Goal: Communication & Community: Connect with others

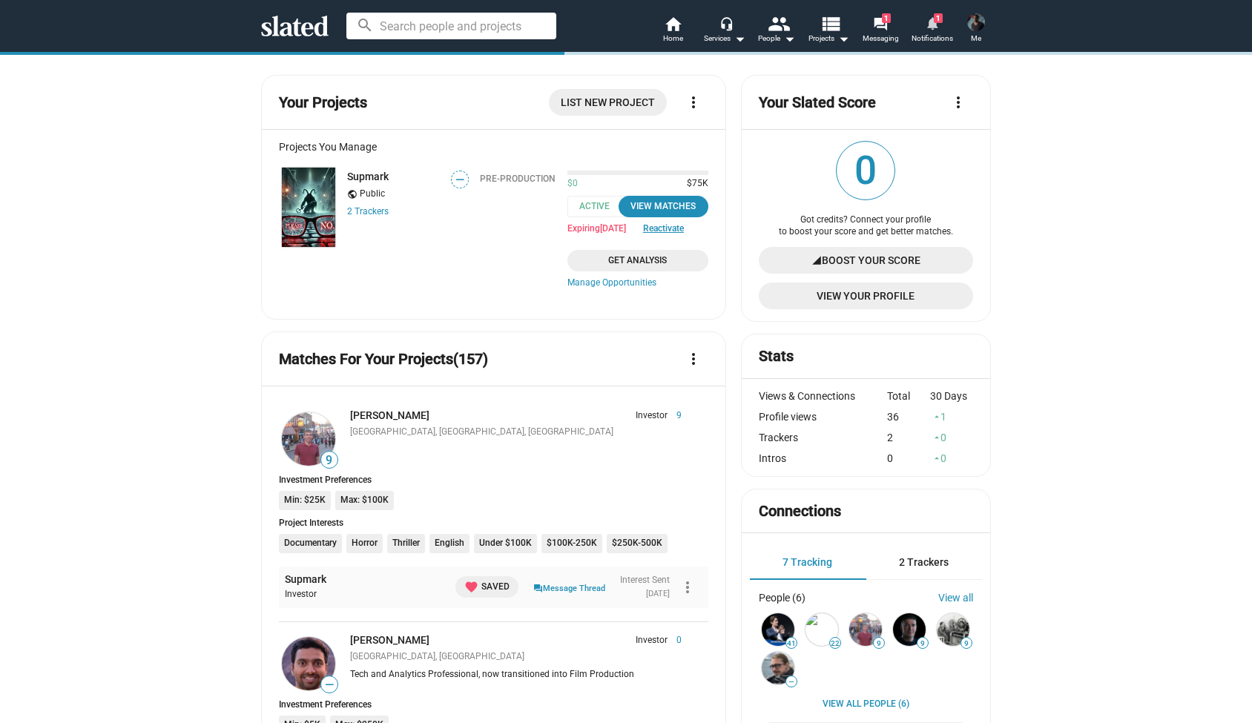
click at [933, 27] on mat-icon "notifications" at bounding box center [932, 23] width 14 height 14
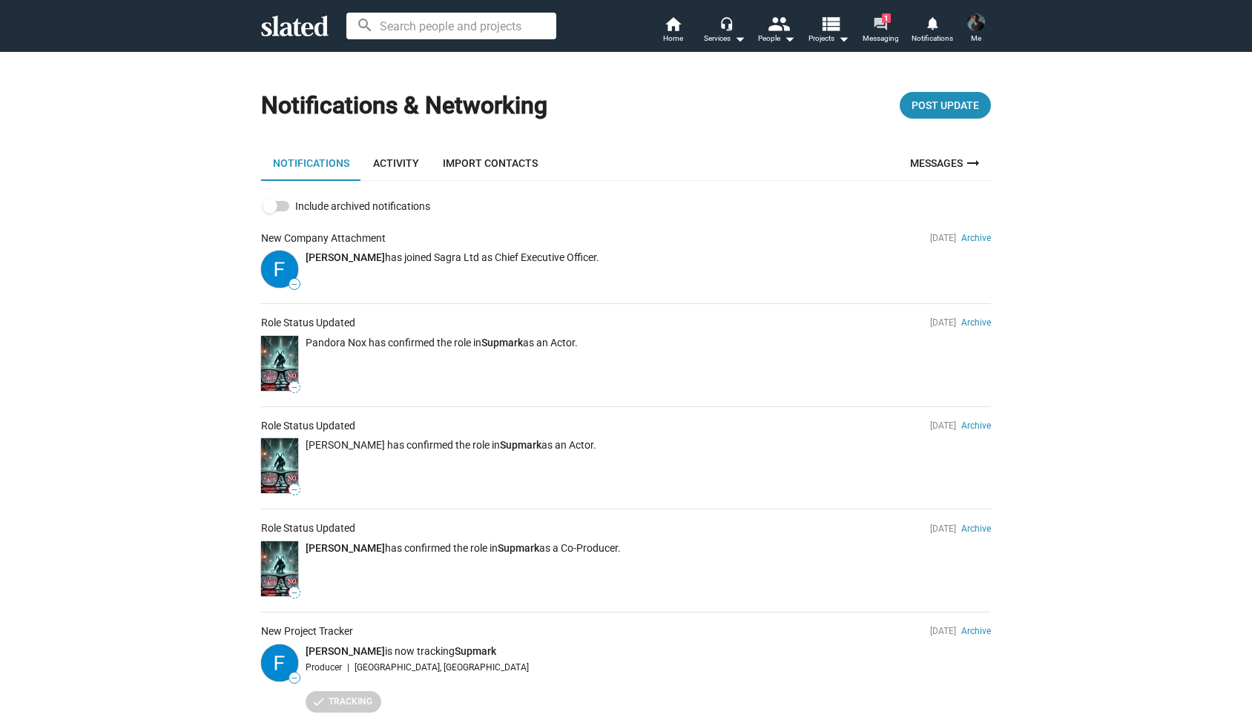
click at [882, 25] on mat-icon "forum" at bounding box center [880, 23] width 14 height 14
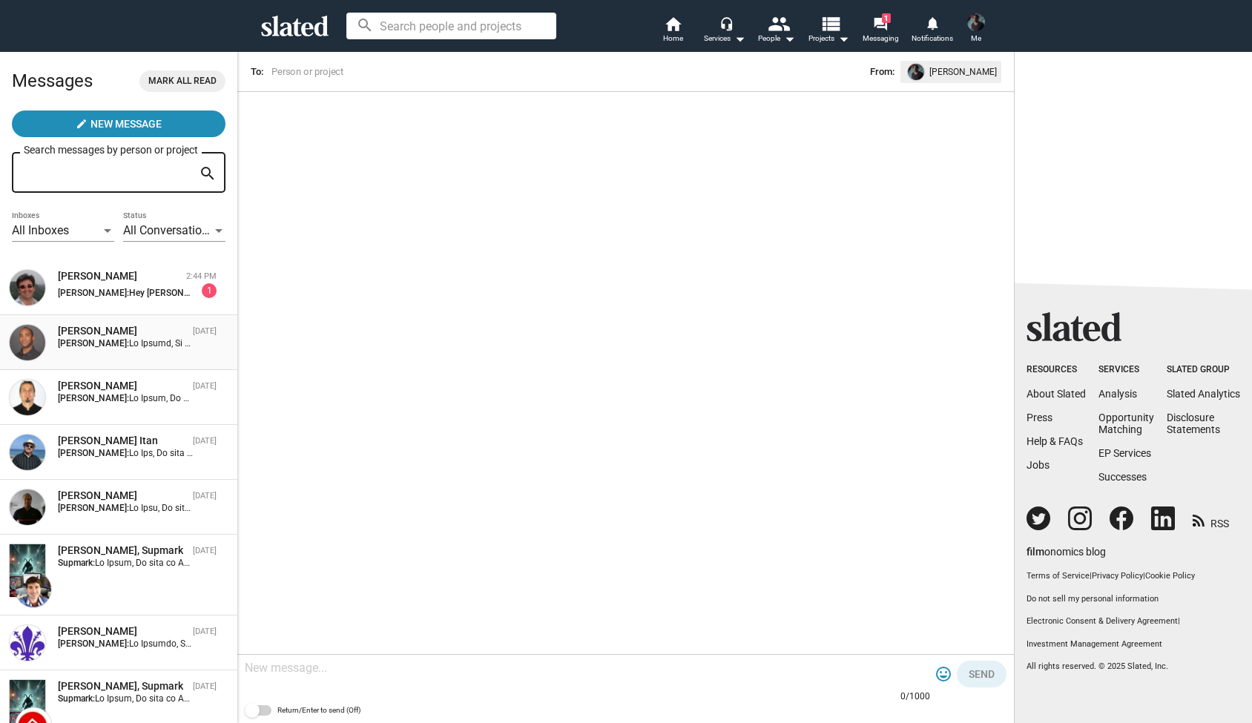
click at [183, 351] on div "Joseph Muhammad Oct 11 Alexander Bruckner:" at bounding box center [119, 342] width 220 height 37
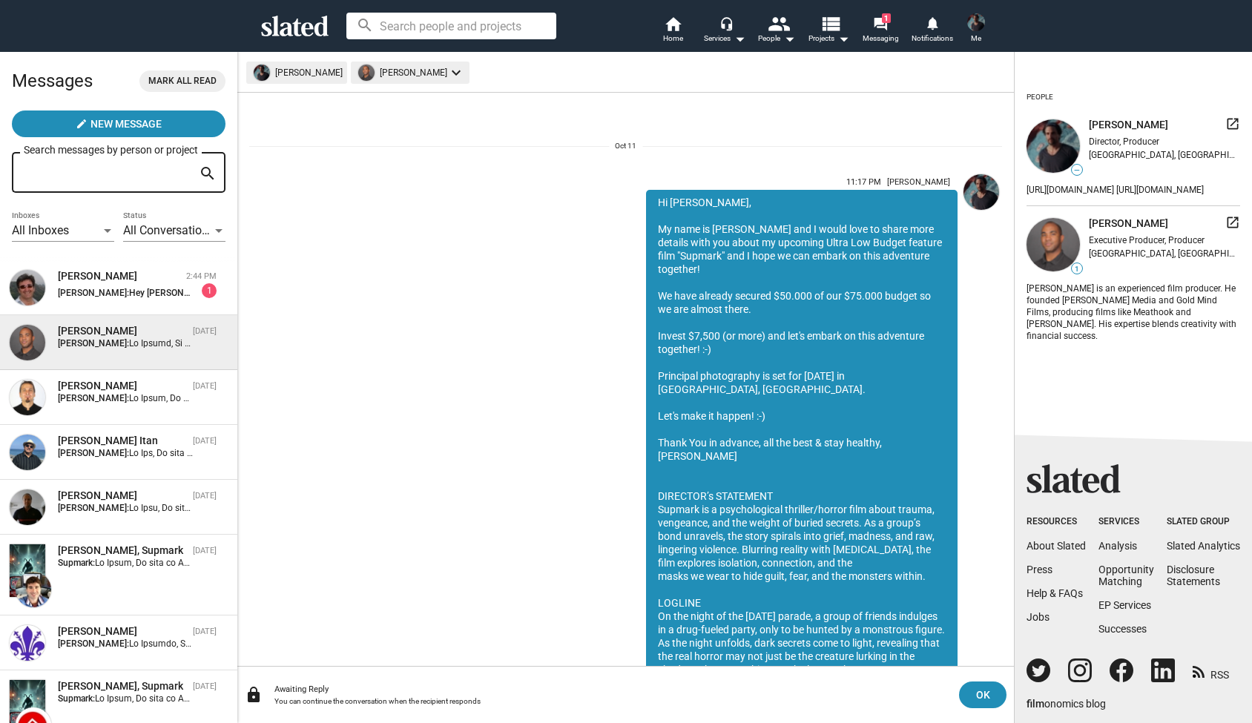
scroll to position [69, 0]
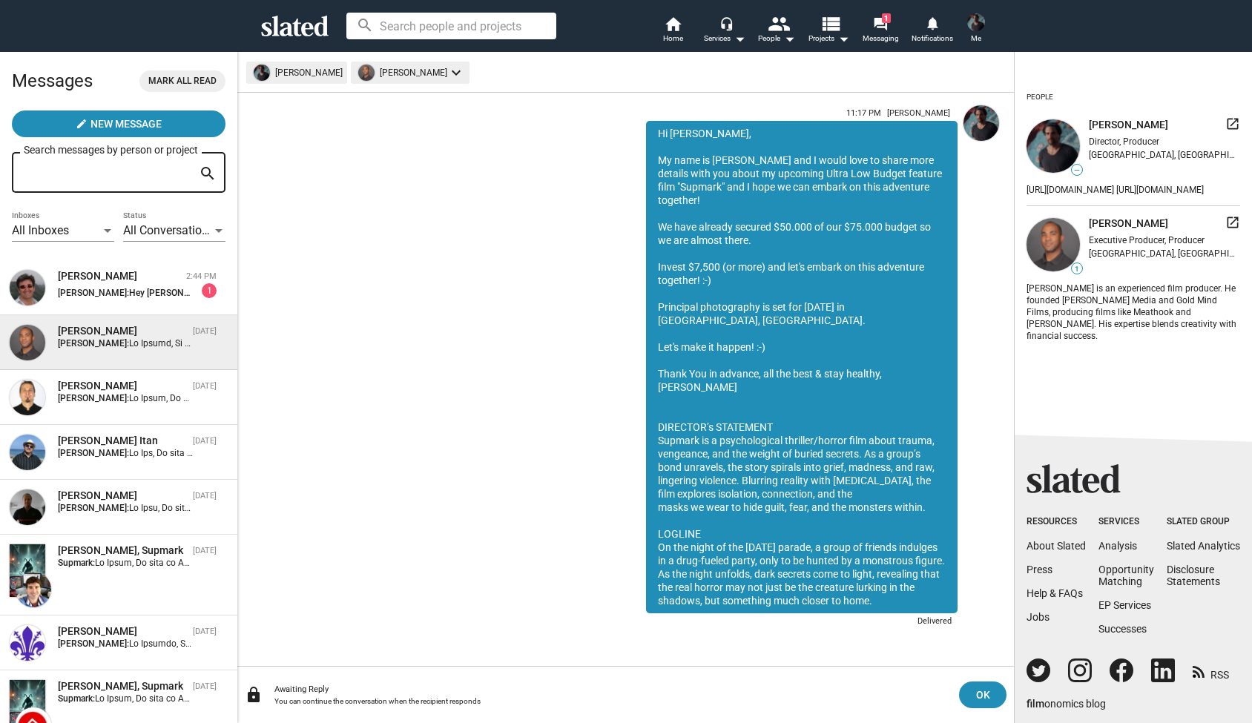
click at [697, 396] on div "Hi Joseph, My name is Alexander Bruckner and I would love to share more details…" at bounding box center [802, 367] width 312 height 493
drag, startPoint x: 940, startPoint y: 603, endPoint x: 646, endPoint y: 138, distance: 550.2
click at [646, 138] on div "Hi Joseph, My name is Alexander Bruckner and I would love to share more details…" at bounding box center [802, 367] width 312 height 493
copy div "Hi Joseph, My name is Alexander Bruckner and I would love to share more details…"
click at [105, 275] on div "John M Lopes" at bounding box center [119, 276] width 122 height 14
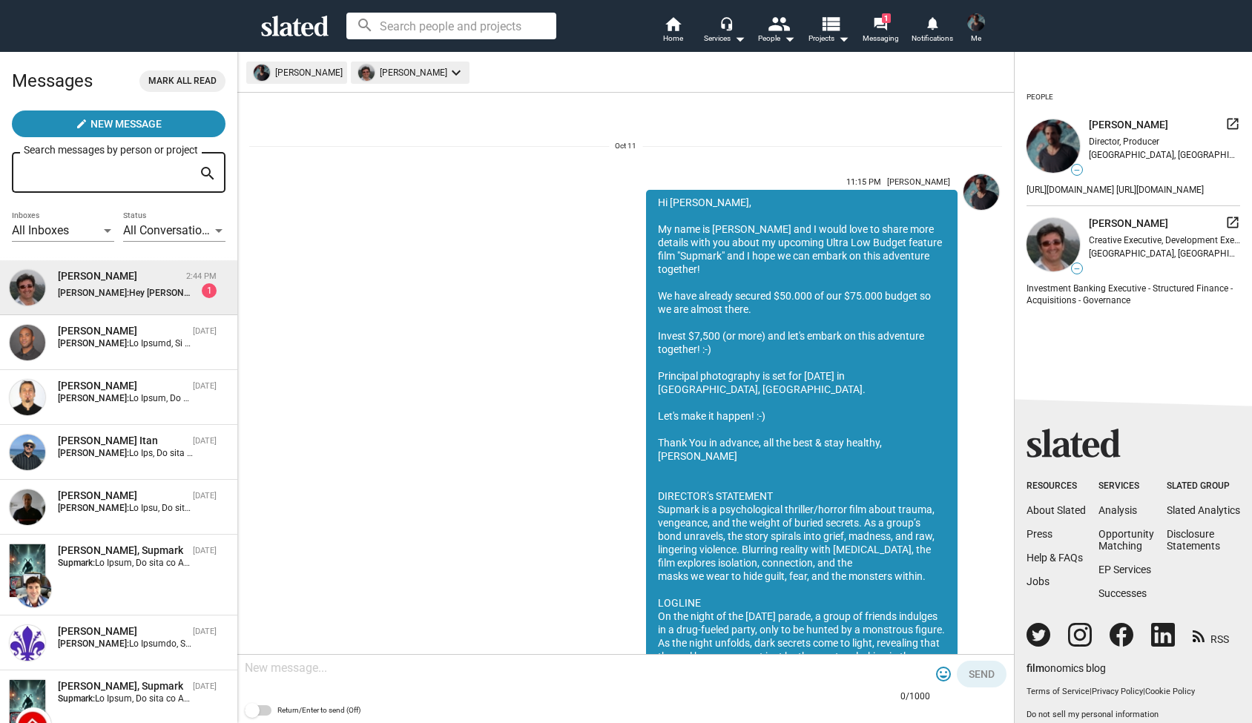
scroll to position [203, 0]
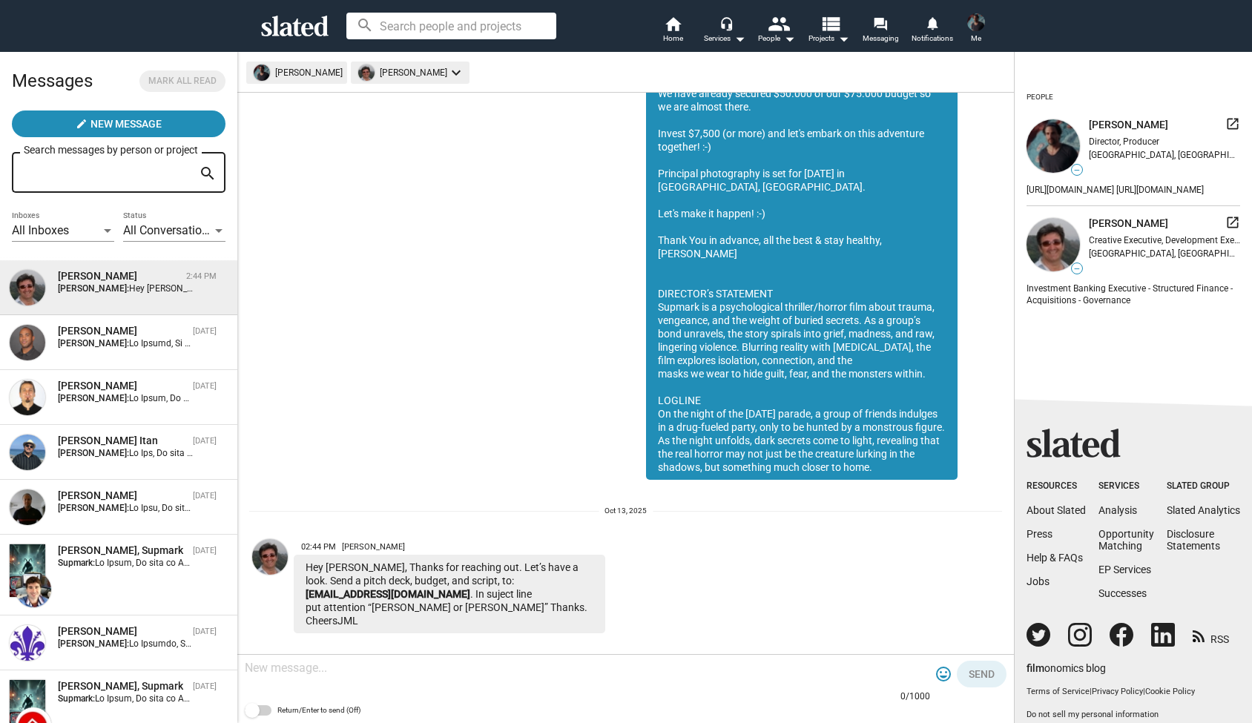
click at [105, 275] on div "John M Lopes" at bounding box center [119, 276] width 122 height 14
click at [206, 289] on div "Alexander Bruckner: Hey Alexander, Thanks for reaching out. Let’s have a look. …" at bounding box center [137, 288] width 159 height 10
click at [1234, 230] on mat-icon "launch" at bounding box center [1233, 222] width 15 height 15
click at [675, 27] on mat-icon "home" at bounding box center [673, 24] width 18 height 18
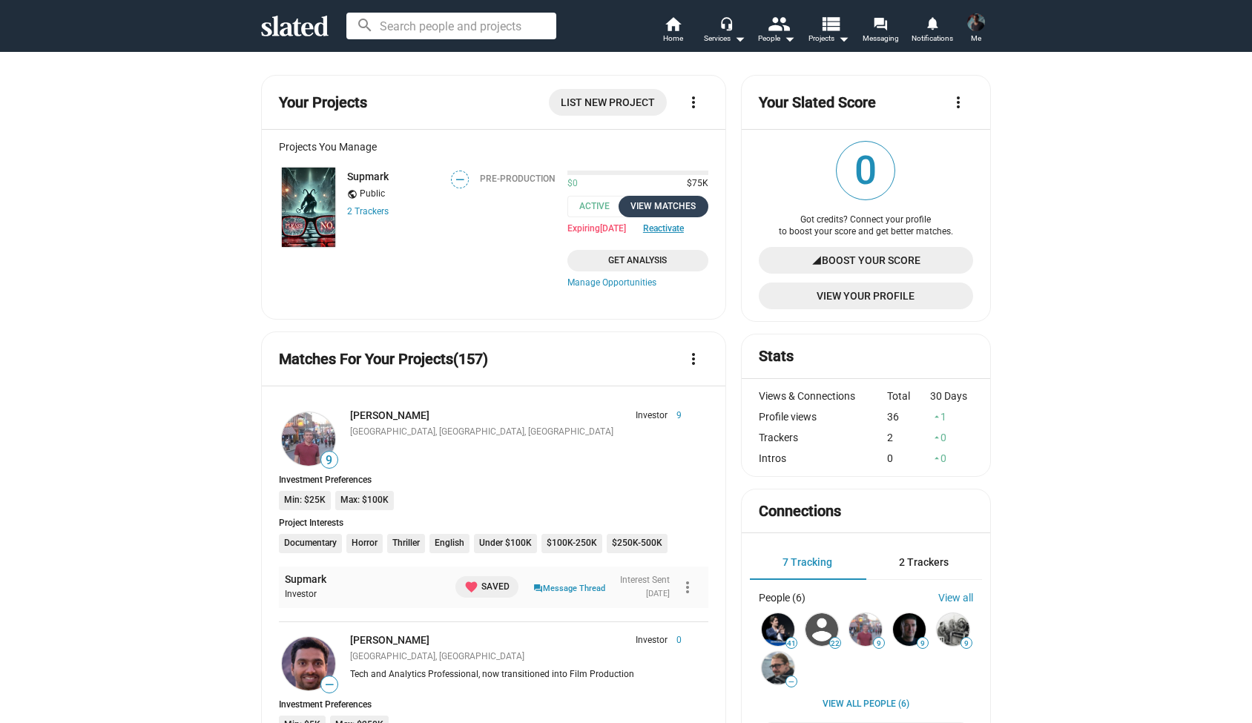
click at [677, 204] on div "View Matches" at bounding box center [664, 207] width 72 height 16
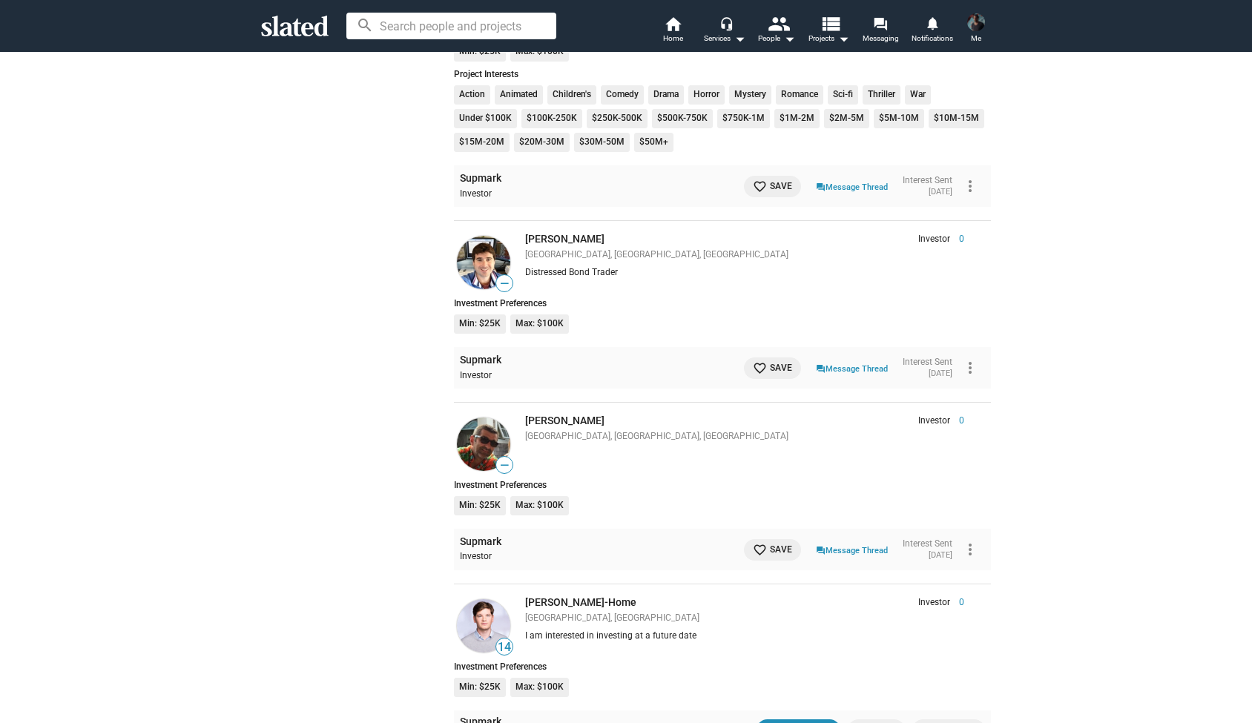
scroll to position [3734, 0]
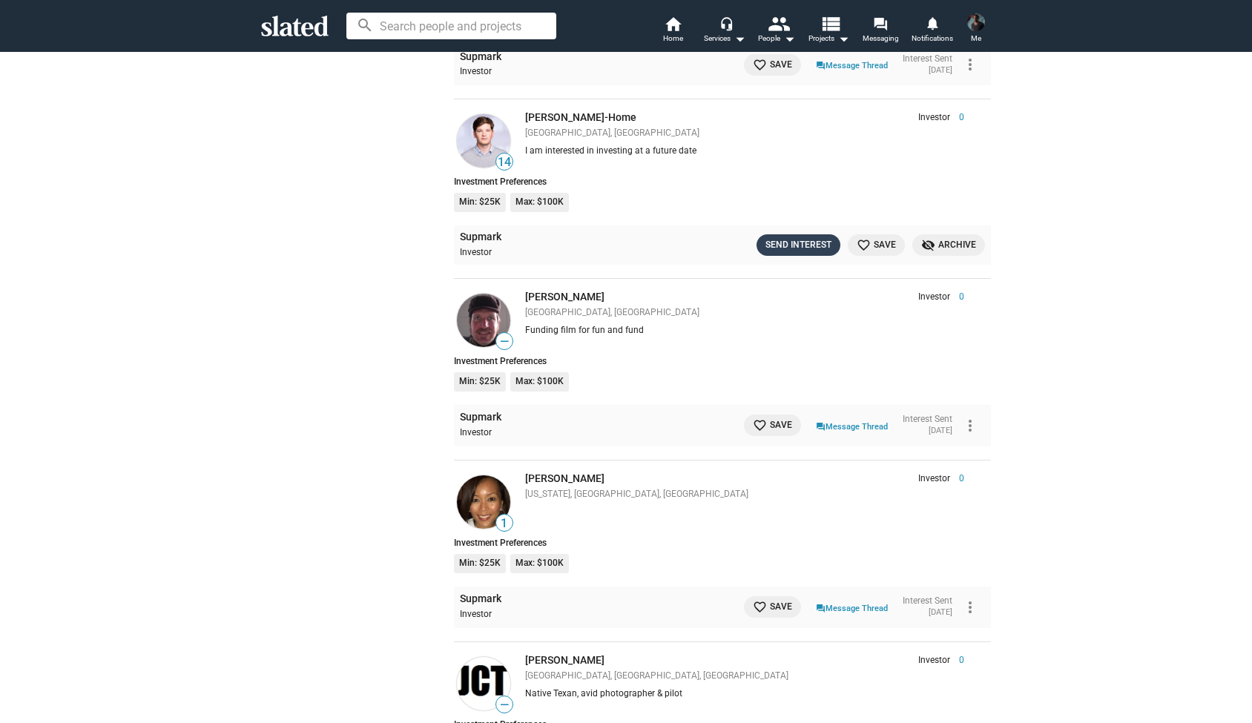
click at [798, 237] on div "Send Interest" at bounding box center [799, 245] width 66 height 16
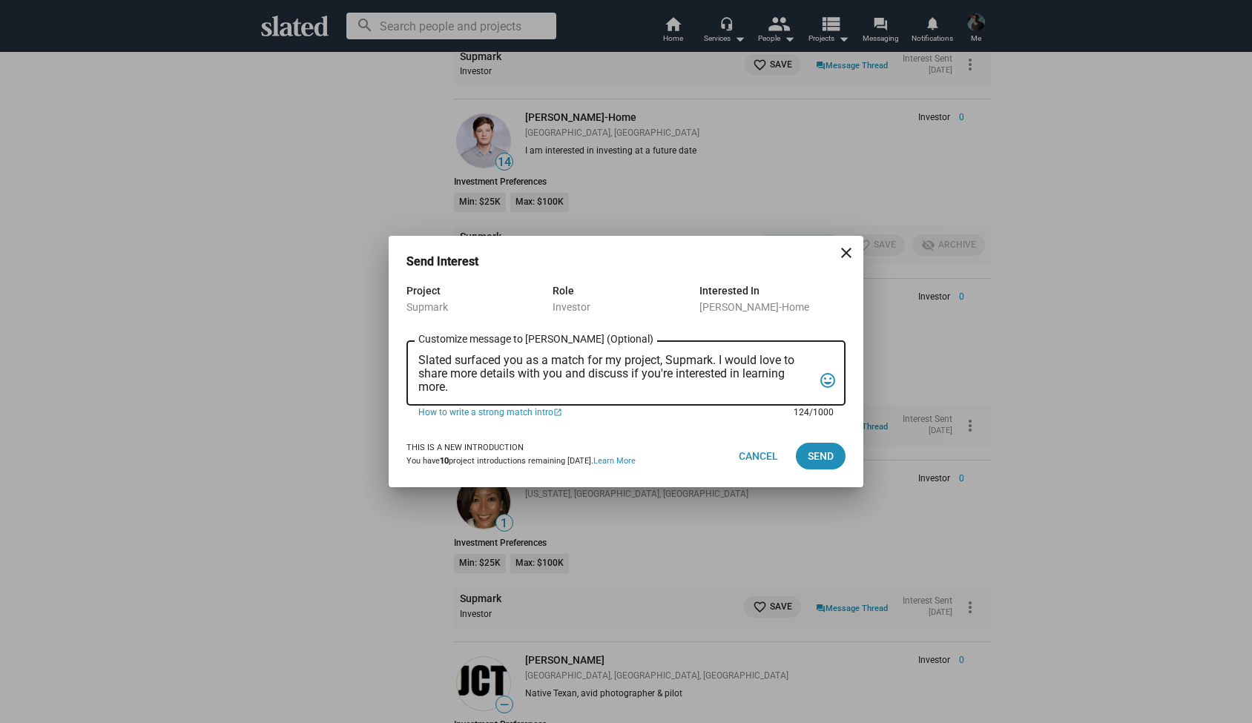
drag, startPoint x: 464, startPoint y: 389, endPoint x: 372, endPoint y: 299, distance: 129.1
click at [372, 299] on div "Send Interest close Project Supmark Role Investor Interested In Nicholas Dougla…" at bounding box center [626, 361] width 1252 height 723
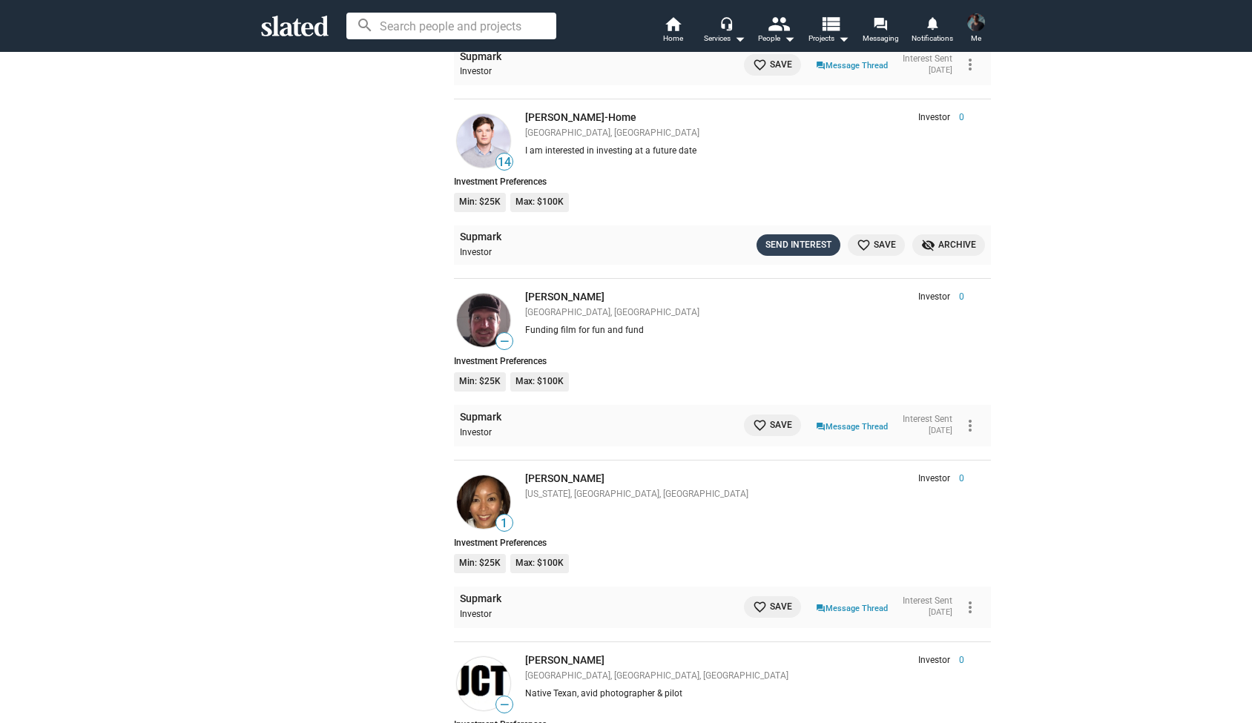
click at [793, 237] on div "Send Interest" at bounding box center [799, 245] width 66 height 16
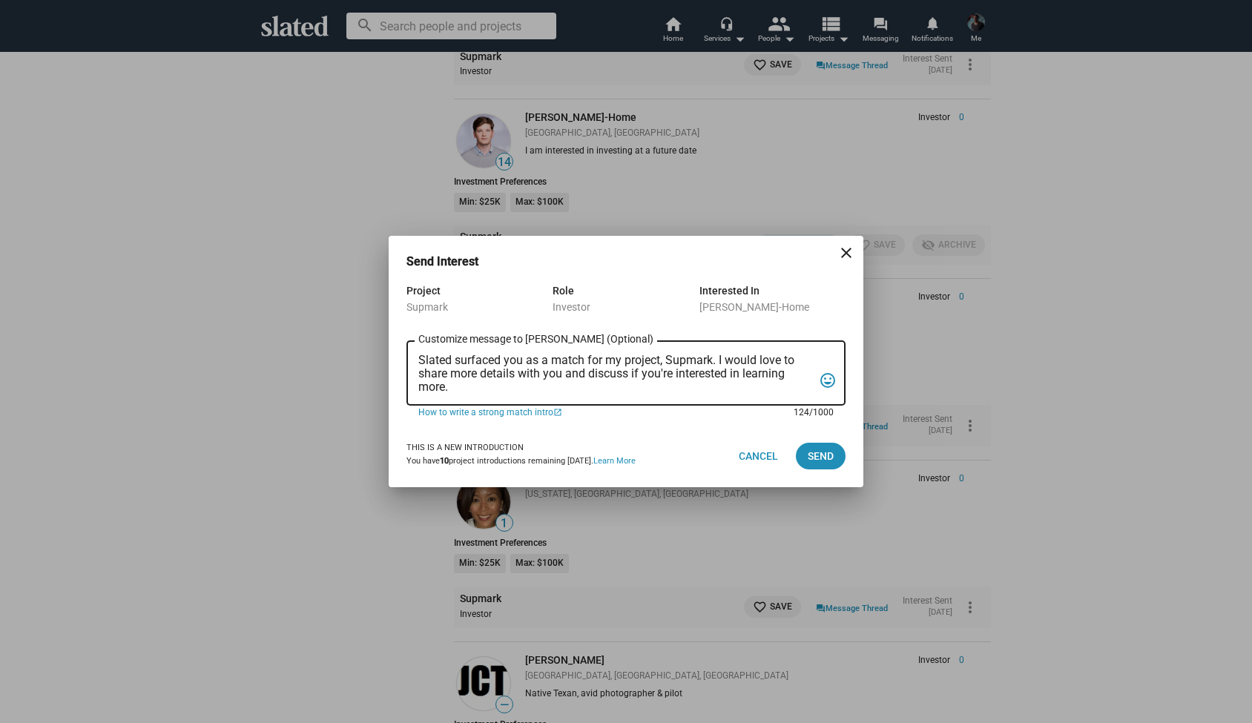
drag, startPoint x: 482, startPoint y: 389, endPoint x: 410, endPoint y: 355, distance: 79.6
click at [410, 355] on div "Slated surfaced you as a match for my project, Supmark. I would love to share m…" at bounding box center [626, 372] width 439 height 68
paste textarea "Hi Joseph, My name is Alexander Bruckner and I would love to share more details…"
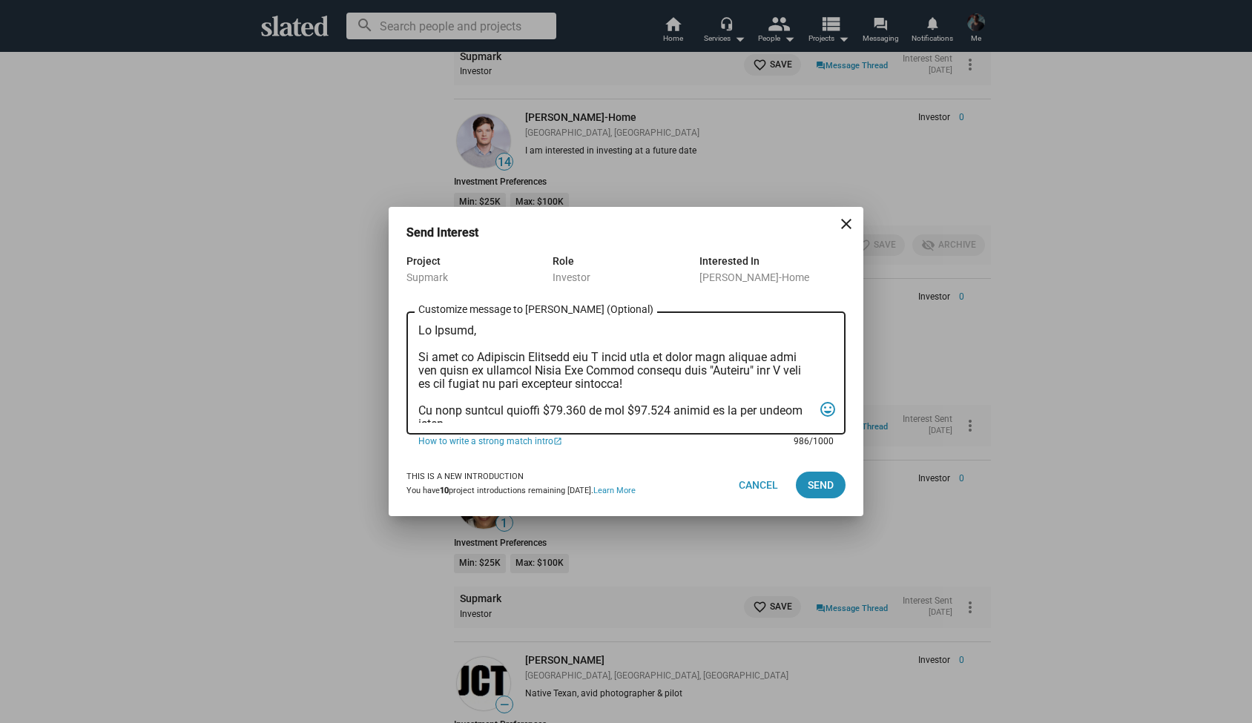
scroll to position [0, 0]
click at [470, 335] on textarea "Customize message to Nicholas (Optional) Customize message (Optional)" at bounding box center [615, 373] width 395 height 99
type textarea "Hi Nicholas, My name is Alexander Bruckner and I would love to share more detai…"
click at [819, 488] on span "Send" at bounding box center [821, 485] width 26 height 27
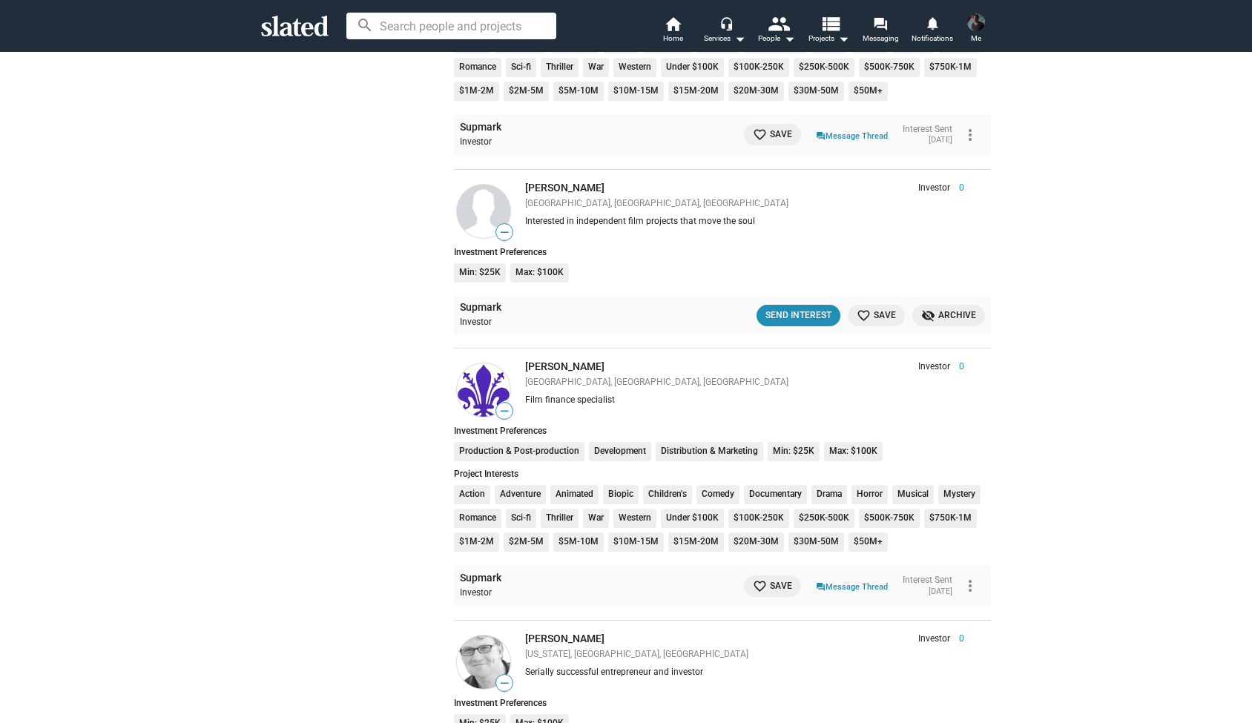
scroll to position [4526, 0]
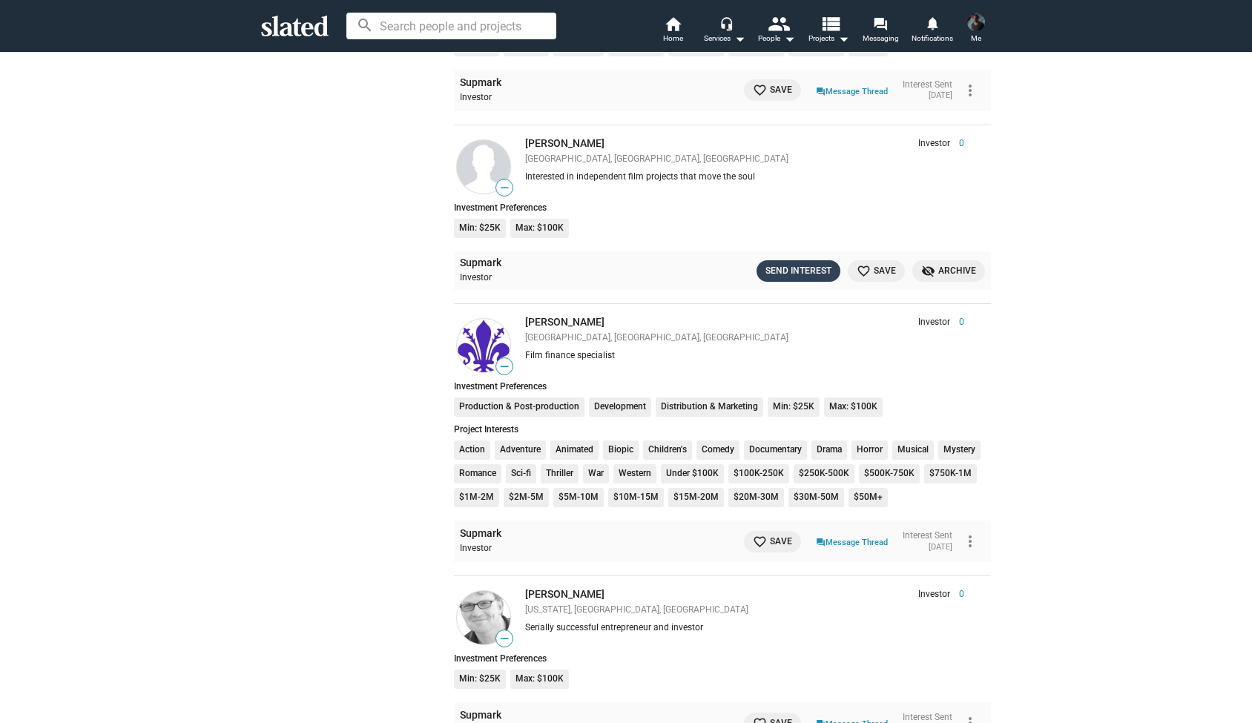
click at [801, 263] on div "Send Interest" at bounding box center [799, 271] width 66 height 16
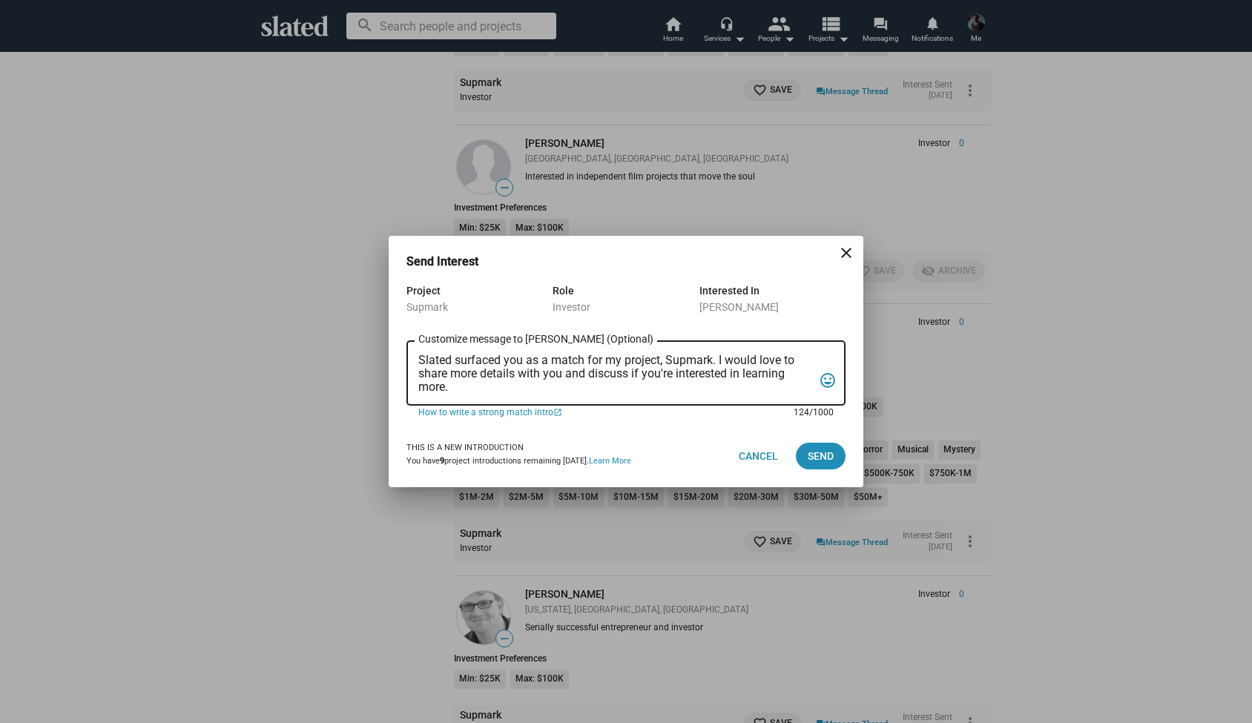
drag, startPoint x: 456, startPoint y: 387, endPoint x: 390, endPoint y: 312, distance: 99.4
click at [390, 312] on div "Project Supmark Role Investor Interested In Kausik Rajgopal Slated surfaced you…" at bounding box center [626, 353] width 475 height 143
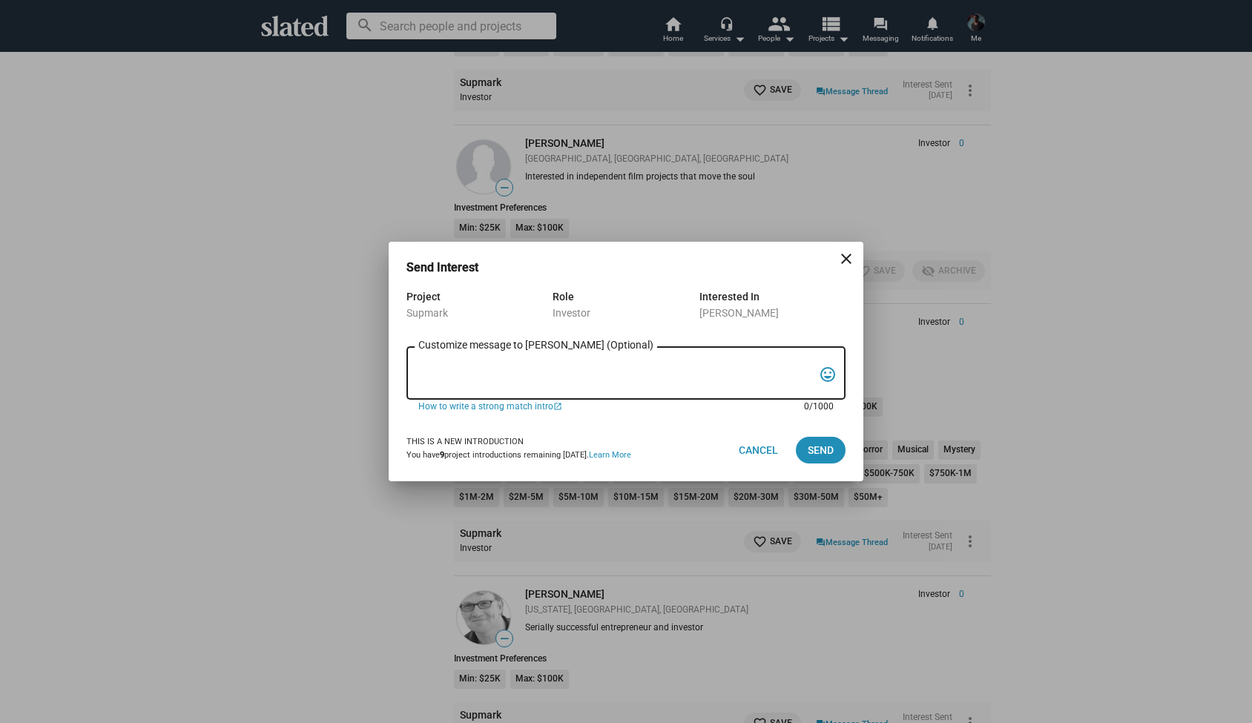
paste textarea "Hi Joseph, My name is Alexander Bruckner and I would love to share more details…"
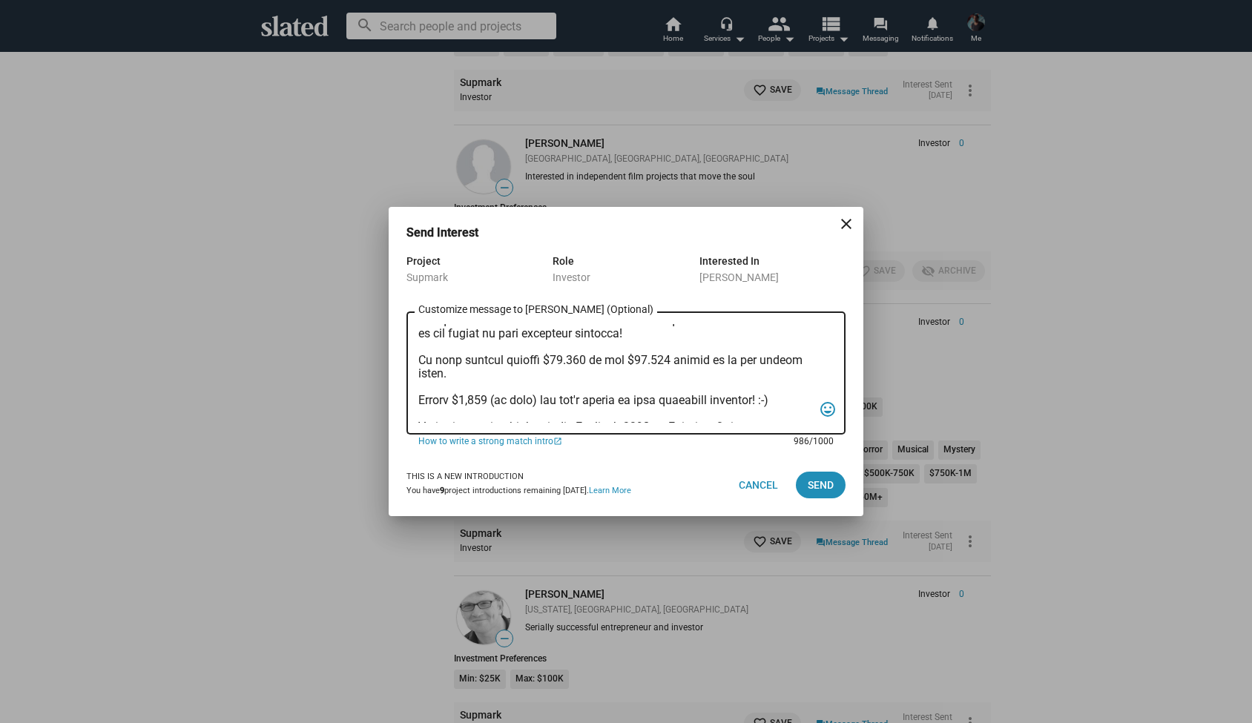
scroll to position [0, 0]
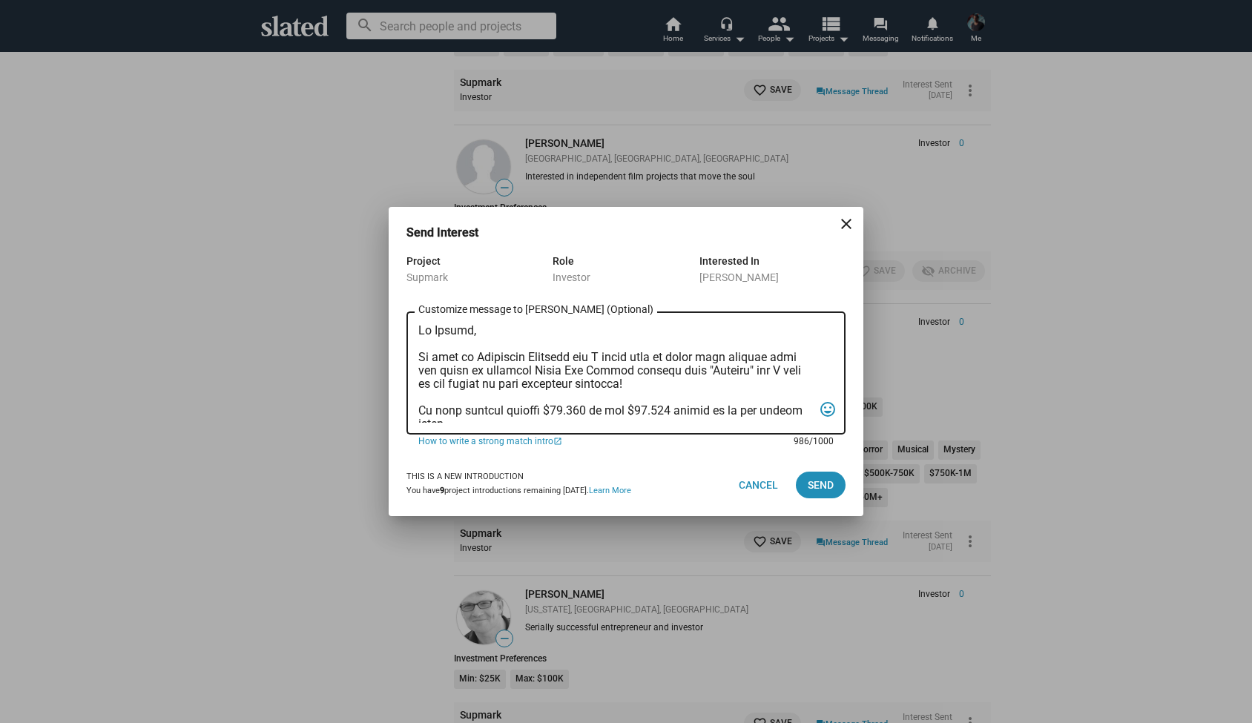
click at [469, 332] on textarea "Customize message to Kausik (Optional) Customize message (Optional)" at bounding box center [615, 373] width 395 height 99
type textarea "Hi Kausik, My name is Alexander Bruckner and I would love to share more details…"
click at [828, 487] on span "Send" at bounding box center [821, 485] width 26 height 27
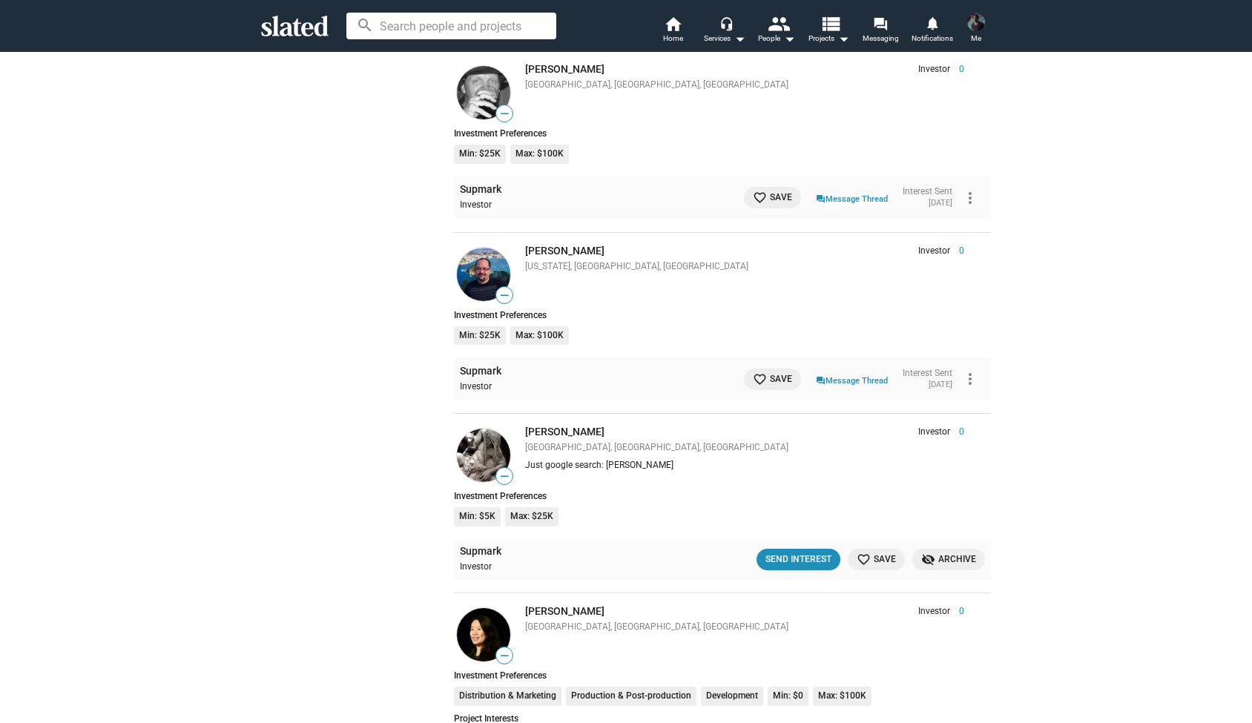
scroll to position [5429, 0]
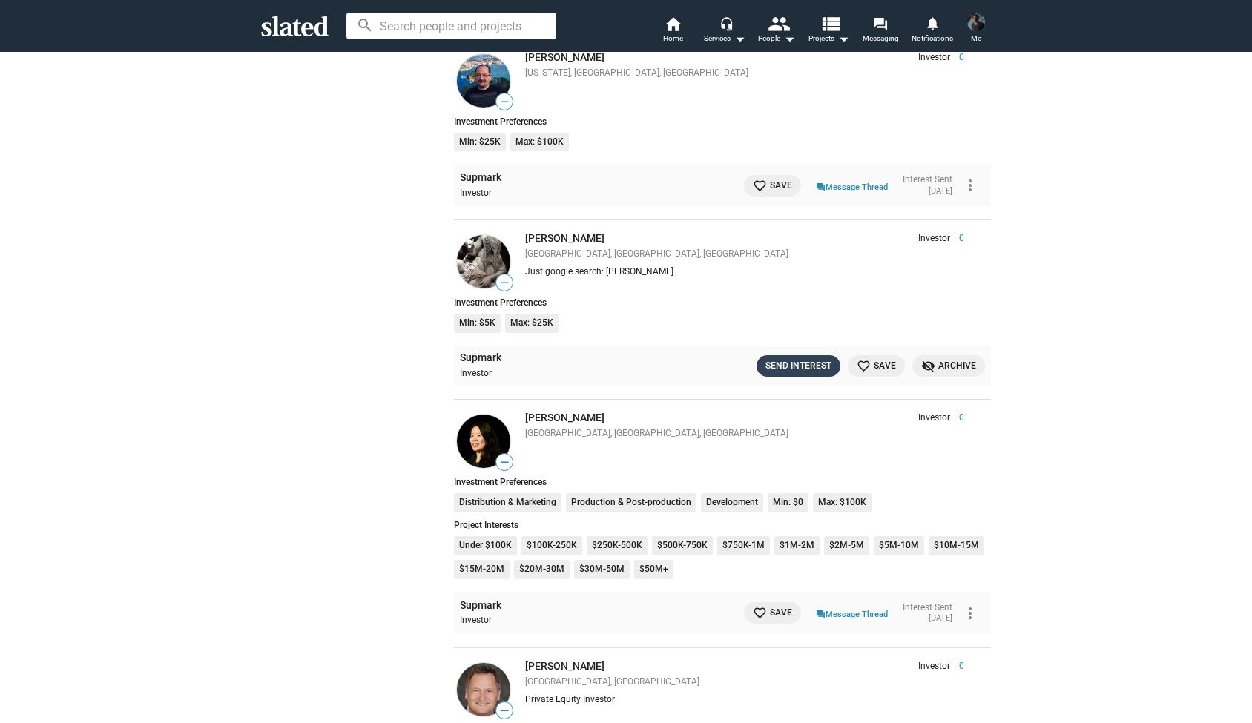
click at [793, 358] on div "Send Interest" at bounding box center [799, 366] width 66 height 16
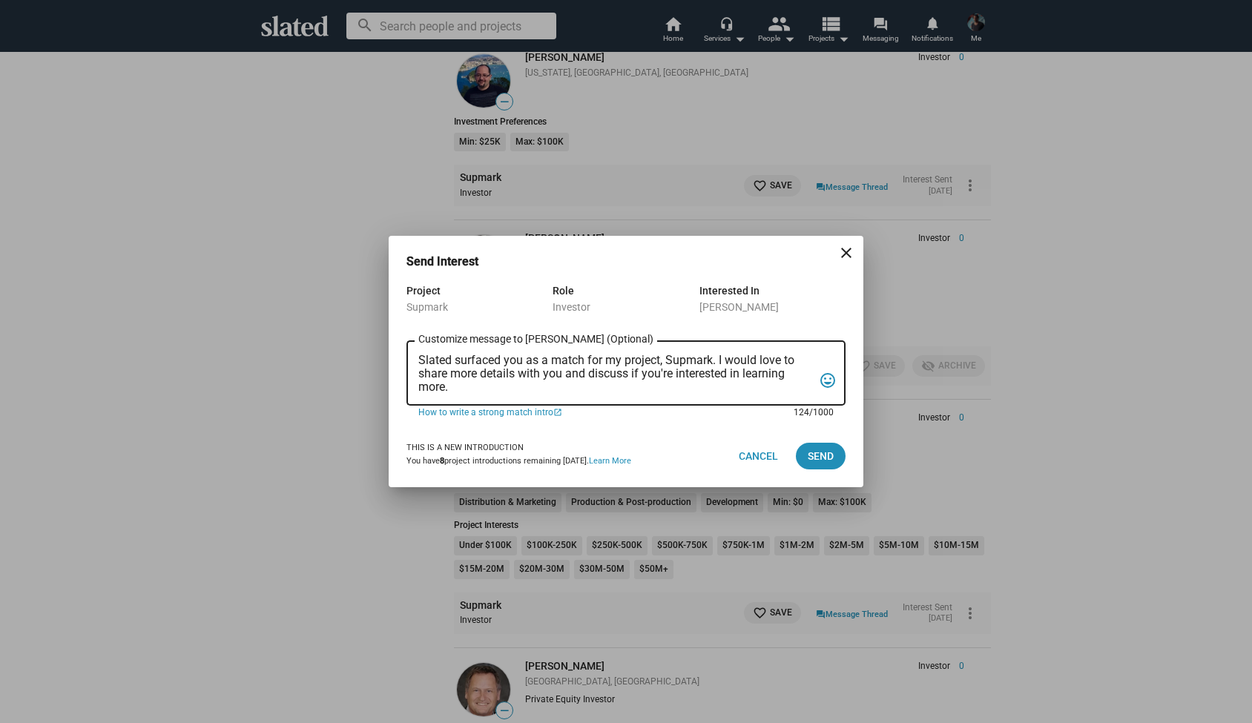
drag, startPoint x: 461, startPoint y: 390, endPoint x: 369, endPoint y: 302, distance: 127.0
click at [369, 302] on div "Send Interest close Project Supmark Role Investor Interested In Titus Tomescu S…" at bounding box center [626, 361] width 1252 height 723
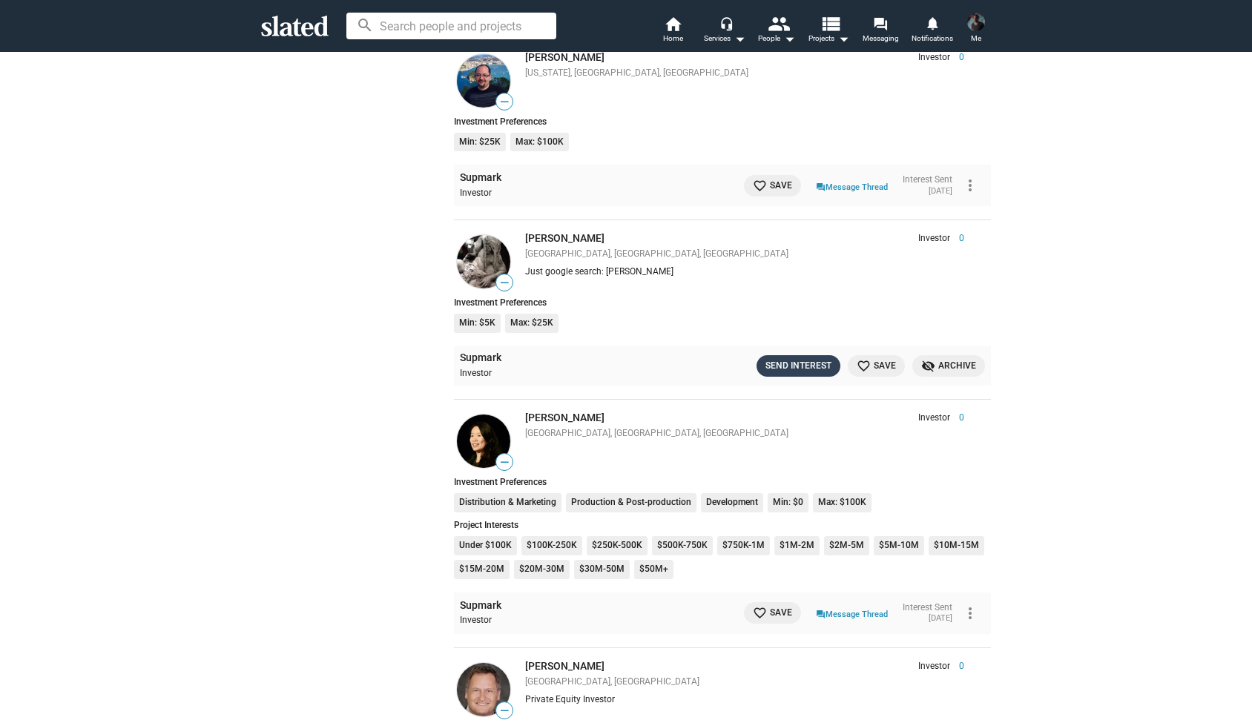
click at [798, 355] on button "Send Interest" at bounding box center [799, 366] width 84 height 22
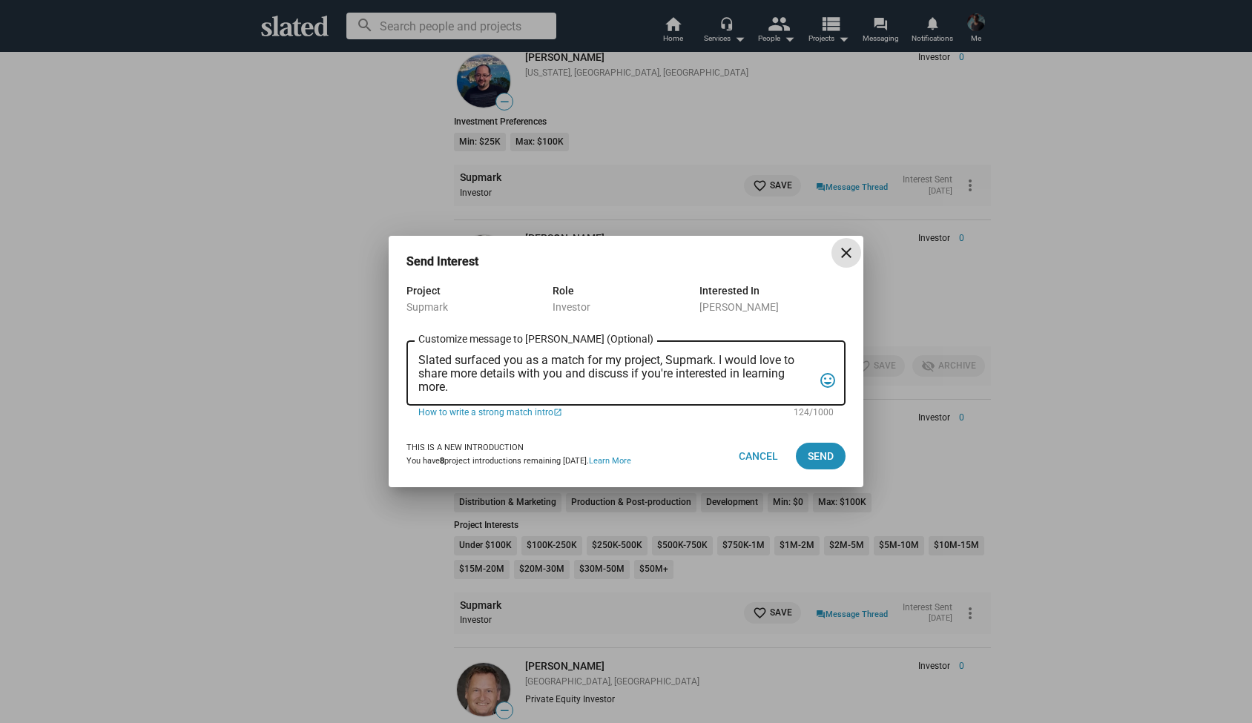
click at [444, 388] on textarea "Slated surfaced you as a match for my project, Supmark. I would love to share m…" at bounding box center [615, 374] width 395 height 40
drag, startPoint x: 444, startPoint y: 388, endPoint x: 428, endPoint y: 380, distance: 17.6
click at [428, 380] on textarea "Slated surfaced you as a match for my project, Supmark. I would love to share m…" at bounding box center [615, 374] width 395 height 40
click at [456, 389] on textarea "Slated surfaced you as a match for my project, Supmark. I would love to share m…" at bounding box center [615, 374] width 395 height 40
drag, startPoint x: 460, startPoint y: 391, endPoint x: 421, endPoint y: 353, distance: 54.0
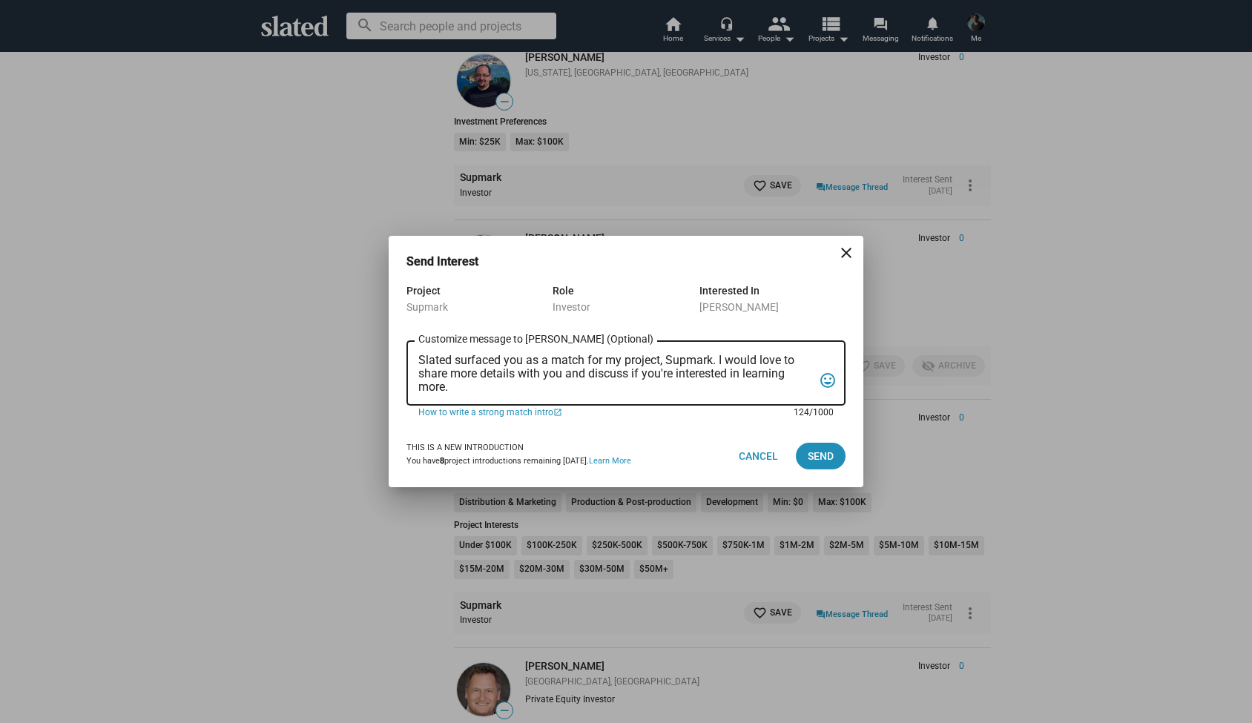
click at [421, 353] on div "Slated surfaced you as a match for my project, Supmark. I would love to share m…" at bounding box center [615, 372] width 395 height 68
paste textarea "Hi Joseph, My name is Alexander Bruckner and I would love to share more details…"
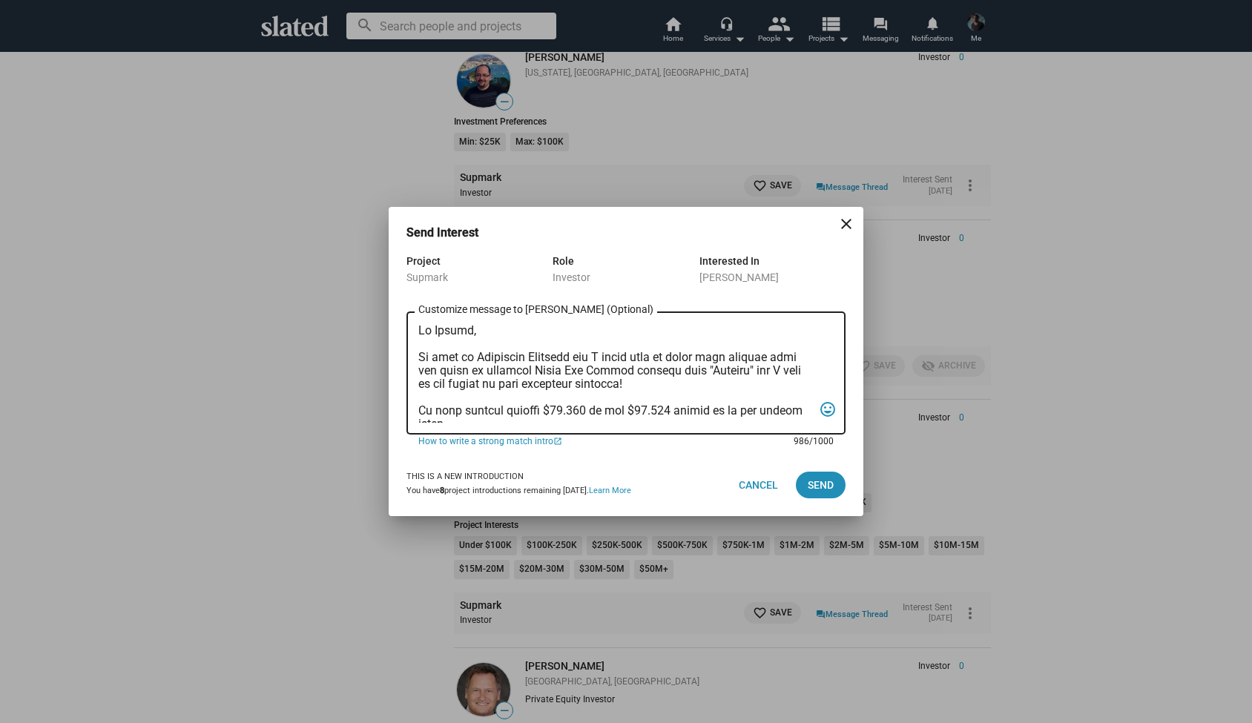
scroll to position [0, 0]
click at [468, 334] on textarea "Customize message to Titus (Optional) Customize message (Optional)" at bounding box center [615, 373] width 395 height 99
type textarea "Hi Titus, My name is Alexander Bruckner and I would love to share more details …"
click at [818, 483] on span "Send" at bounding box center [821, 485] width 26 height 27
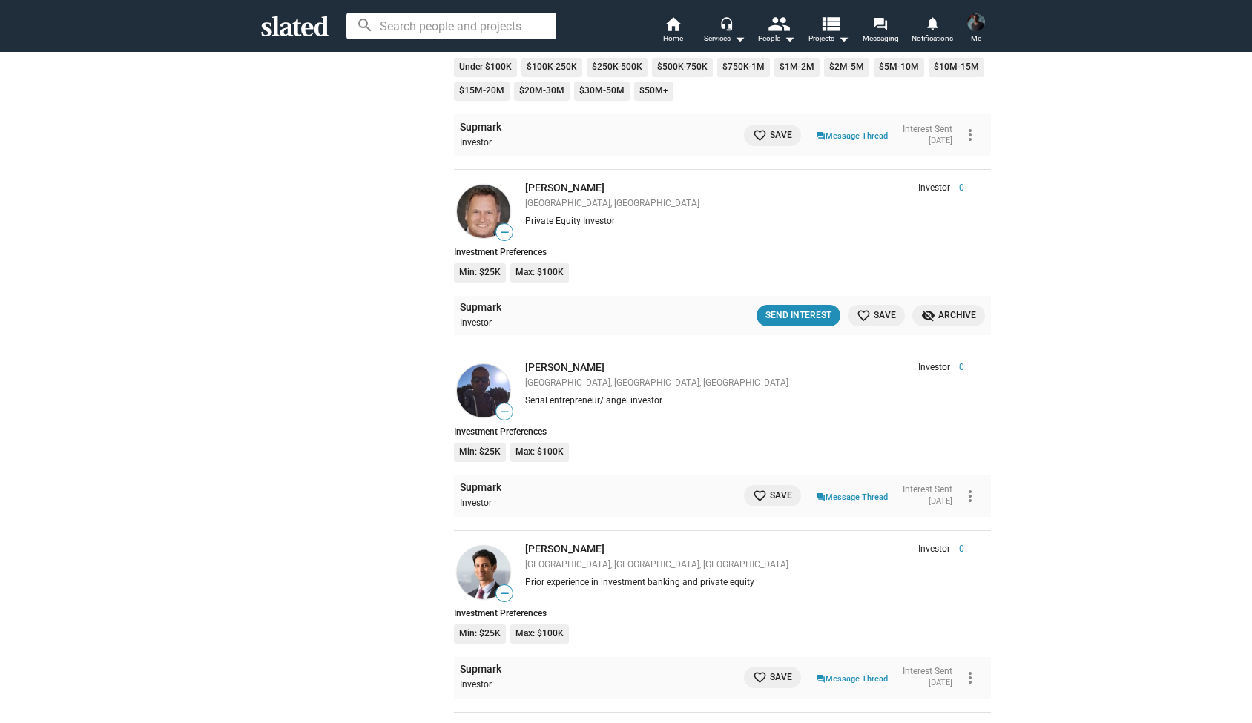
scroll to position [5934, 0]
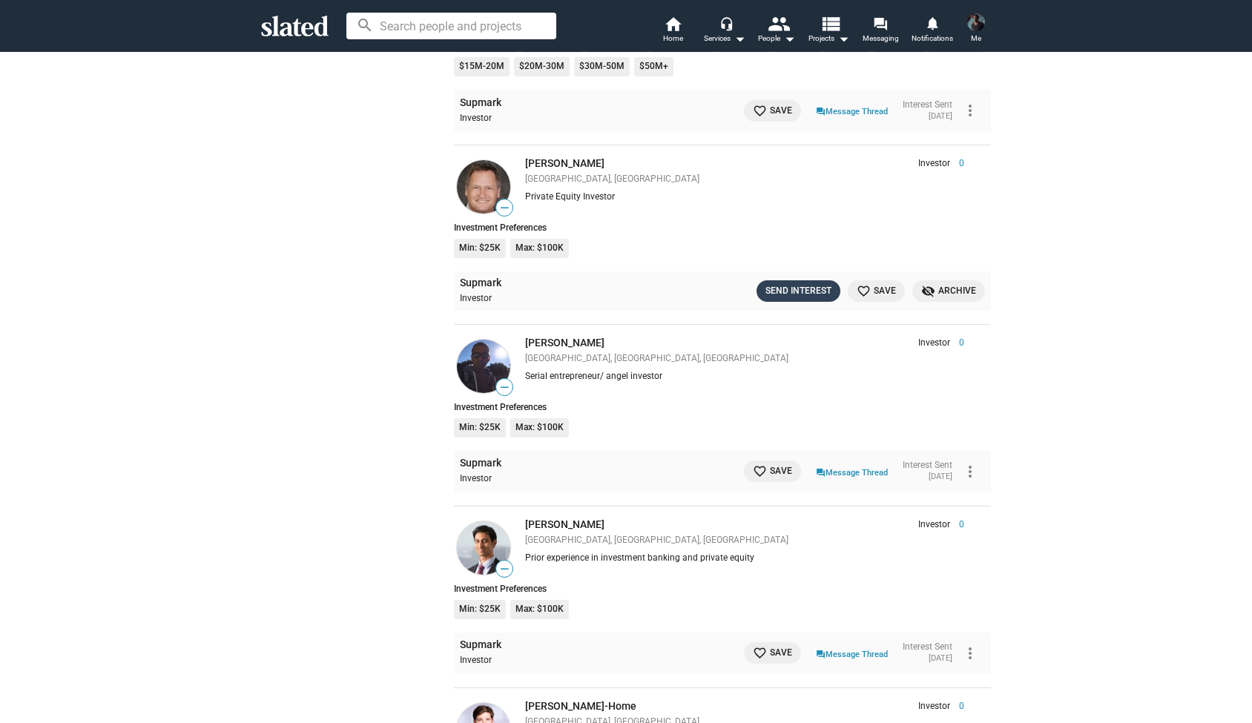
click at [792, 283] on div "Send Interest" at bounding box center [799, 291] width 66 height 16
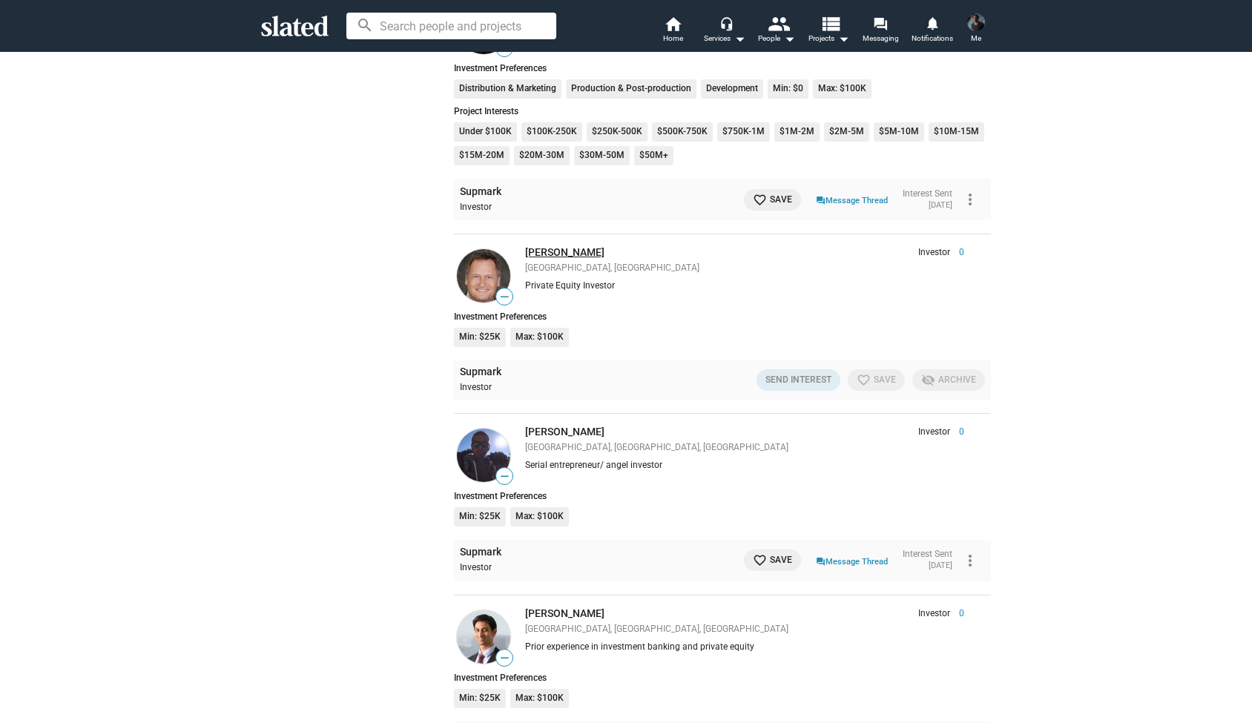
click at [574, 246] on link "Jim van der Sloot" at bounding box center [564, 252] width 79 height 12
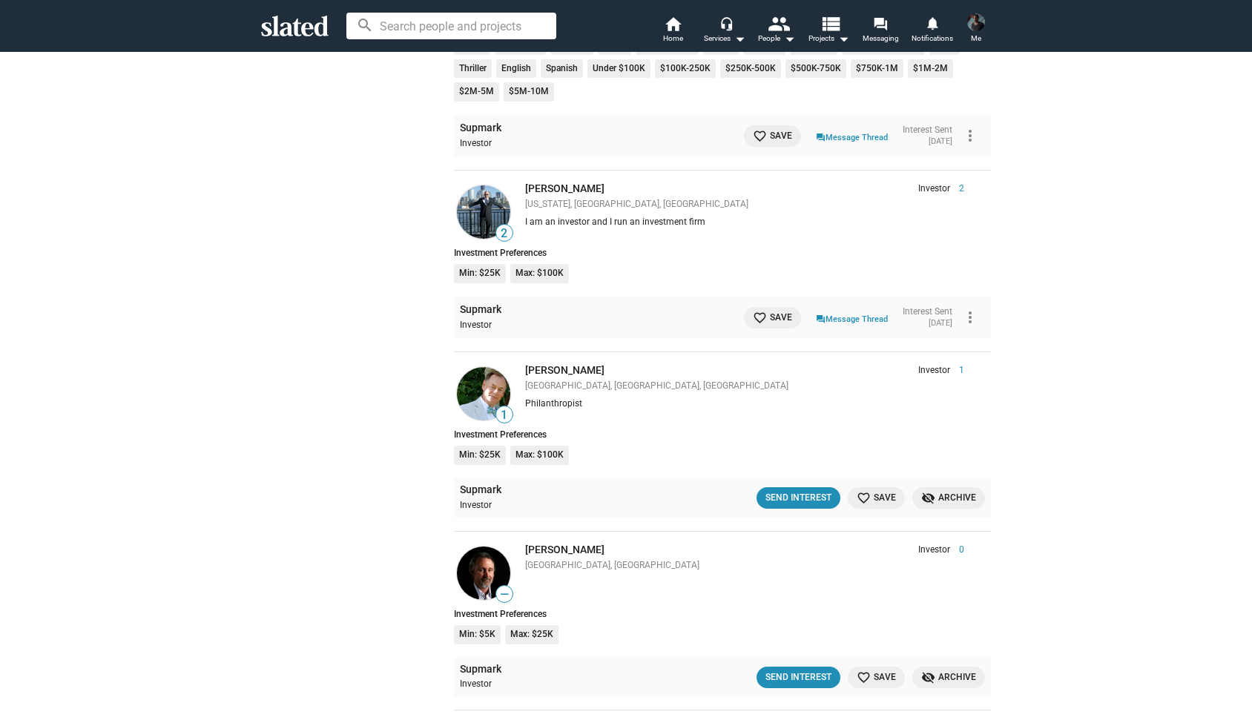
scroll to position [7251, 0]
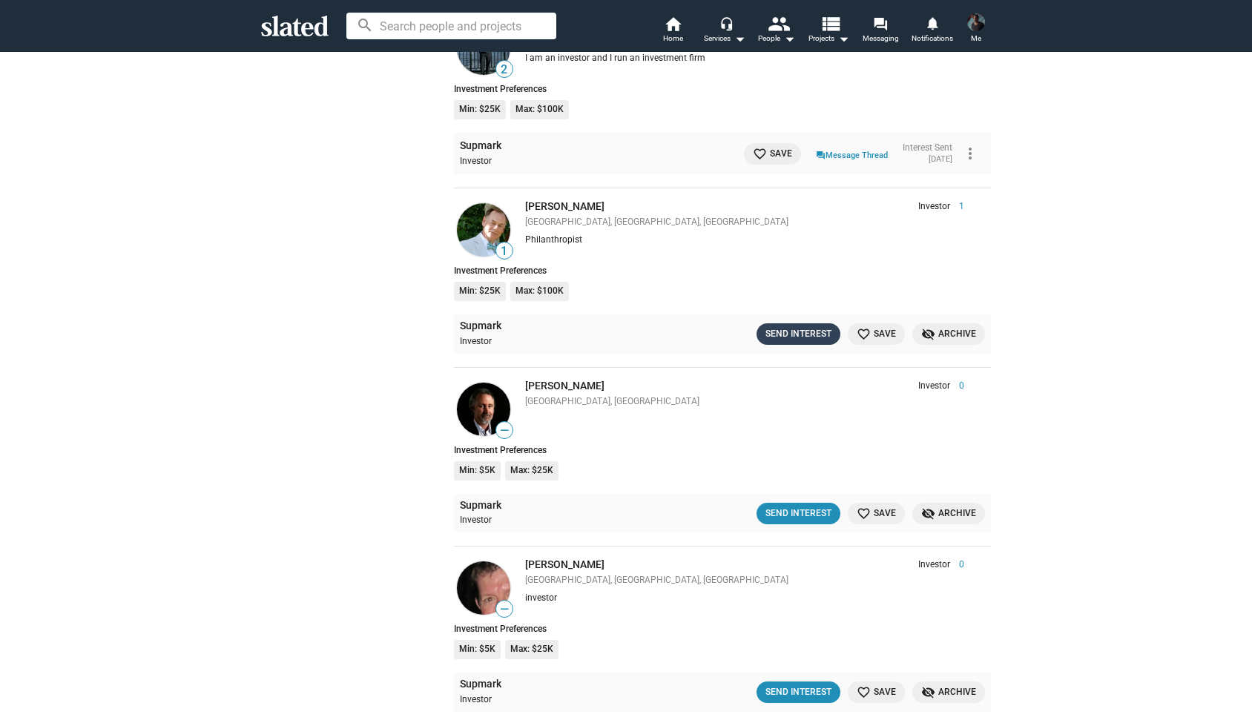
click at [798, 326] on div "Send Interest" at bounding box center [799, 334] width 66 height 16
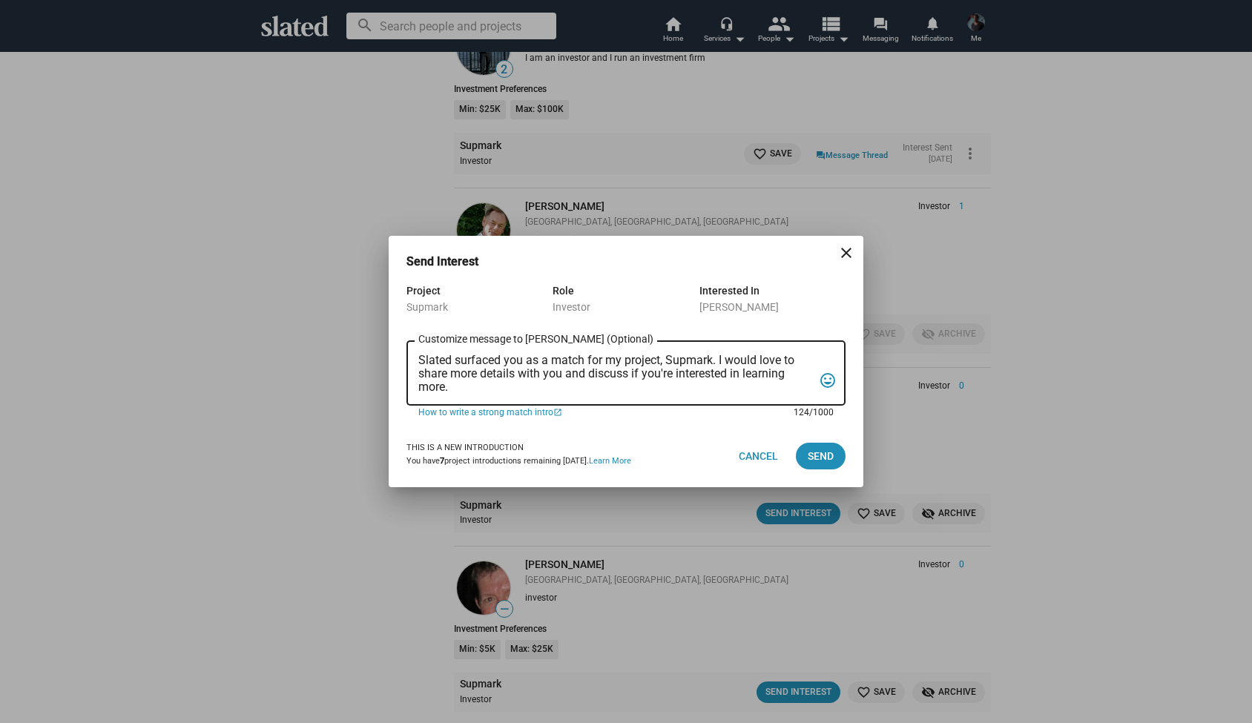
drag, startPoint x: 462, startPoint y: 387, endPoint x: 388, endPoint y: 311, distance: 106.0
click at [388, 311] on div "Send Interest close Project Supmark Role Investor Interested In Jeff Cantrell S…" at bounding box center [626, 361] width 1252 height 723
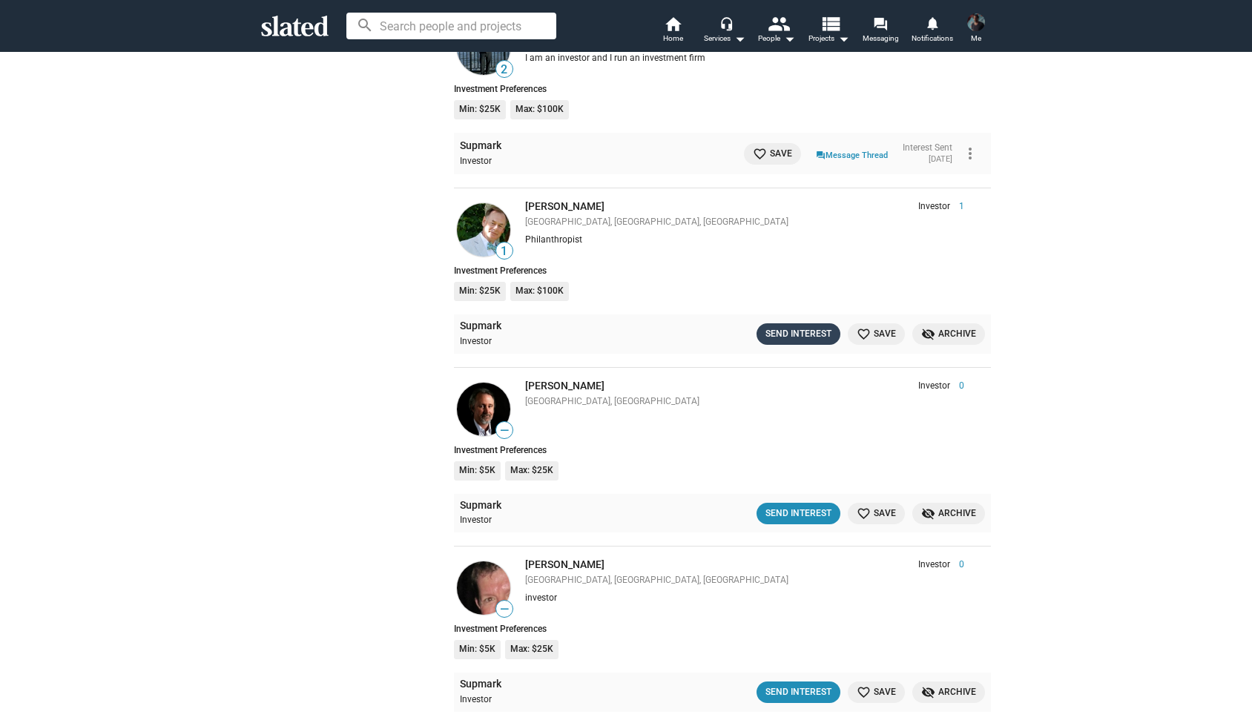
click at [787, 326] on div "Send Interest" at bounding box center [799, 334] width 66 height 16
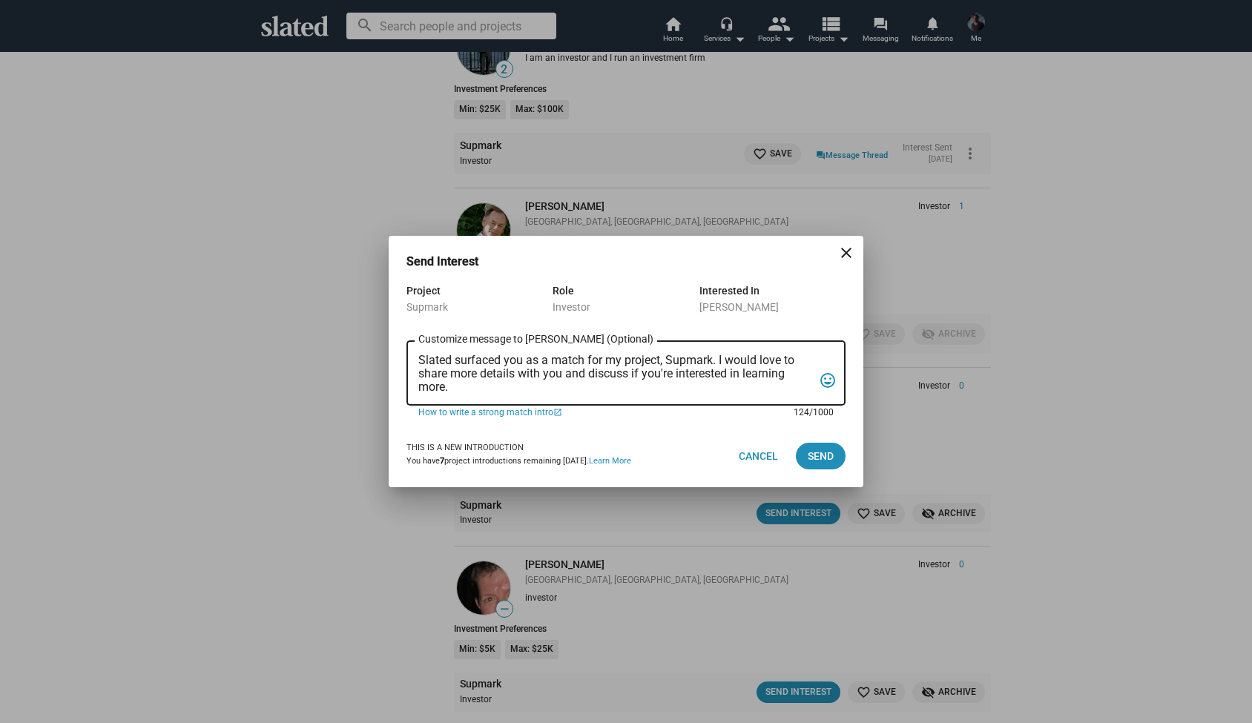
drag, startPoint x: 456, startPoint y: 389, endPoint x: 404, endPoint y: 354, distance: 61.9
click at [404, 354] on div "Project Supmark Role Investor Interested In Jeff Cantrell Slated surfaced you a…" at bounding box center [626, 353] width 475 height 143
paste textarea "Hi Joseph, My name is Alexander Bruckner and I would love to share more details…"
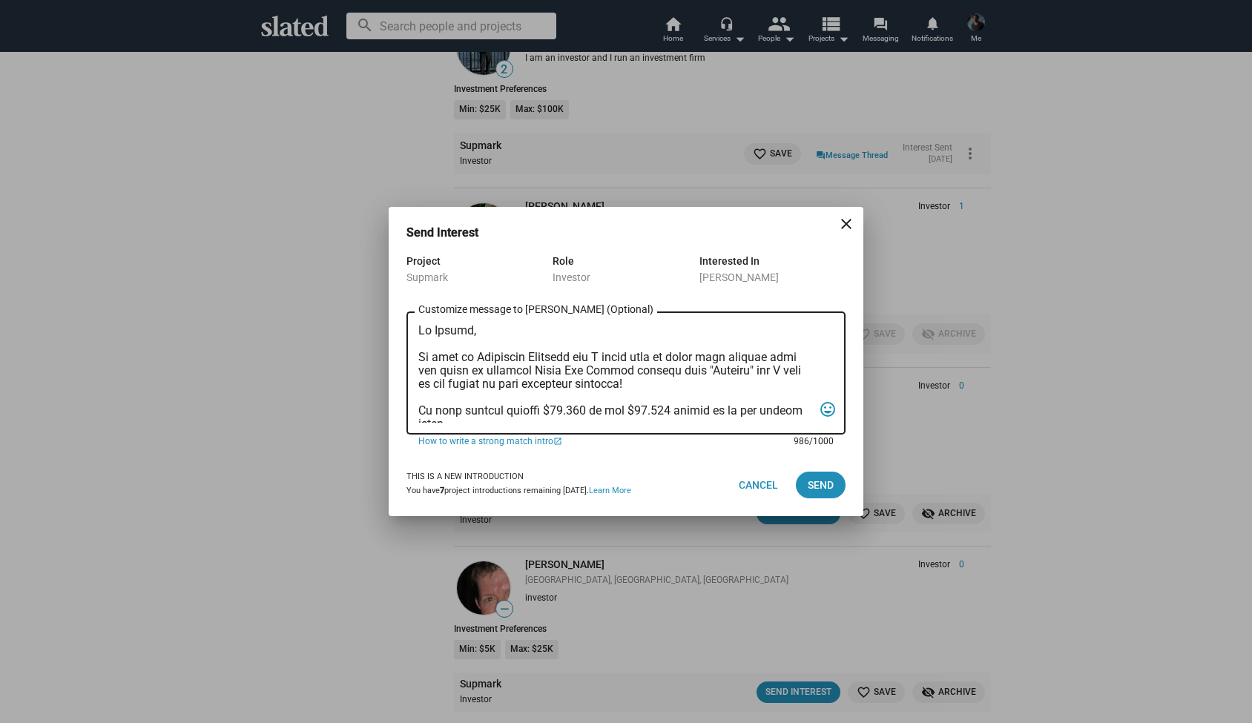
scroll to position [0, 0]
click at [471, 335] on textarea "Customize message to Jeff (Optional) Customize message (Optional)" at bounding box center [615, 373] width 395 height 99
type textarea "Hi Jeff, My name is Alexander Bruckner and I would love to share more details w…"
click at [824, 484] on span "Send" at bounding box center [821, 485] width 26 height 27
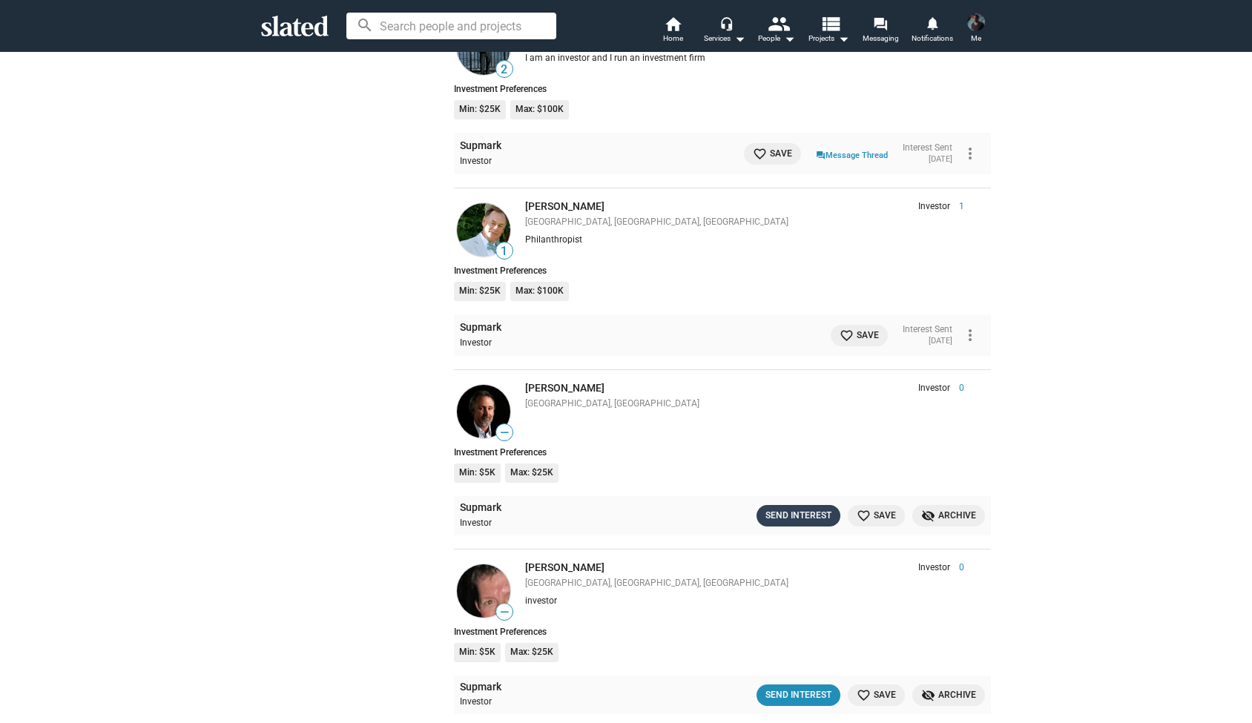
click at [791, 508] on div "Send Interest" at bounding box center [799, 516] width 66 height 16
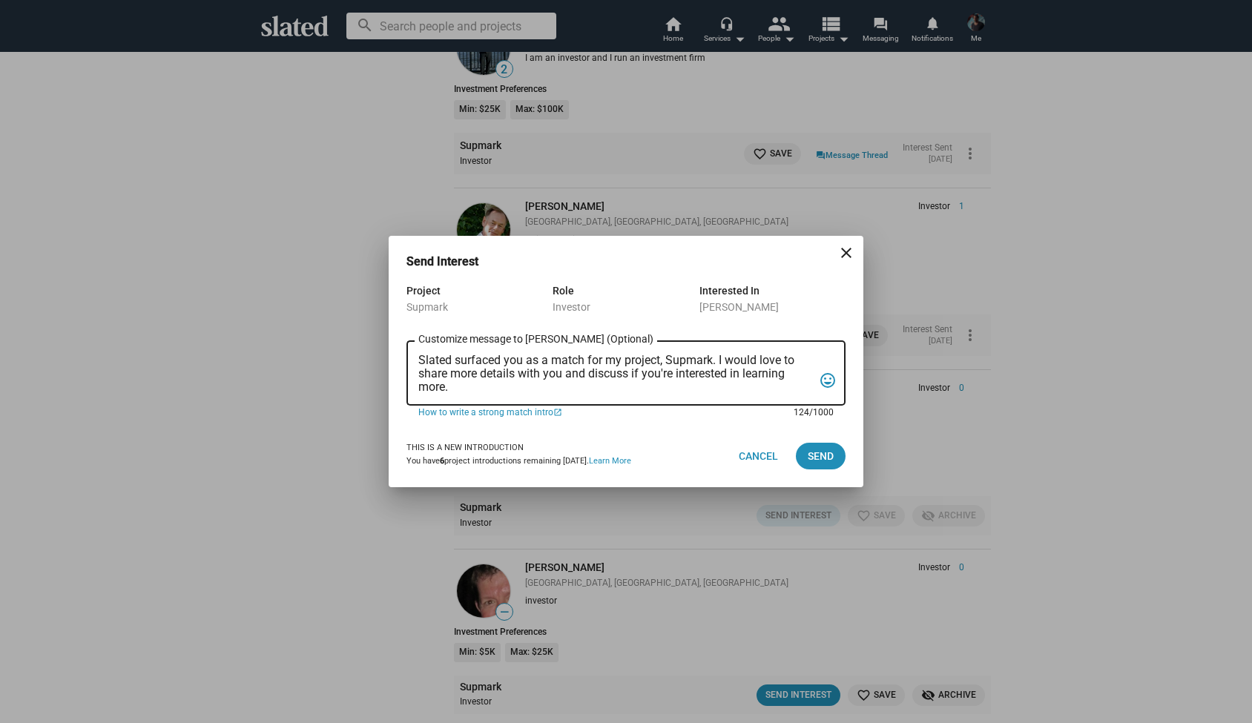
drag, startPoint x: 452, startPoint y: 387, endPoint x: 400, endPoint y: 344, distance: 67.4
click at [400, 344] on div "Project Supmark Role Investor Interested In Terry Nitschke Slated surfaced you …" at bounding box center [626, 353] width 475 height 143
paste textarea "Hi Joseph, My name is Alexander Bruckner and I would love to share more details…"
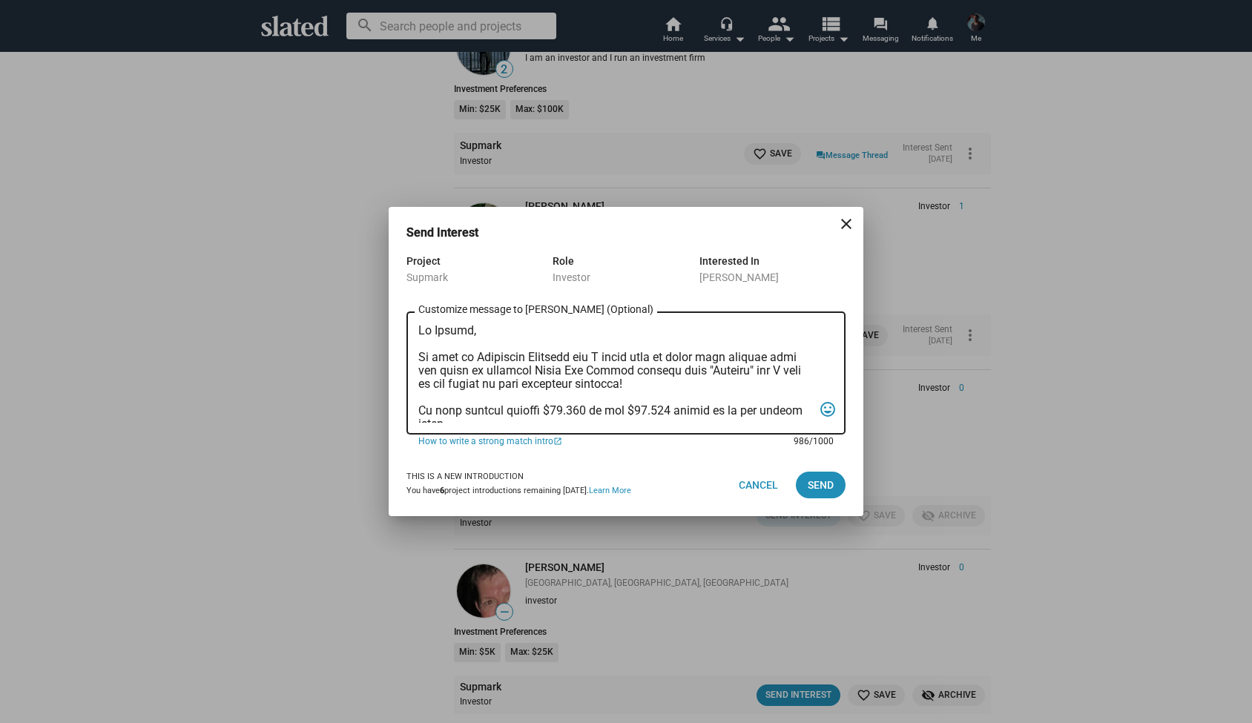
click at [473, 331] on textarea "Customize message to Terry (Optional) Customize message (Optional)" at bounding box center [615, 373] width 395 height 99
type textarea "Hi Terry, My name is Alexander Bruckner and I would love to share more details …"
click at [815, 481] on span "Send" at bounding box center [821, 485] width 26 height 27
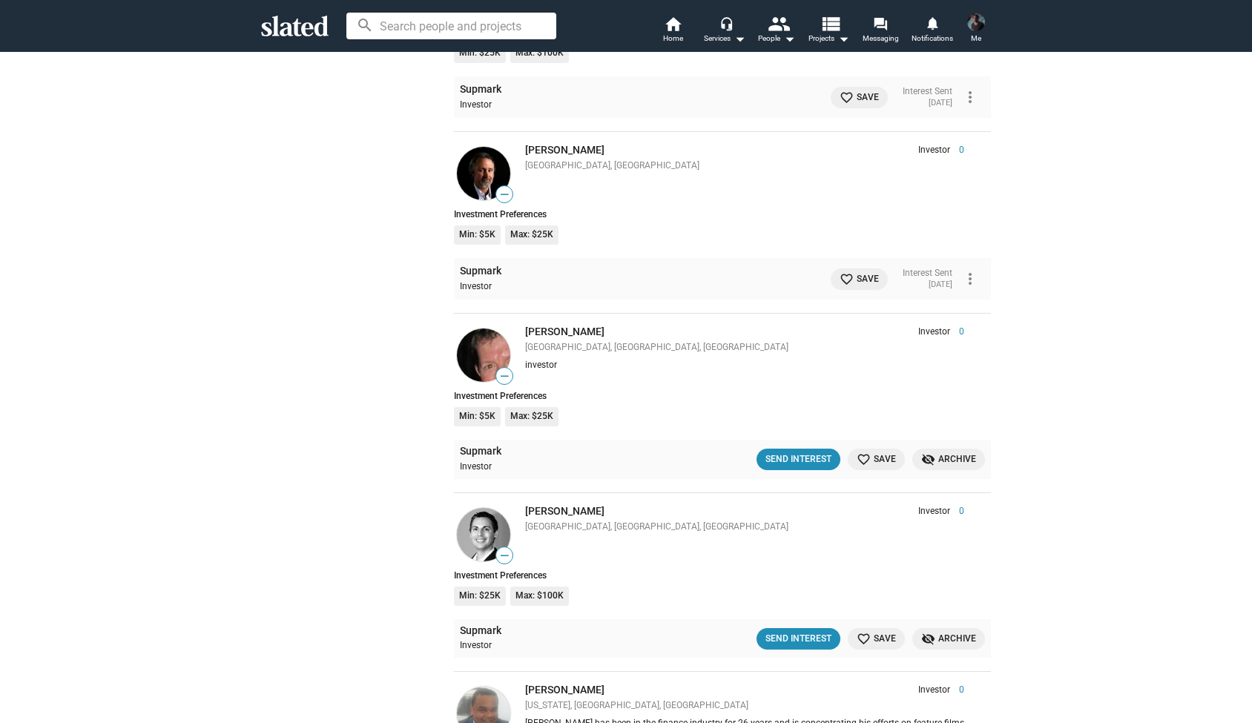
scroll to position [7502, 0]
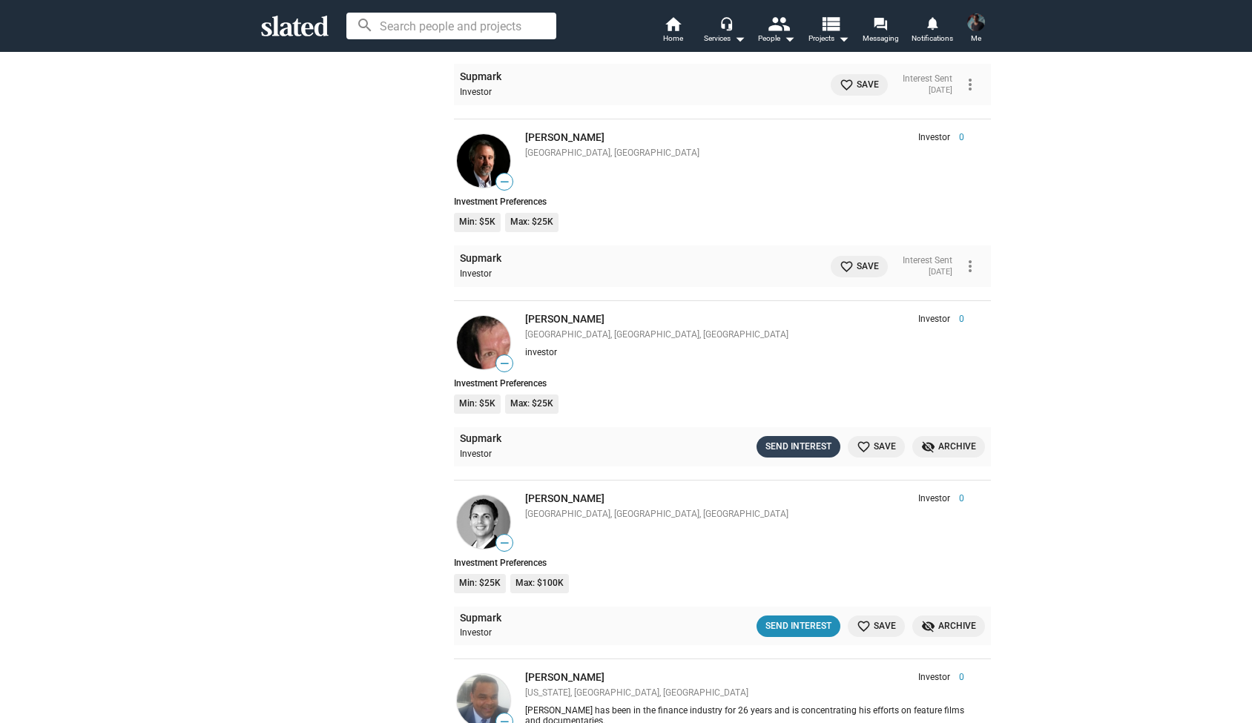
click at [799, 439] on div "Send Interest" at bounding box center [799, 447] width 66 height 16
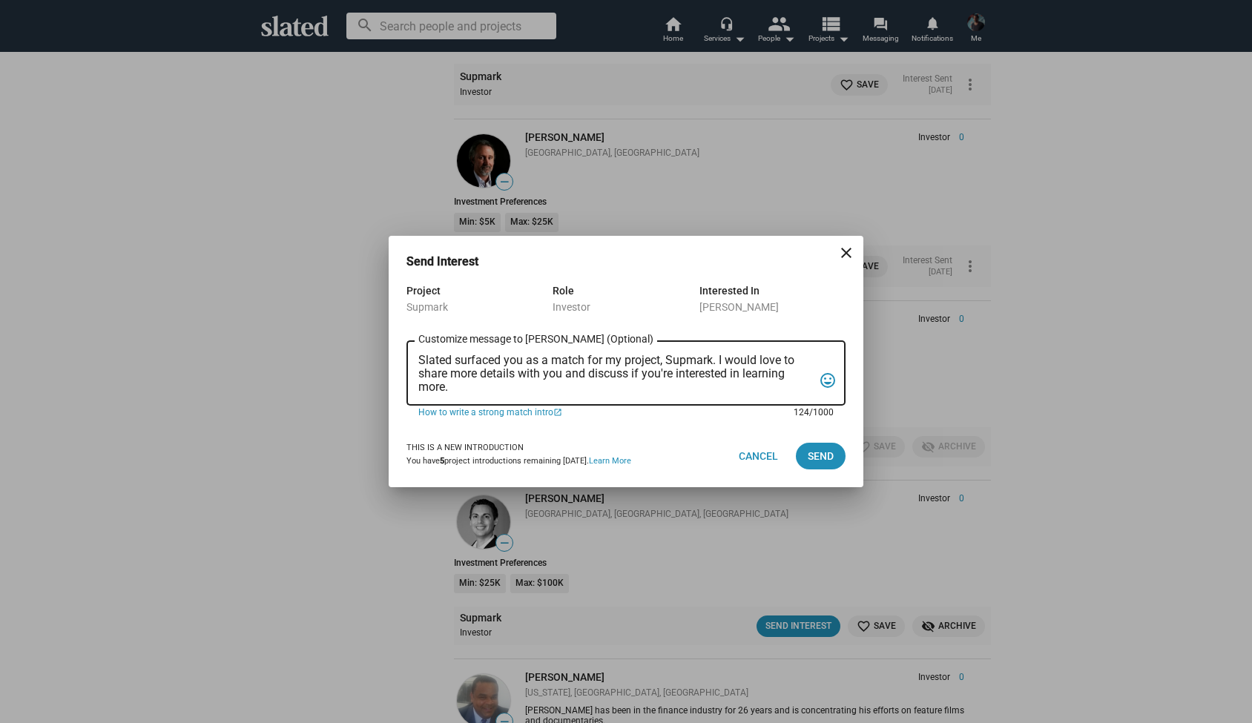
drag, startPoint x: 454, startPoint y: 387, endPoint x: 412, endPoint y: 353, distance: 53.8
click at [412, 353] on div "Slated surfaced you as a match for my project, Supmark. I would love to share m…" at bounding box center [626, 372] width 439 height 68
paste textarea "Hi Joseph, My name is Alexander Bruckner and I would love to share more details…"
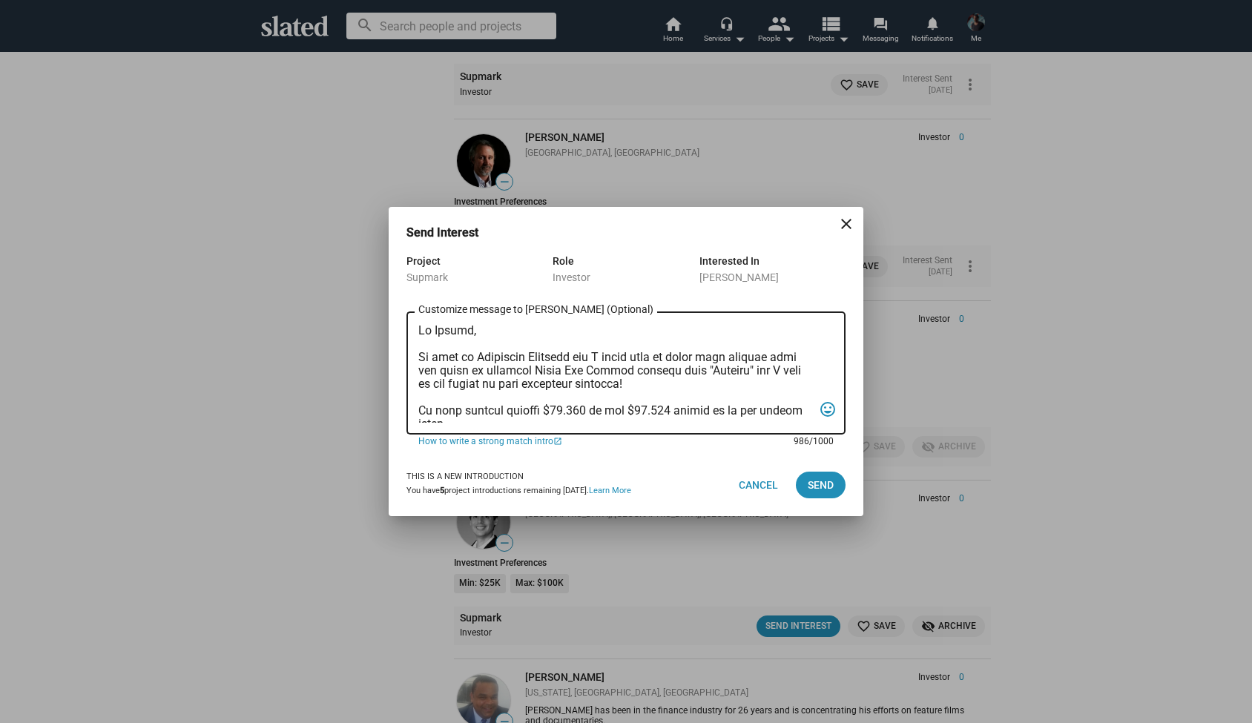
scroll to position [0, 0]
click at [470, 332] on textarea "Customize message to Blair (Optional) Customize message (Optional)" at bounding box center [615, 373] width 395 height 99
type textarea "Hi Blair, My name is Alexander Bruckner and I would love to share more details …"
click at [821, 482] on span "Send" at bounding box center [821, 485] width 26 height 27
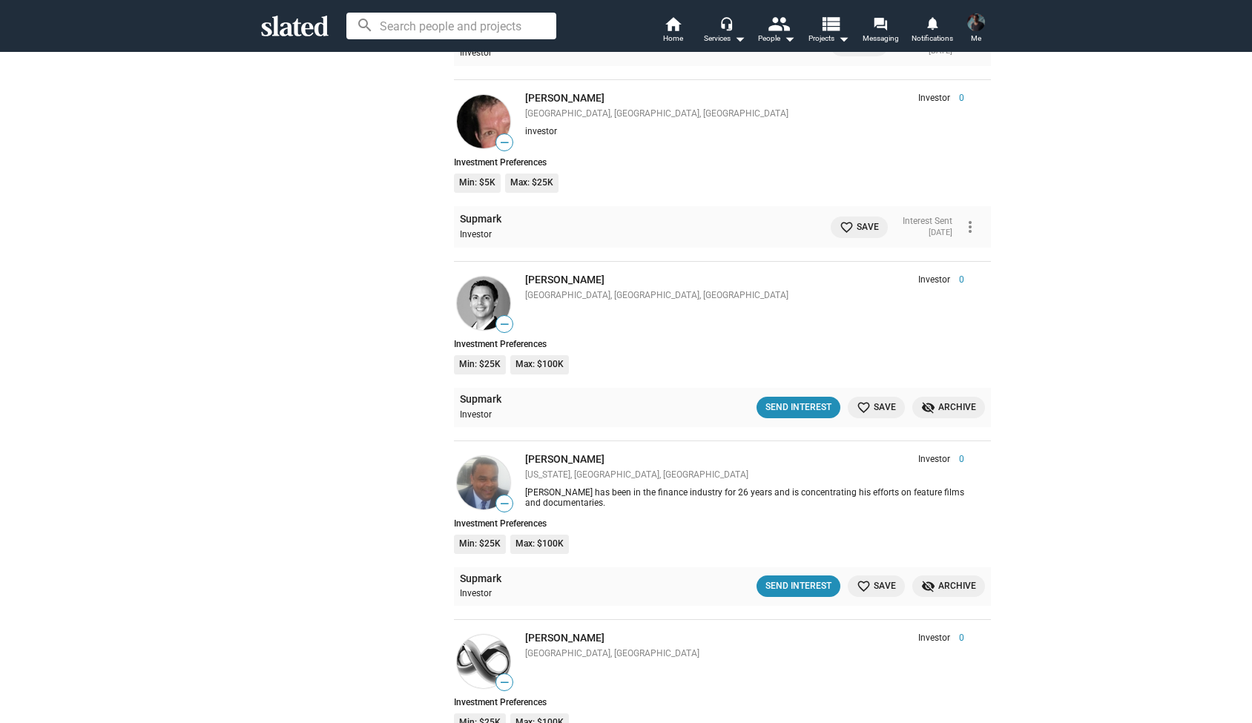
scroll to position [7763, 0]
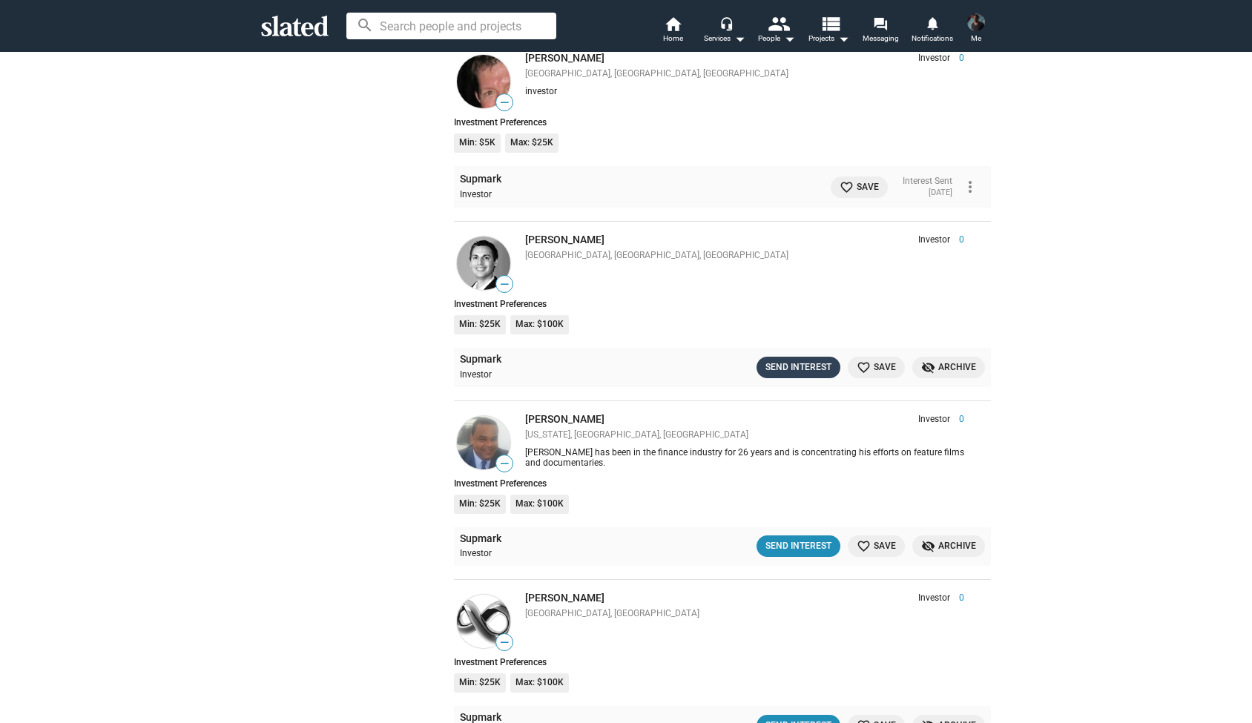
click at [800, 360] on div "Send Interest" at bounding box center [799, 368] width 66 height 16
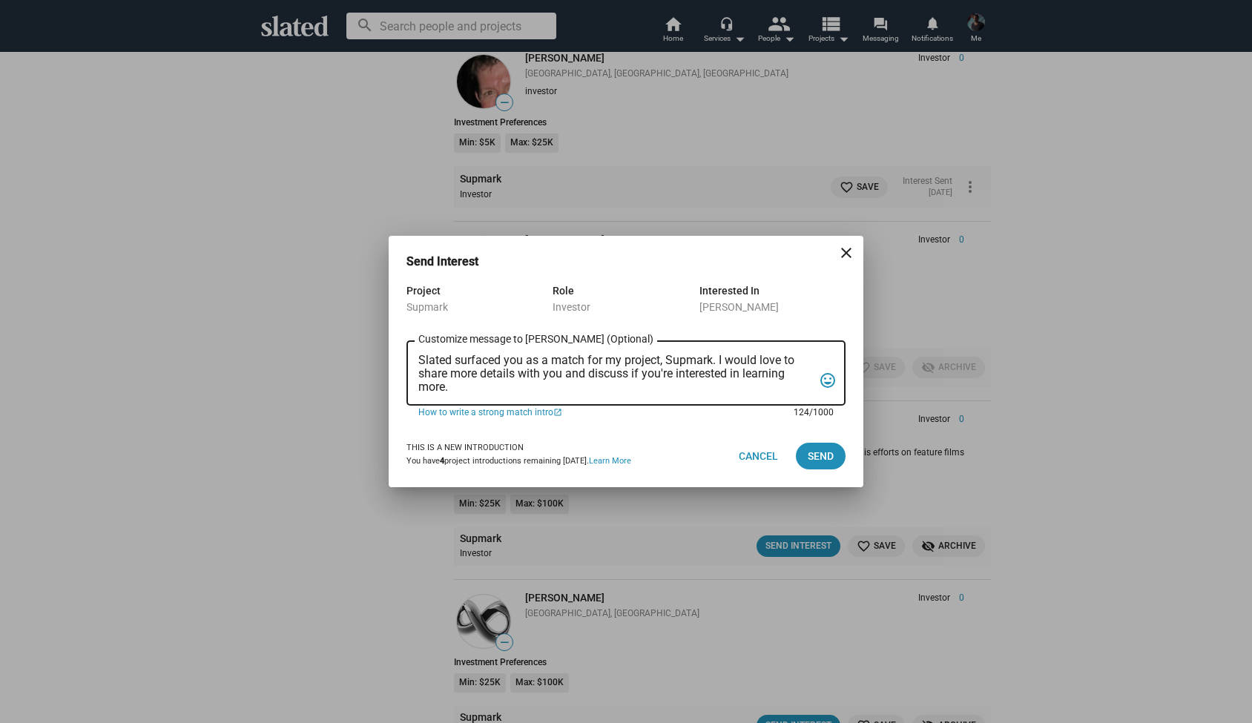
drag, startPoint x: 470, startPoint y: 390, endPoint x: 402, endPoint y: 339, distance: 85.3
click at [402, 338] on div "Project Supmark Role Investor Interested In Lionel Uhry Slated surfaced you as …" at bounding box center [626, 353] width 475 height 143
paste textarea "Hi Joseph, My name is Alexander Bruckner and I would love to share more details…"
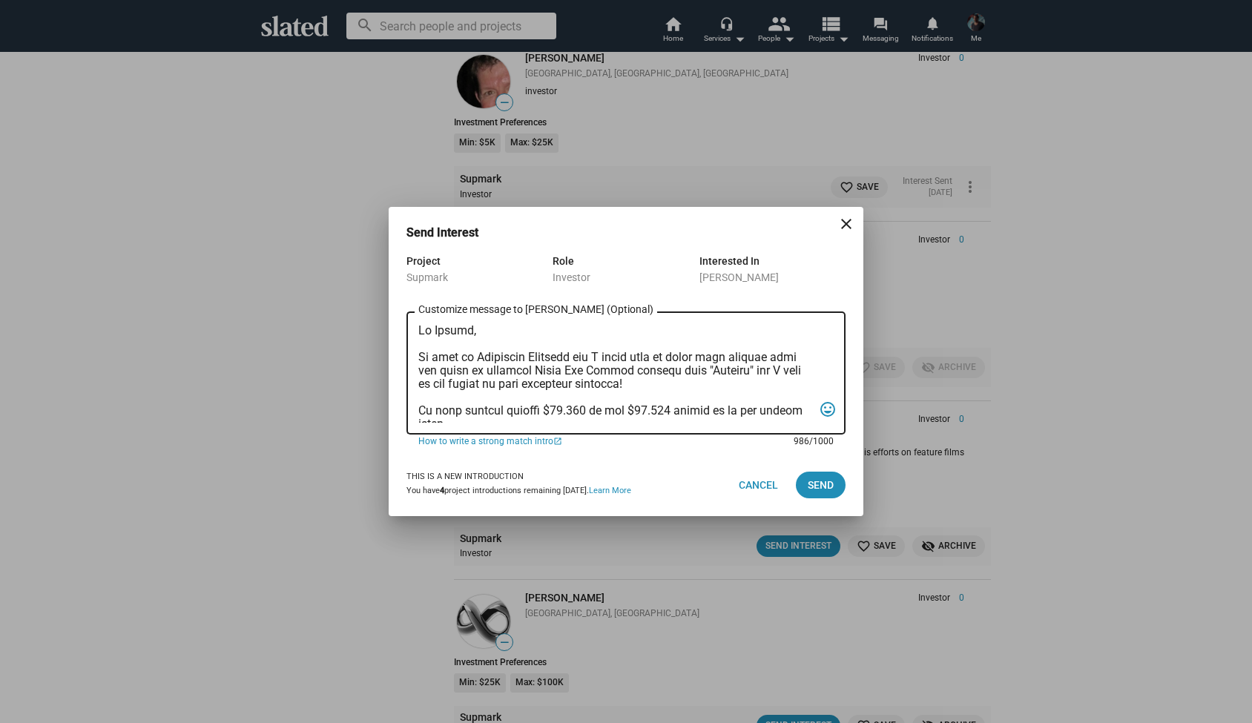
scroll to position [0, 0]
click at [471, 332] on textarea "Customize message to Lionel (Optional) Customize message (Optional)" at bounding box center [615, 373] width 395 height 99
type textarea "Hi Lionel, My name is Alexander Bruckner and I would love to share more details…"
click at [823, 489] on span "Send" at bounding box center [821, 485] width 26 height 27
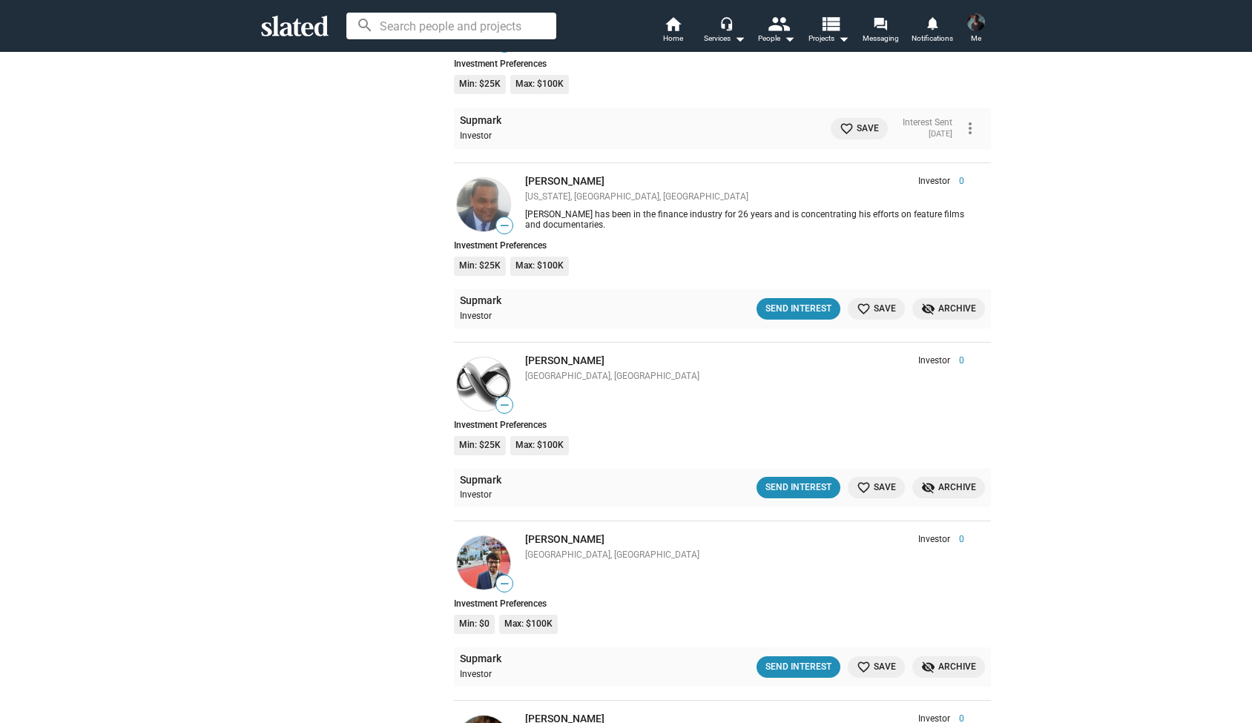
scroll to position [8010, 0]
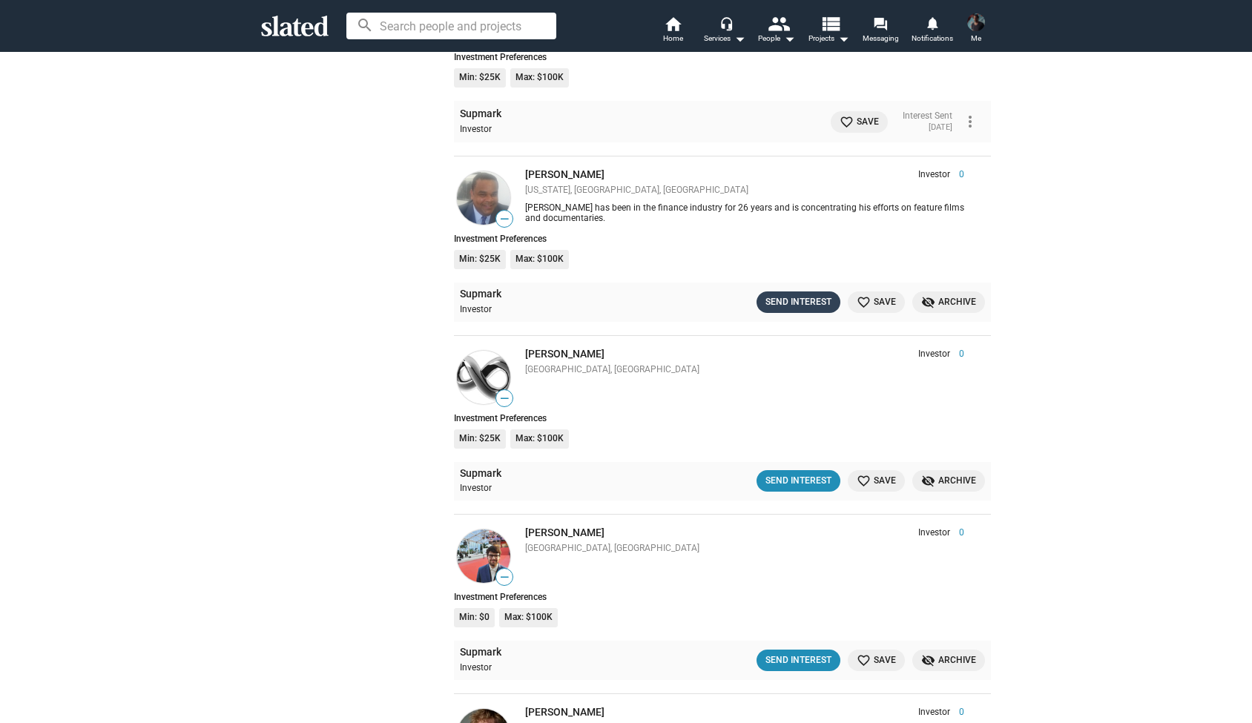
click at [782, 295] on div "Send Interest" at bounding box center [799, 303] width 66 height 16
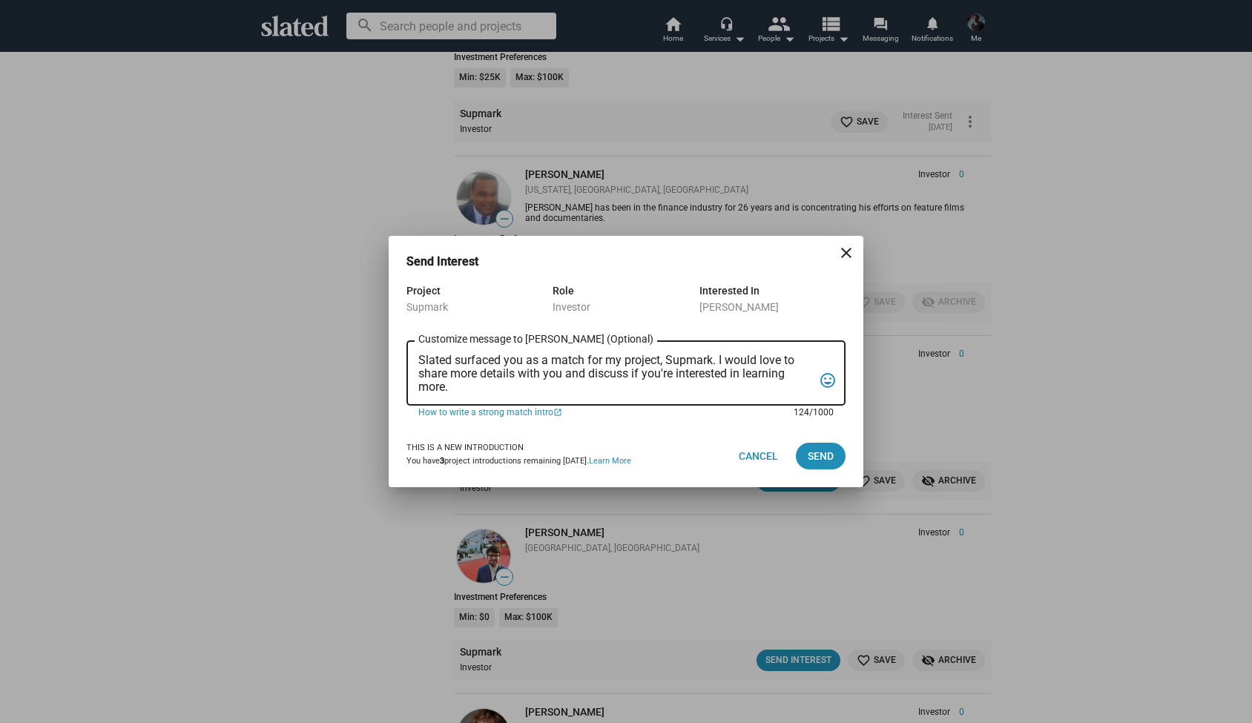
drag, startPoint x: 465, startPoint y: 387, endPoint x: 421, endPoint y: 355, distance: 55.2
click at [421, 355] on textarea "Slated surfaced you as a match for my project, Supmark. I would love to share m…" at bounding box center [615, 374] width 395 height 40
paste textarea "Hi Joseph, My name is Alexander Bruckner and I would love to share more details…"
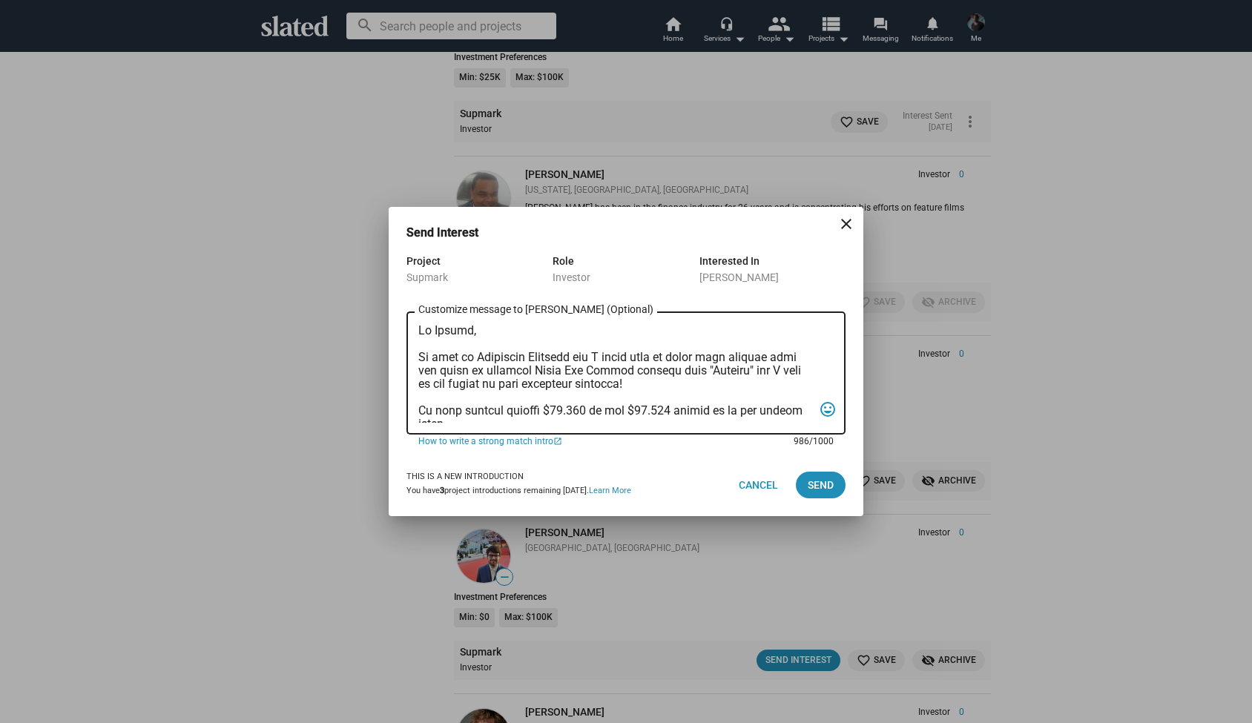
scroll to position [0, 0]
click at [471, 333] on textarea "Customize message to Thomas (Optional) Customize message (Optional)" at bounding box center [615, 373] width 395 height 99
type textarea "Hi Thomas, My name is Alexander Bruckner and I would love to share more details…"
click at [812, 485] on span "Send" at bounding box center [821, 485] width 26 height 27
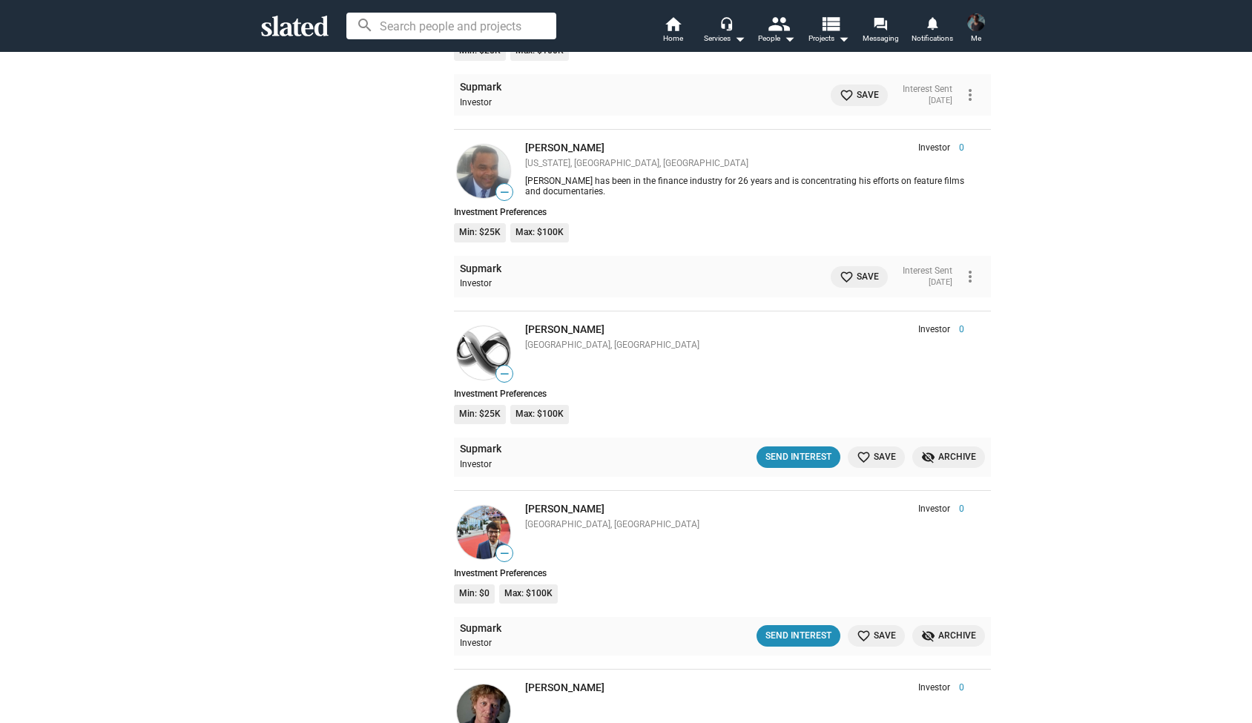
scroll to position [8038, 0]
click at [781, 449] on div "Send Interest" at bounding box center [799, 457] width 66 height 16
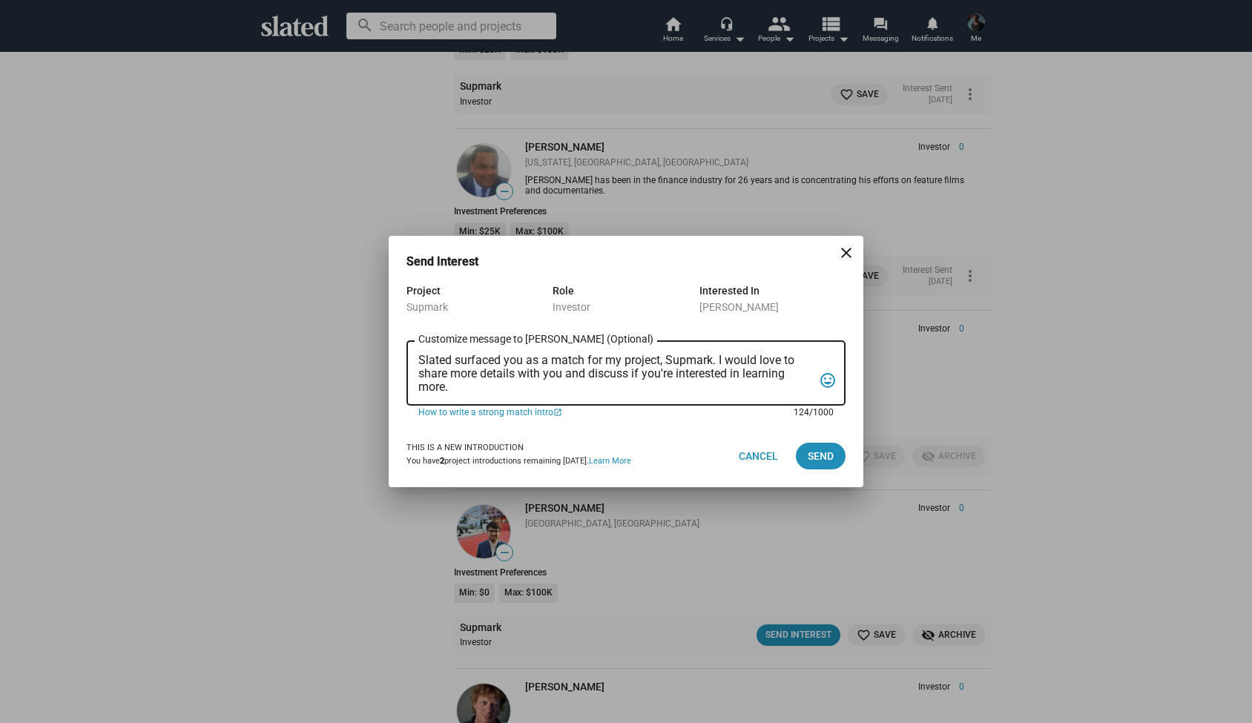
drag, startPoint x: 464, startPoint y: 394, endPoint x: 370, endPoint y: 300, distance: 133.2
click at [370, 300] on div "Send Interest close Project Supmark Role Investor Interested In Tony Clark Slat…" at bounding box center [626, 361] width 1252 height 723
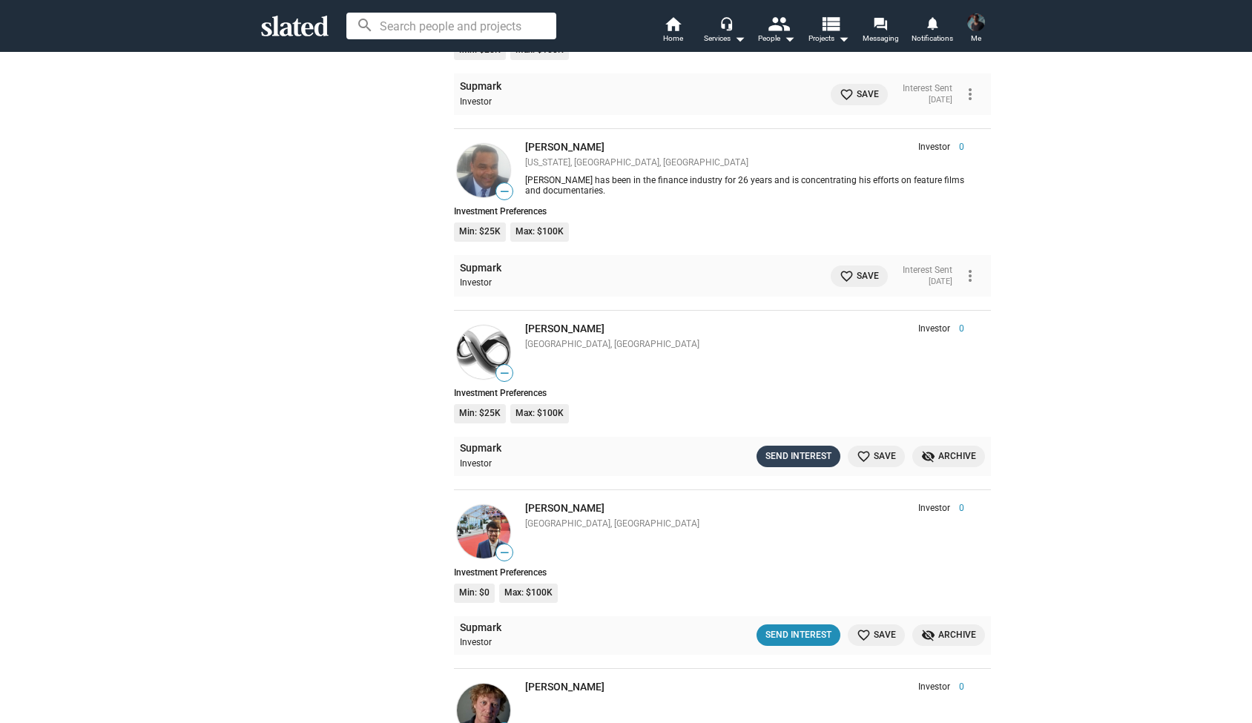
click at [769, 446] on button "Send Interest" at bounding box center [799, 457] width 84 height 22
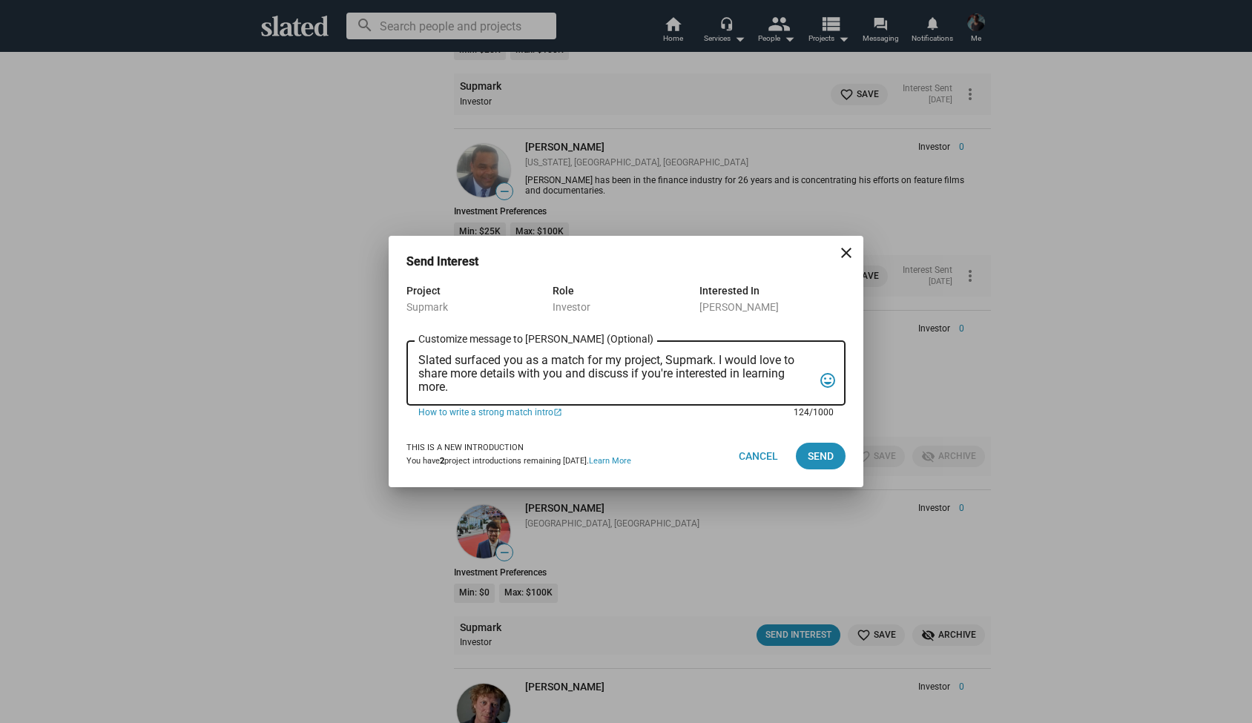
drag, startPoint x: 451, startPoint y: 387, endPoint x: 404, endPoint y: 355, distance: 56.6
click at [404, 355] on div "Project Supmark Role Investor Interested In Tony Clark Slated surfaced you as a…" at bounding box center [626, 353] width 475 height 143
paste textarea "Hi Joseph, My name is Alexander Bruckner and I would love to share more details…"
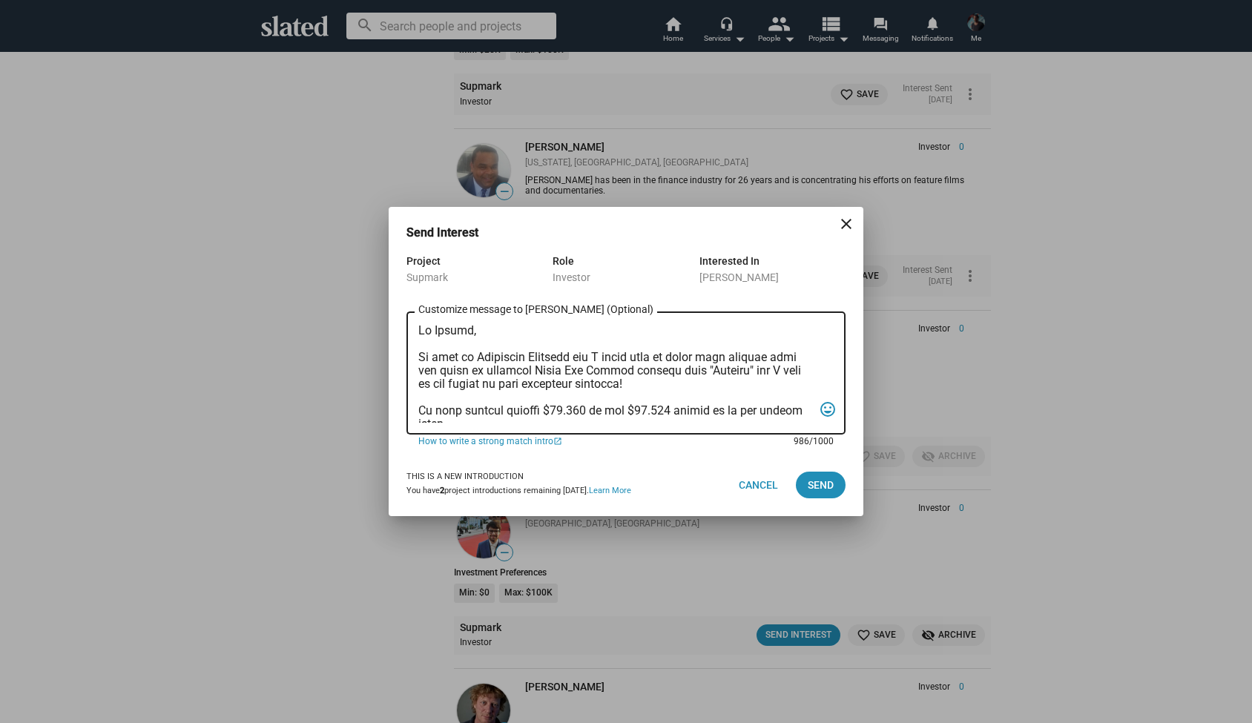
scroll to position [0, 0]
click at [470, 332] on textarea "Customize message to Tony (Optional) Customize message (Optional)" at bounding box center [615, 373] width 395 height 99
type textarea "Hi Tony, My name is Alexander Bruckner and I would love to share more details w…"
click at [815, 485] on span "Send" at bounding box center [821, 485] width 26 height 27
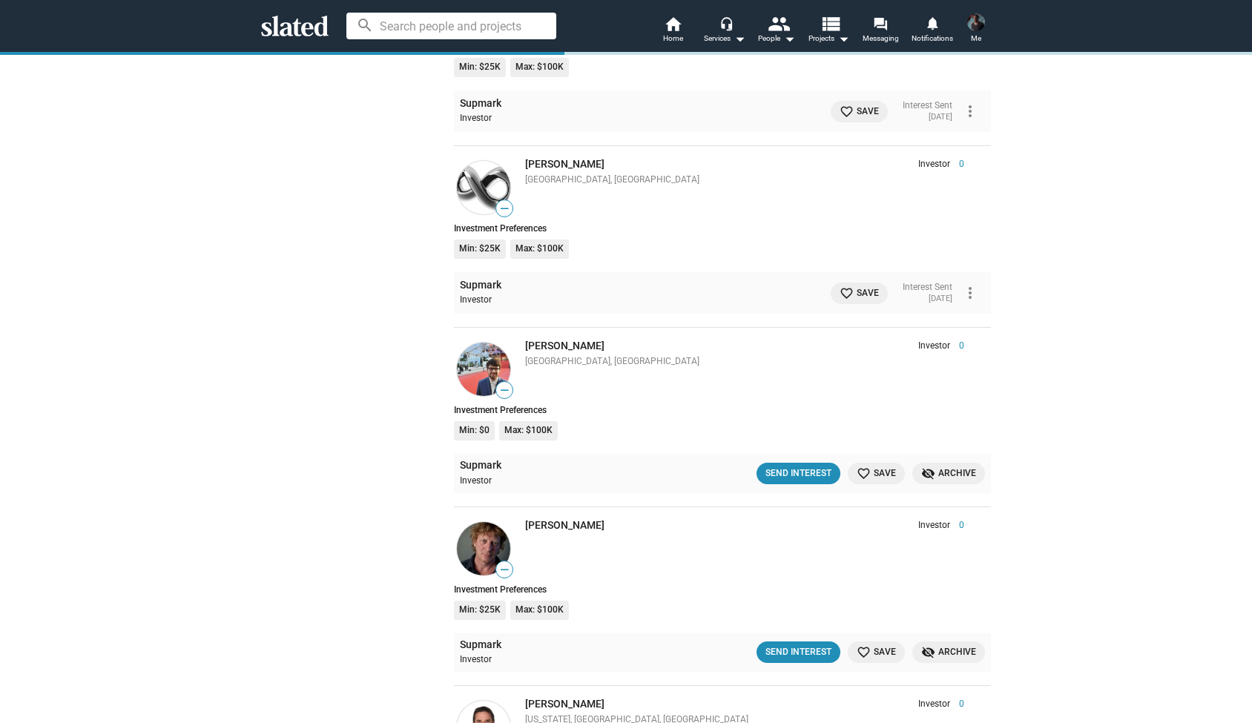
scroll to position [8203, 0]
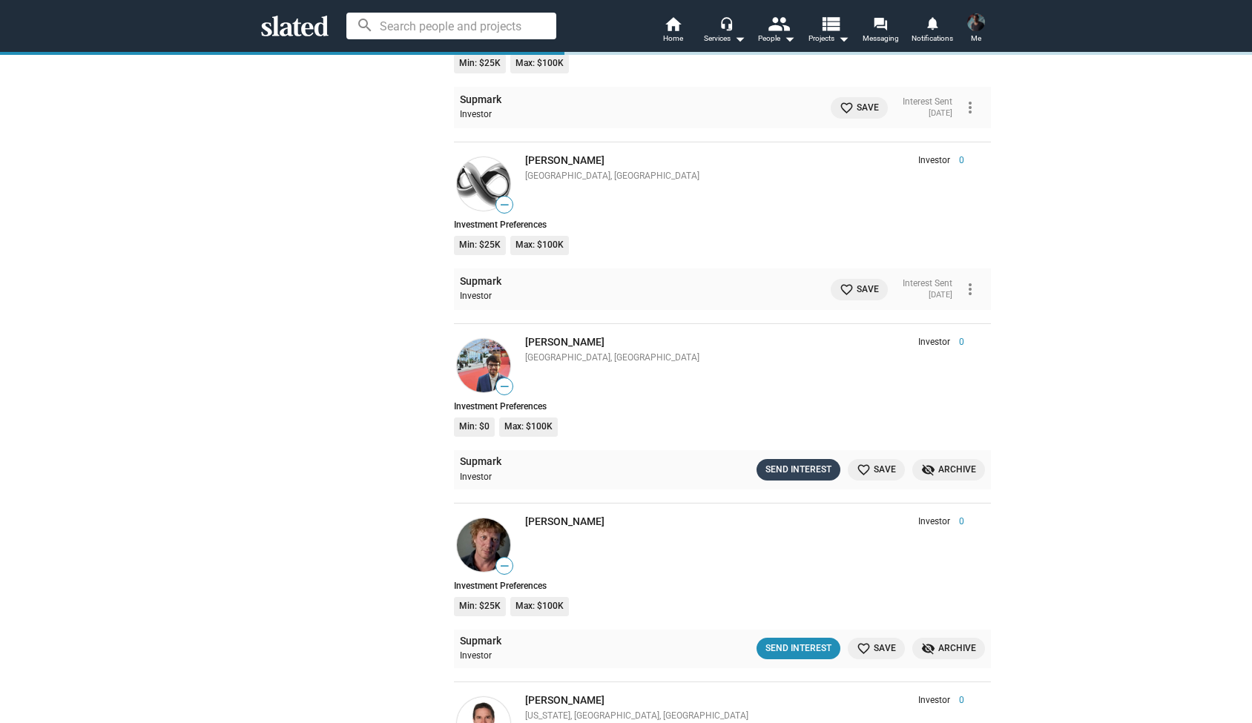
click at [786, 462] on div "Send Interest" at bounding box center [799, 470] width 66 height 16
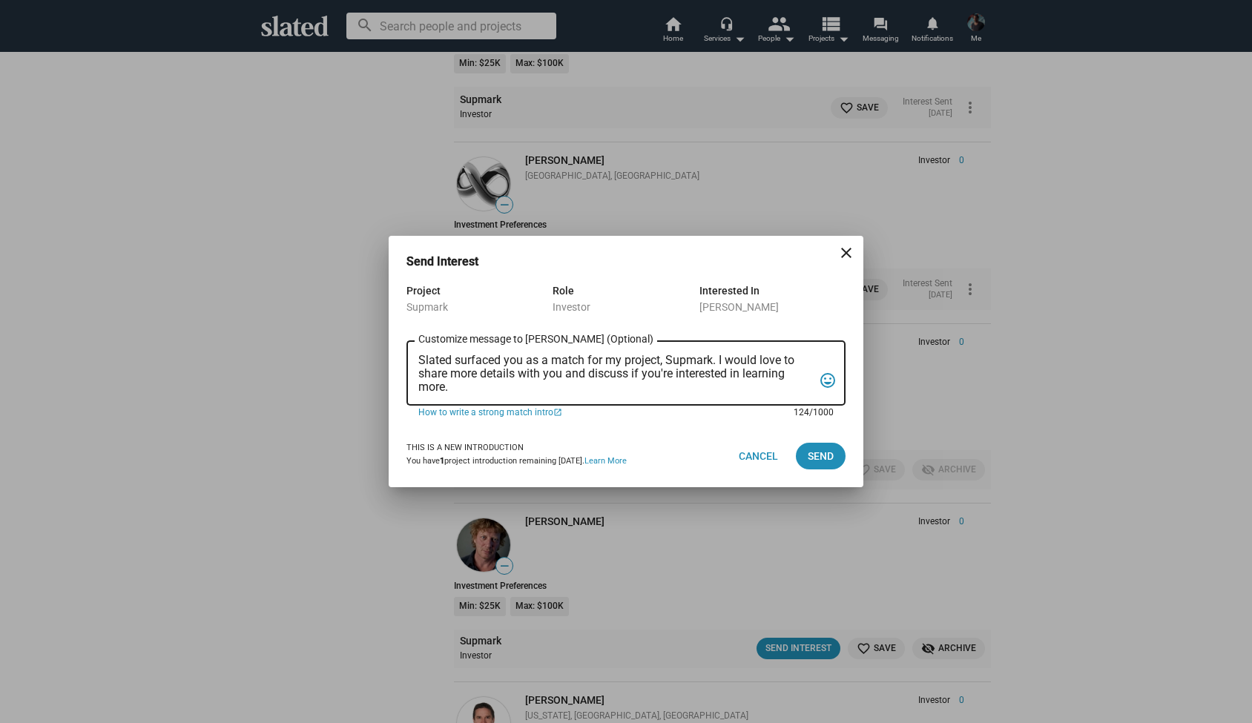
drag, startPoint x: 464, startPoint y: 384, endPoint x: 389, endPoint y: 338, distance: 87.7
click at [389, 338] on div "Project Supmark Role Investor Interested In Maxime DURAND Slated surfaced you a…" at bounding box center [626, 353] width 475 height 143
paste textarea "Hi Joseph, My name is Alexander Bruckner and I would love to share more details…"
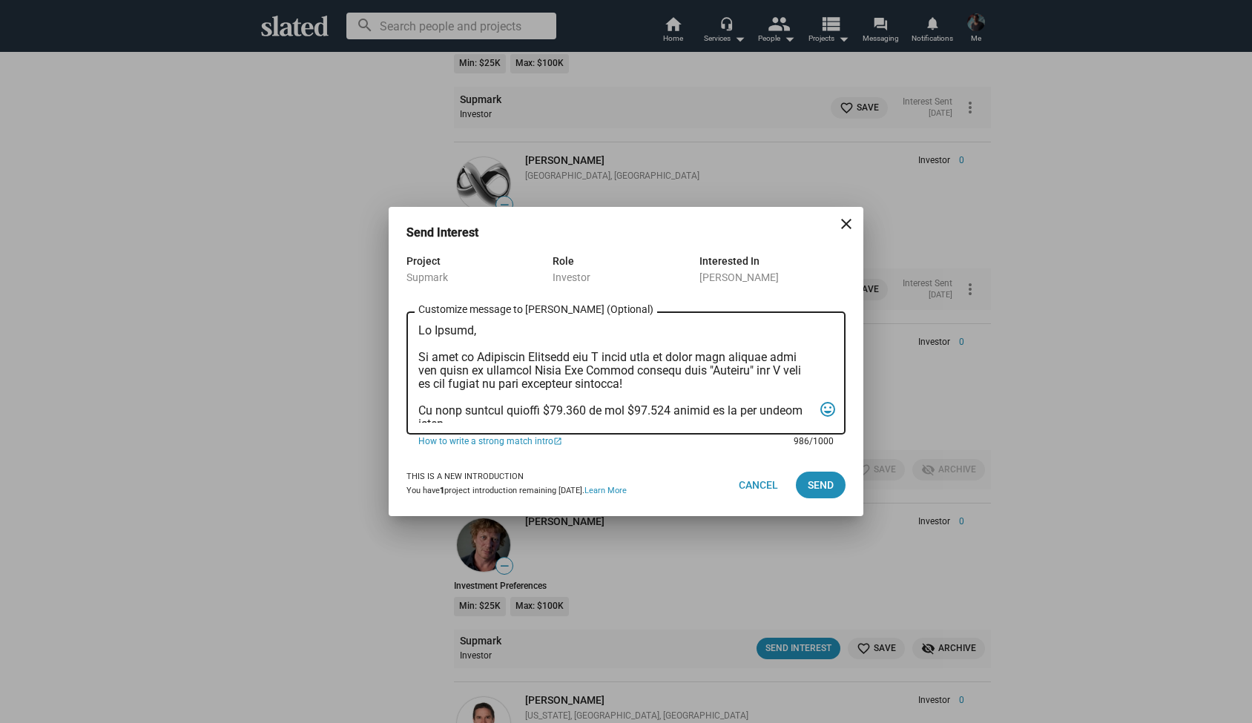
scroll to position [0, 0]
click at [470, 335] on textarea "Customize message to Maxime (Optional) Customize message (Optional)" at bounding box center [615, 373] width 395 height 99
type textarea "Hi Maxime, My name is Alexander Bruckner and I would love to share more details…"
click at [830, 487] on span "Send" at bounding box center [821, 485] width 26 height 27
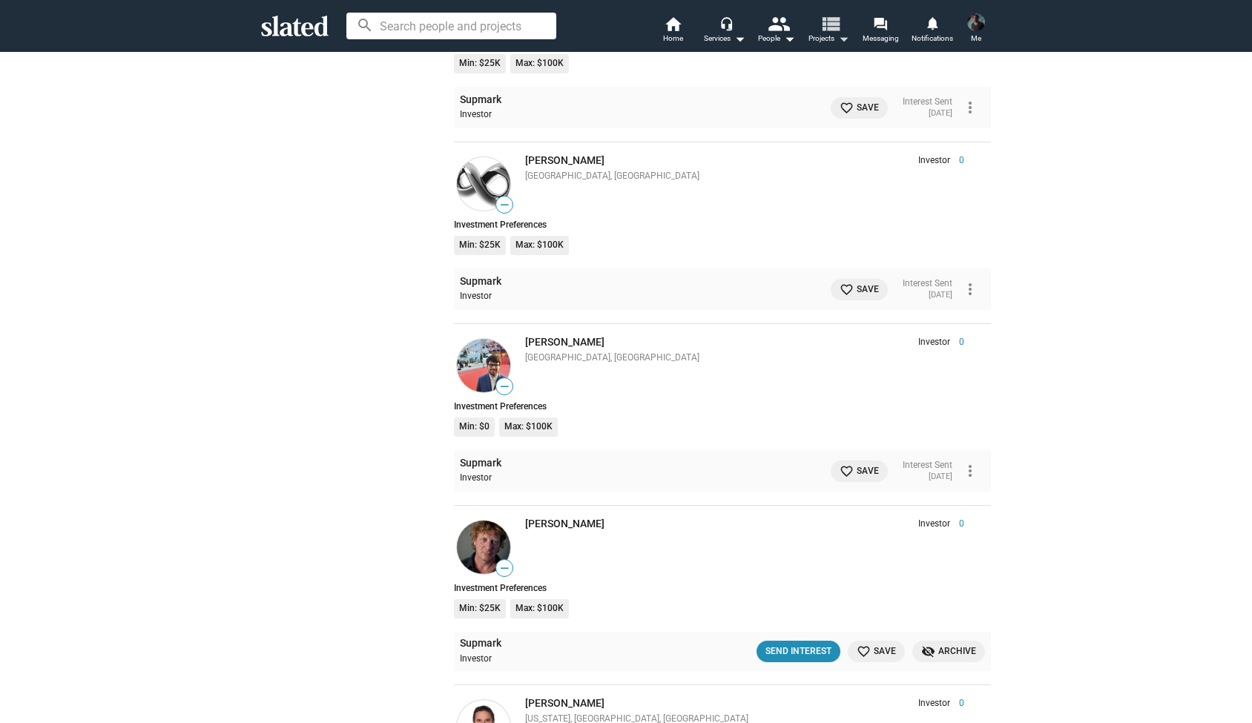
click at [837, 30] on mat-icon "view_list" at bounding box center [831, 24] width 22 height 22
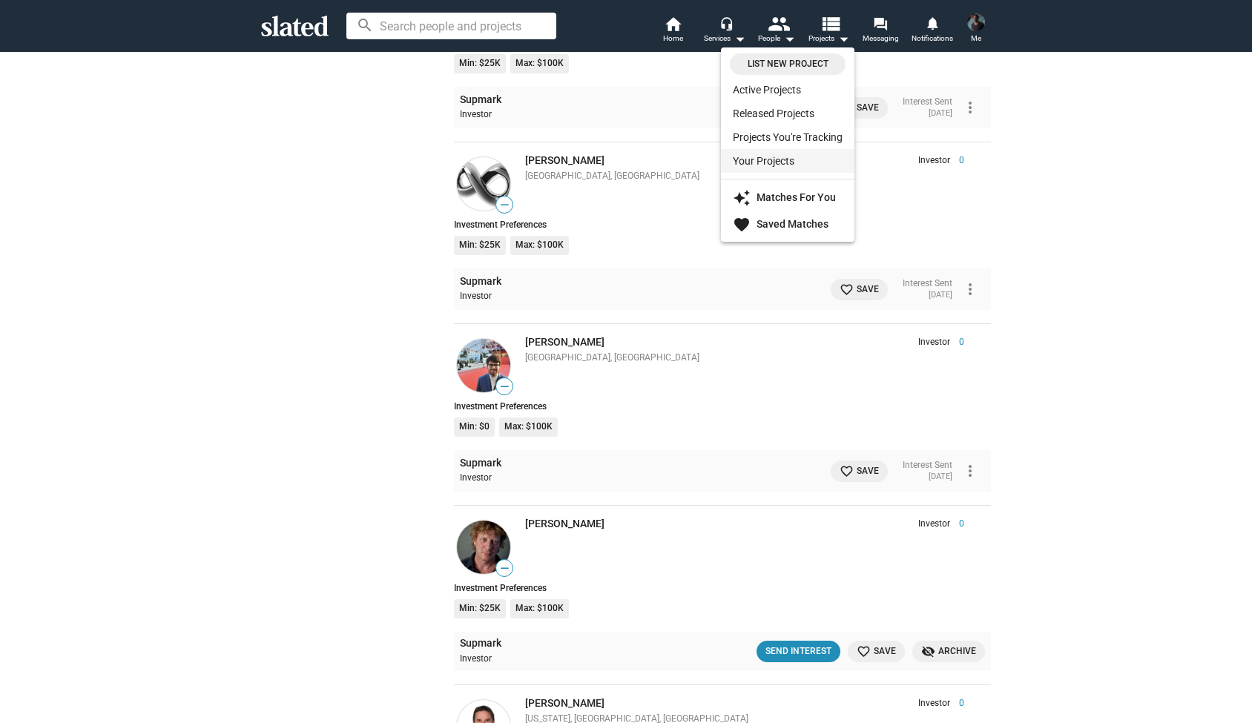
click at [789, 166] on link "Your Projects" at bounding box center [788, 161] width 134 height 24
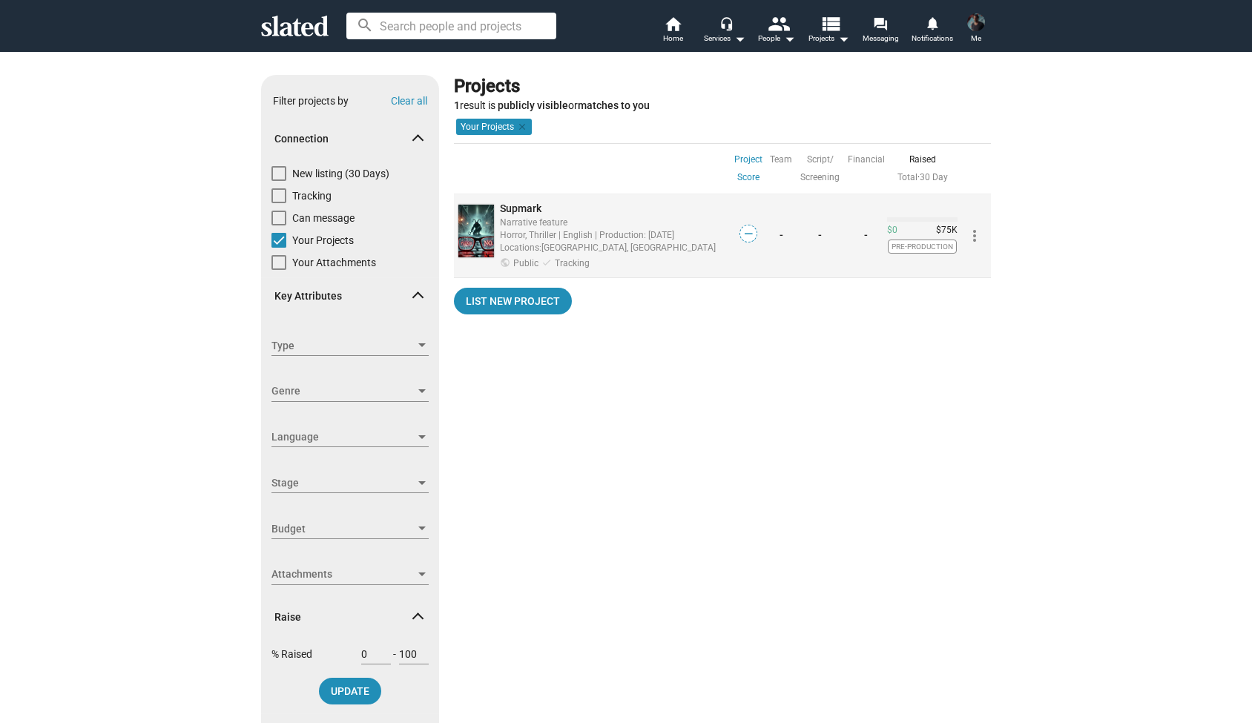
click at [530, 206] on span "Supmark" at bounding box center [521, 209] width 42 height 12
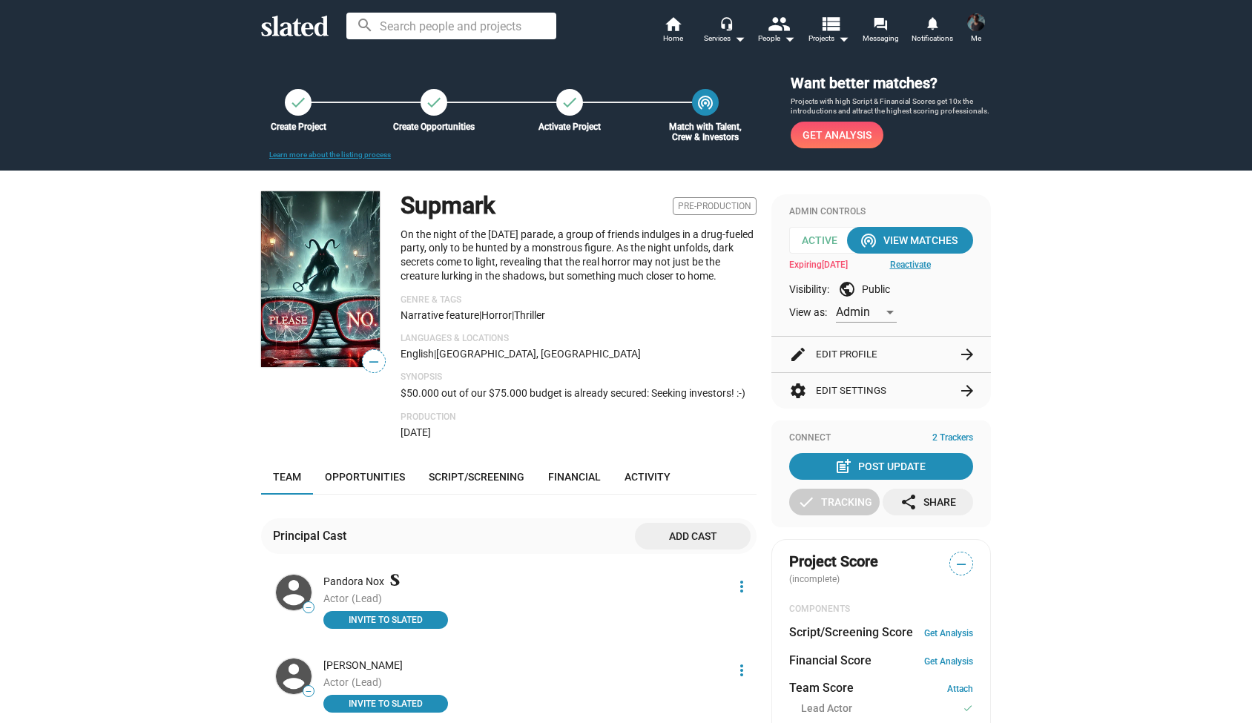
click at [435, 415] on p "Production" at bounding box center [579, 418] width 356 height 12
click at [384, 476] on span "Opportunities" at bounding box center [365, 477] width 80 height 12
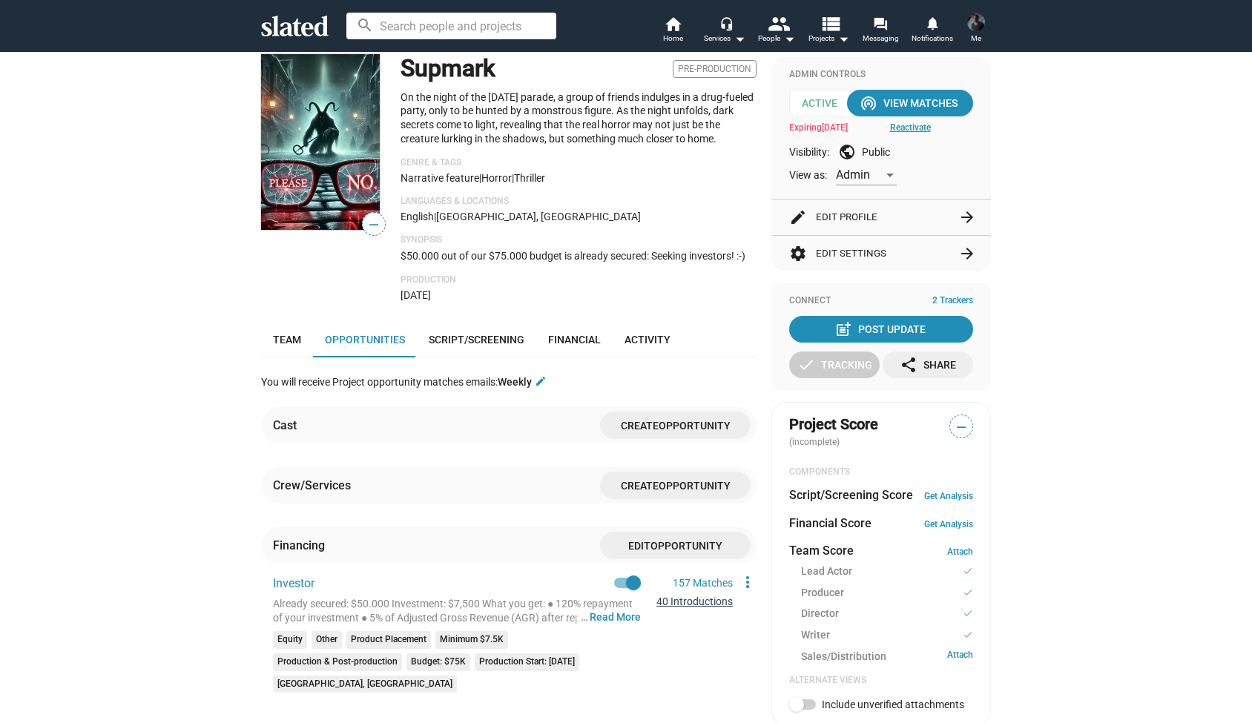
scroll to position [138, 0]
click at [476, 335] on span "Script/Screening" at bounding box center [477, 339] width 96 height 12
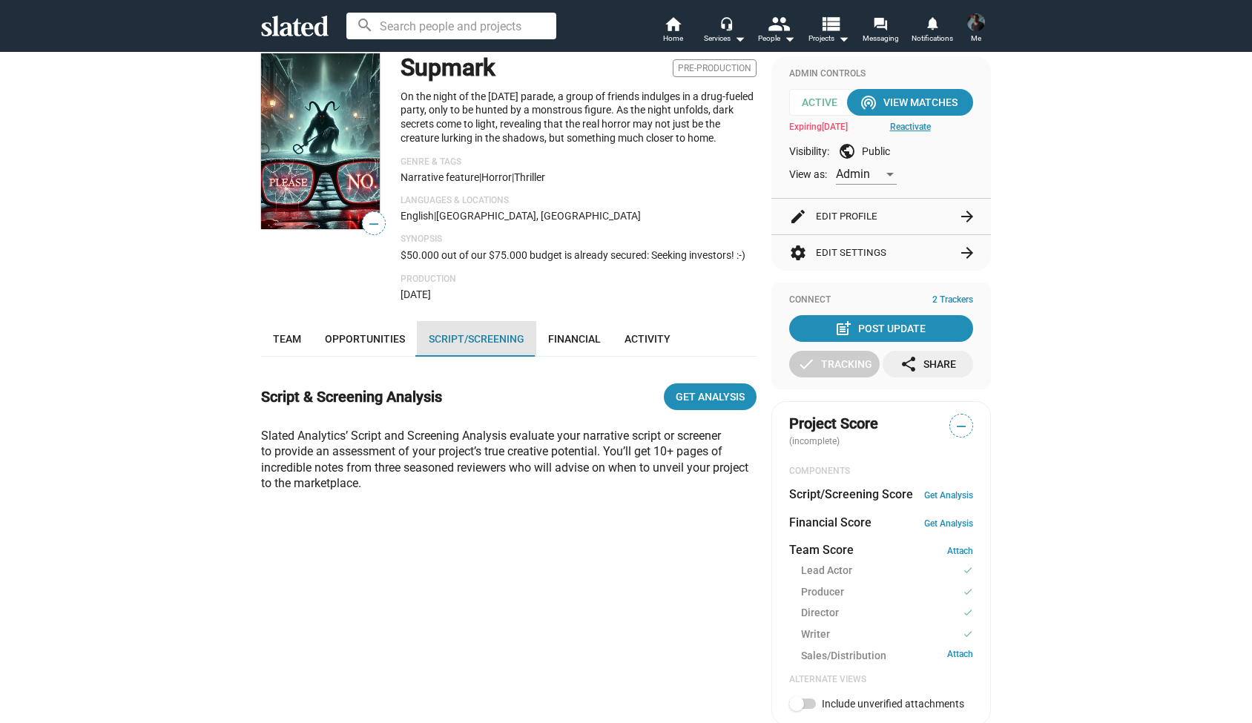
scroll to position [402, 0]
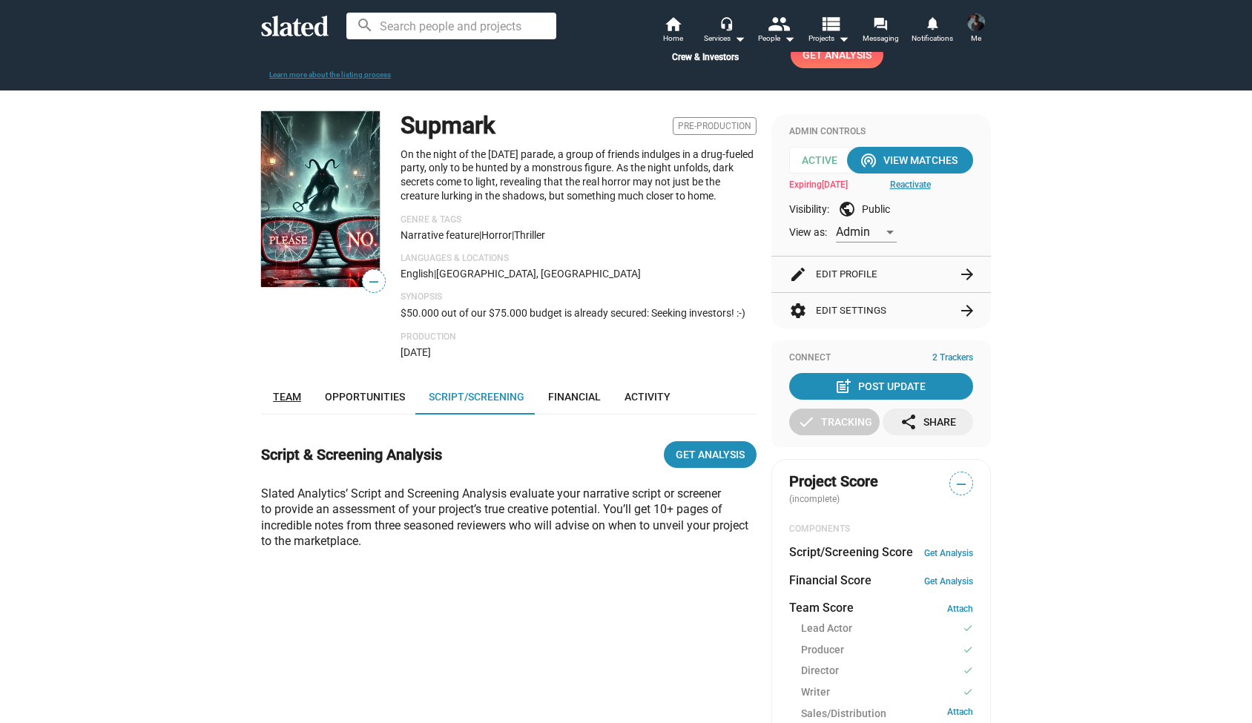
click at [294, 391] on span "Team" at bounding box center [287, 397] width 28 height 12
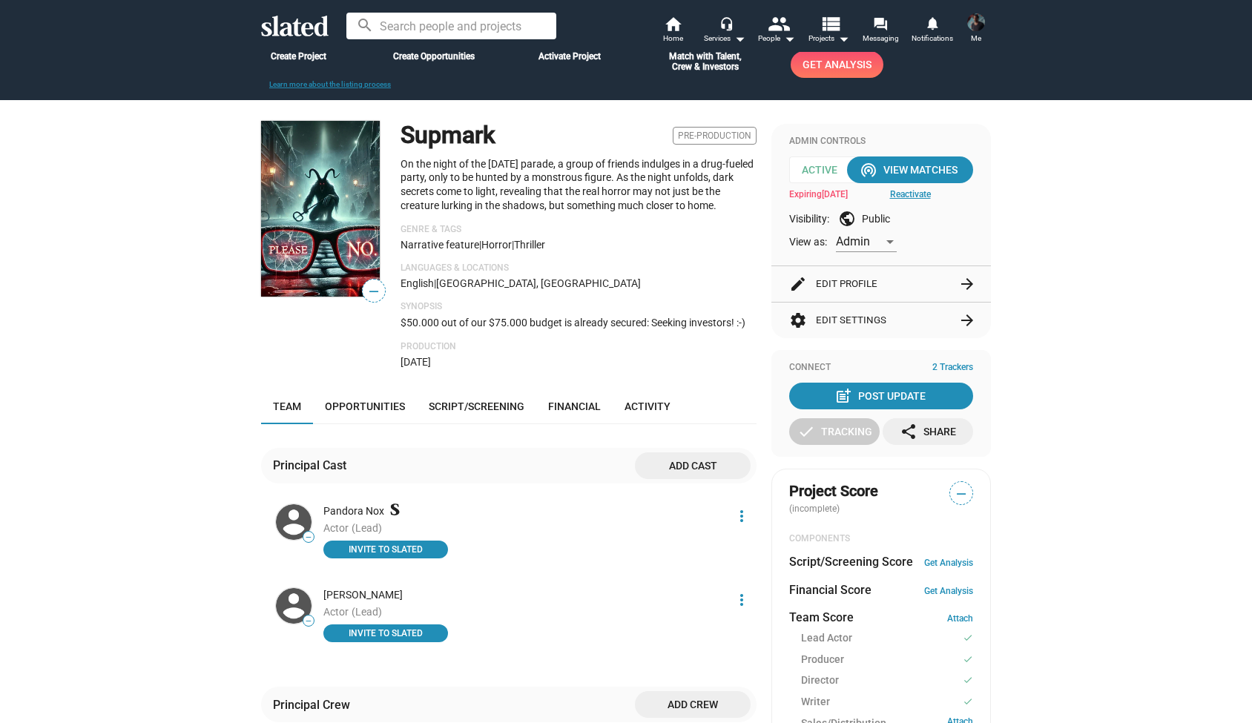
scroll to position [57, 0]
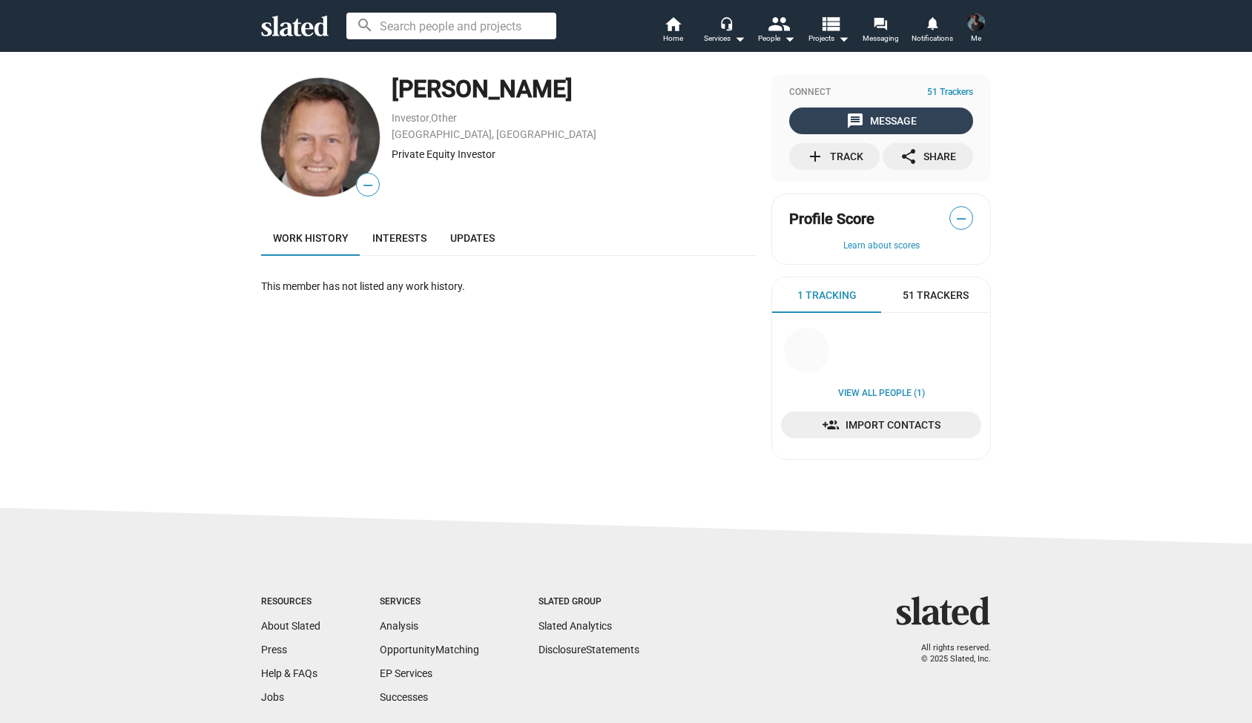
click at [891, 113] on div "message Message" at bounding box center [882, 121] width 70 height 27
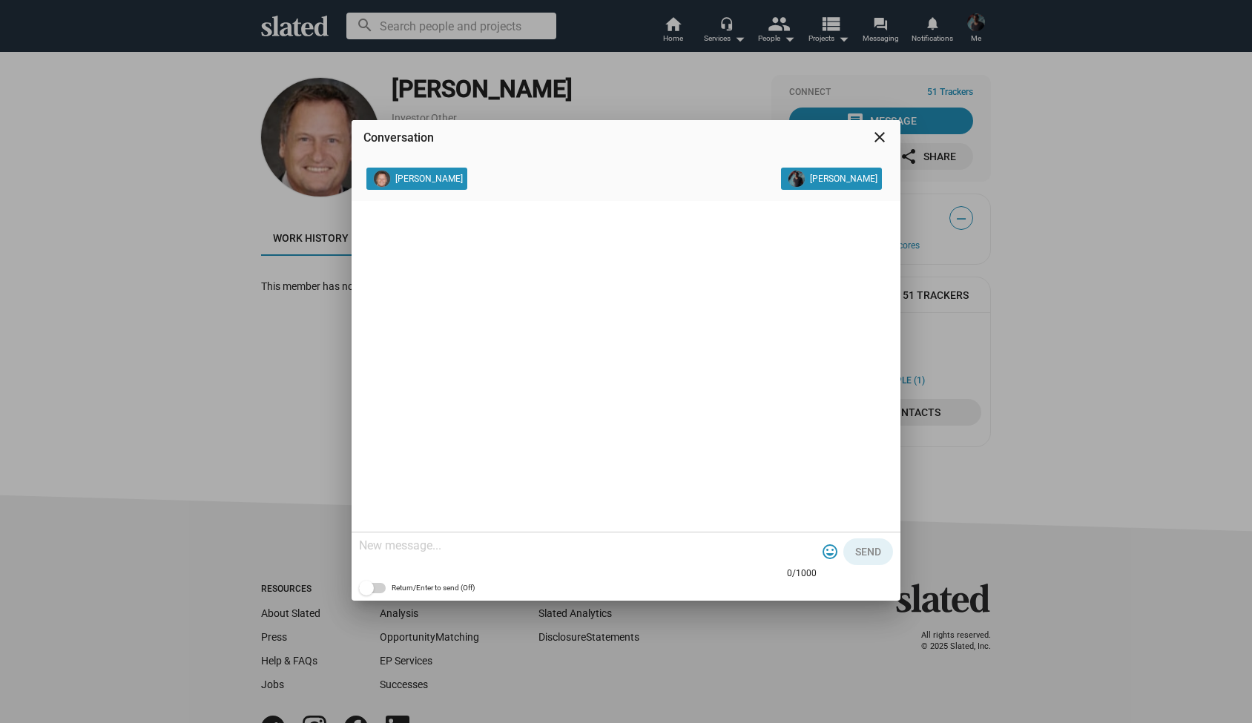
click at [470, 548] on textarea at bounding box center [588, 546] width 458 height 15
paste textarea "Hi Joseph, My name is Alexander Bruckner and I would love to share more details…"
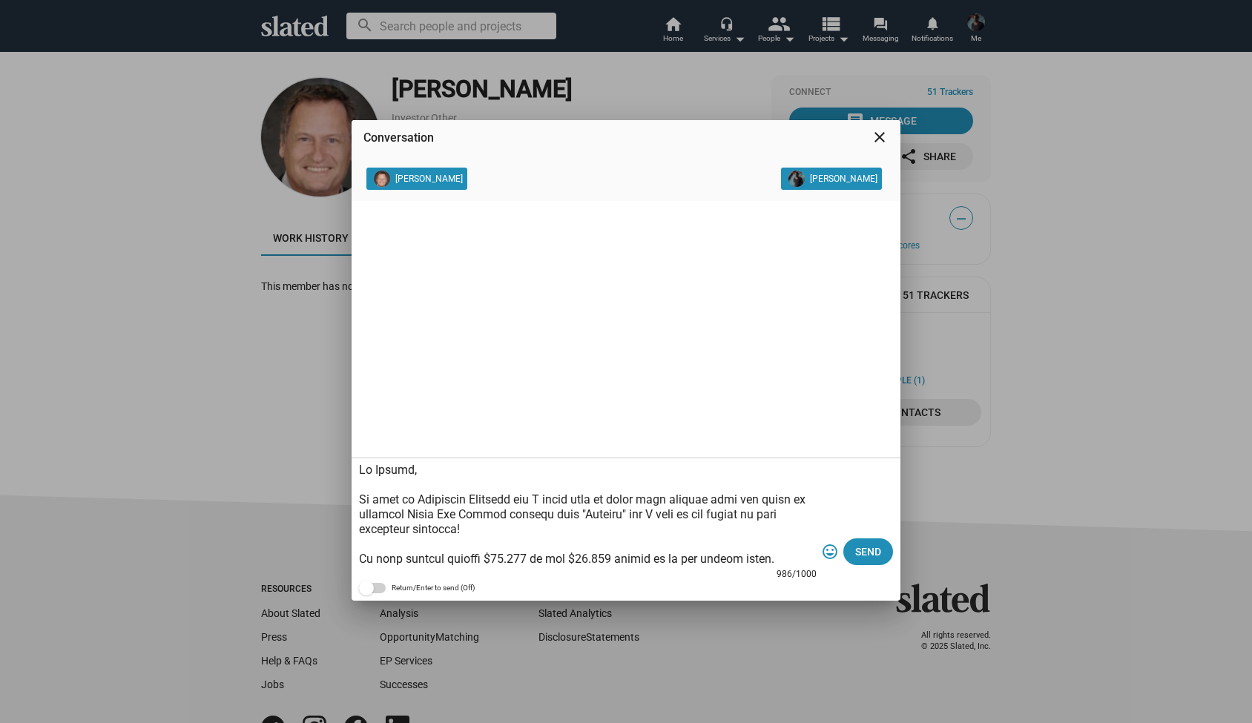
click at [410, 470] on textarea at bounding box center [588, 515] width 458 height 104
type textarea "Hi Jim, My name is Alexander Bruckner and I would love to share more details wi…"
click at [880, 565] on span "Send" at bounding box center [868, 552] width 26 height 27
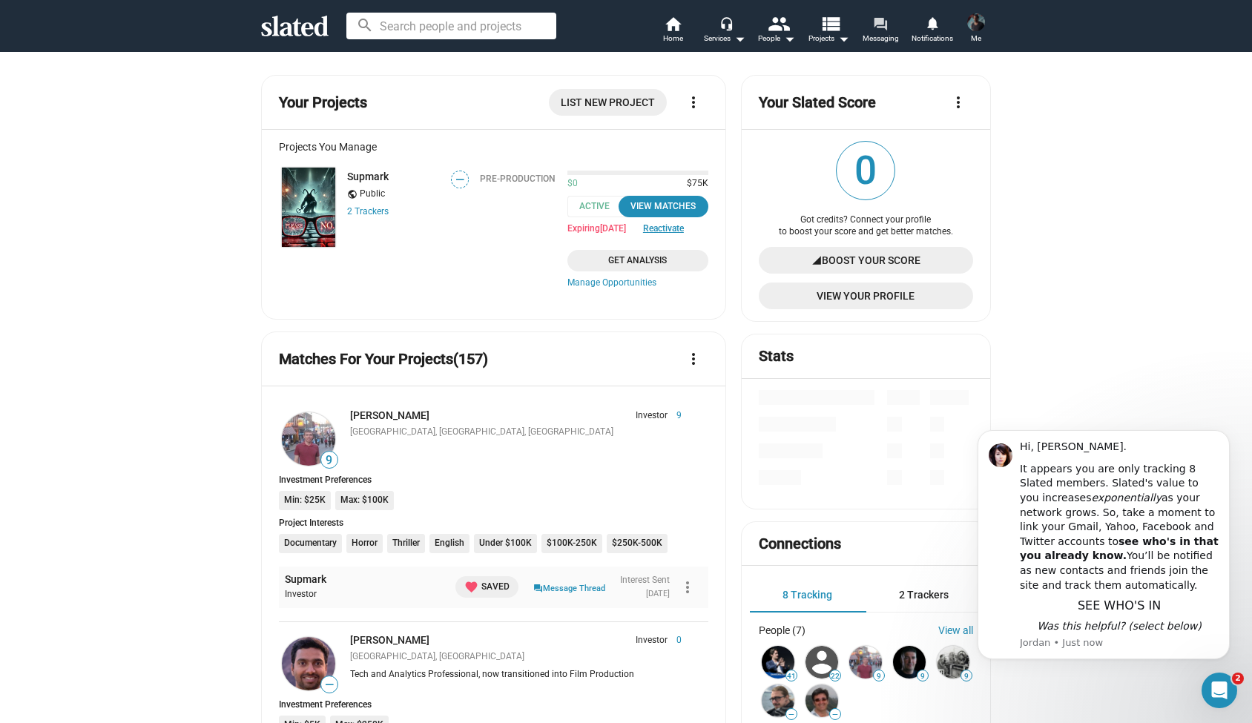
click at [881, 27] on mat-icon "forum" at bounding box center [880, 23] width 14 height 14
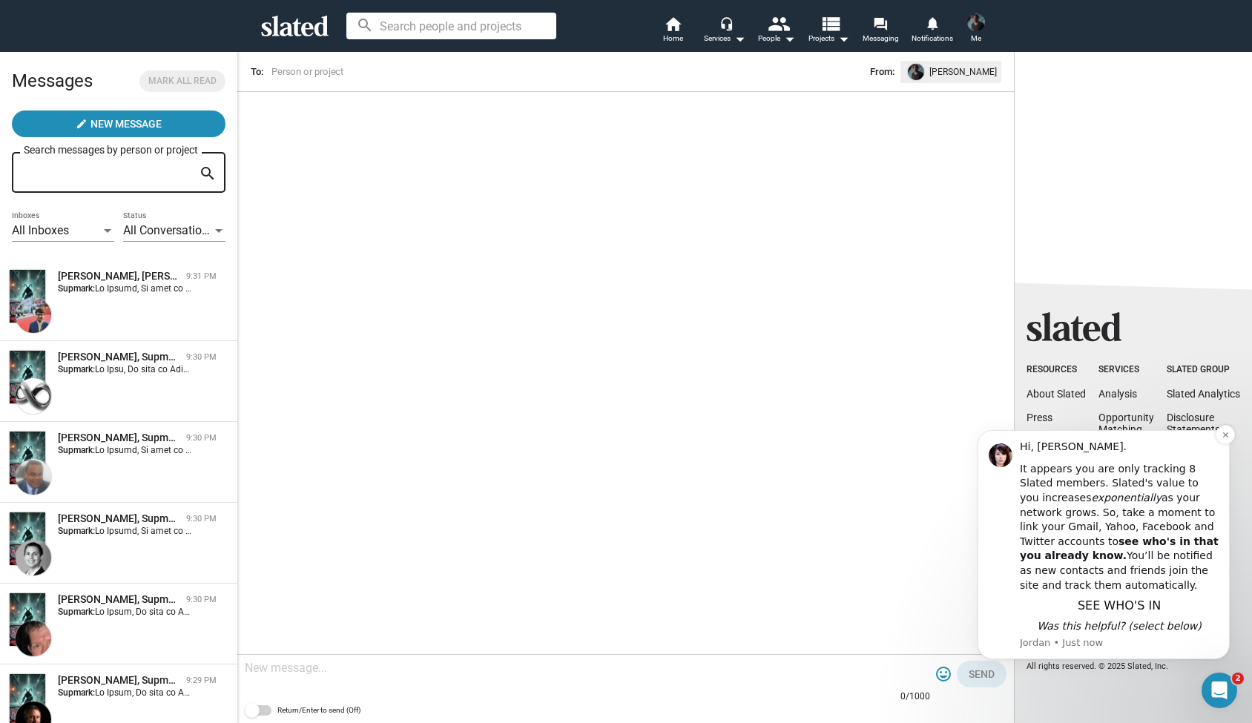
click at [1083, 540] on b "see who's in that you already know." at bounding box center [1119, 549] width 199 height 27
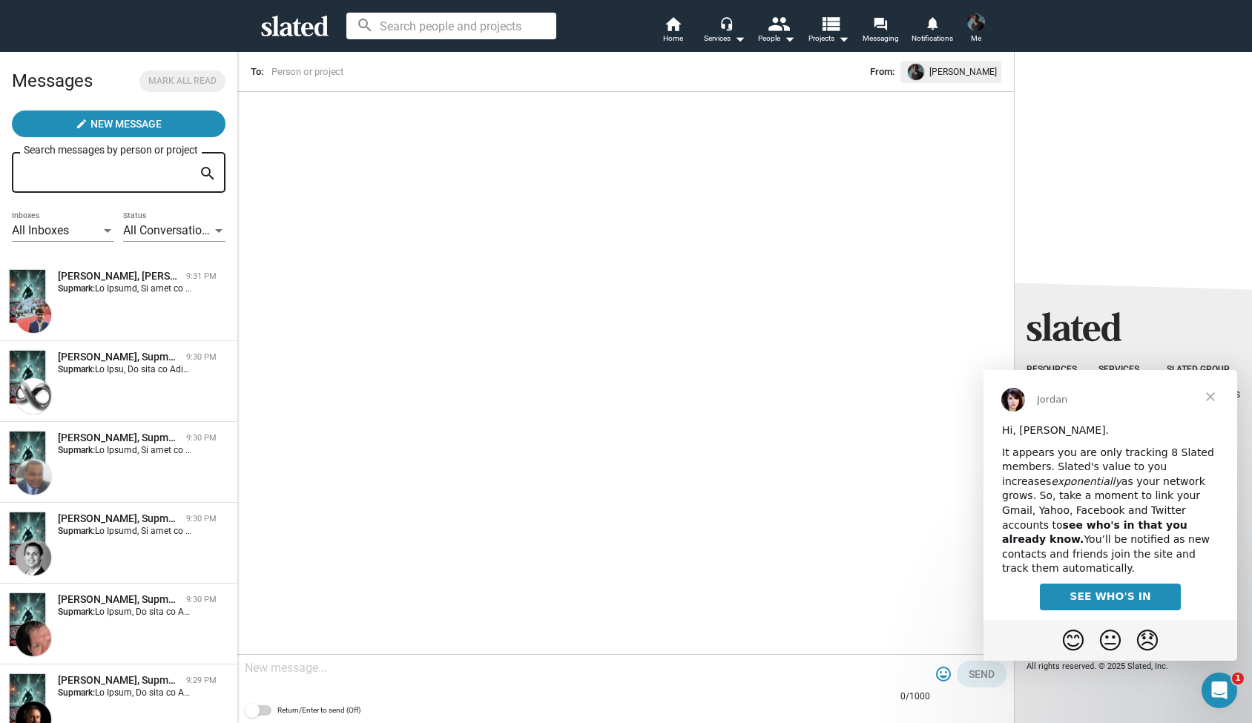
click at [1097, 591] on span "SEE WHO'S IN" at bounding box center [1110, 597] width 81 height 12
click at [126, 428] on span "Thomas Cardwell, Supmark 9:30 PM Supmark:" at bounding box center [118, 462] width 237 height 81
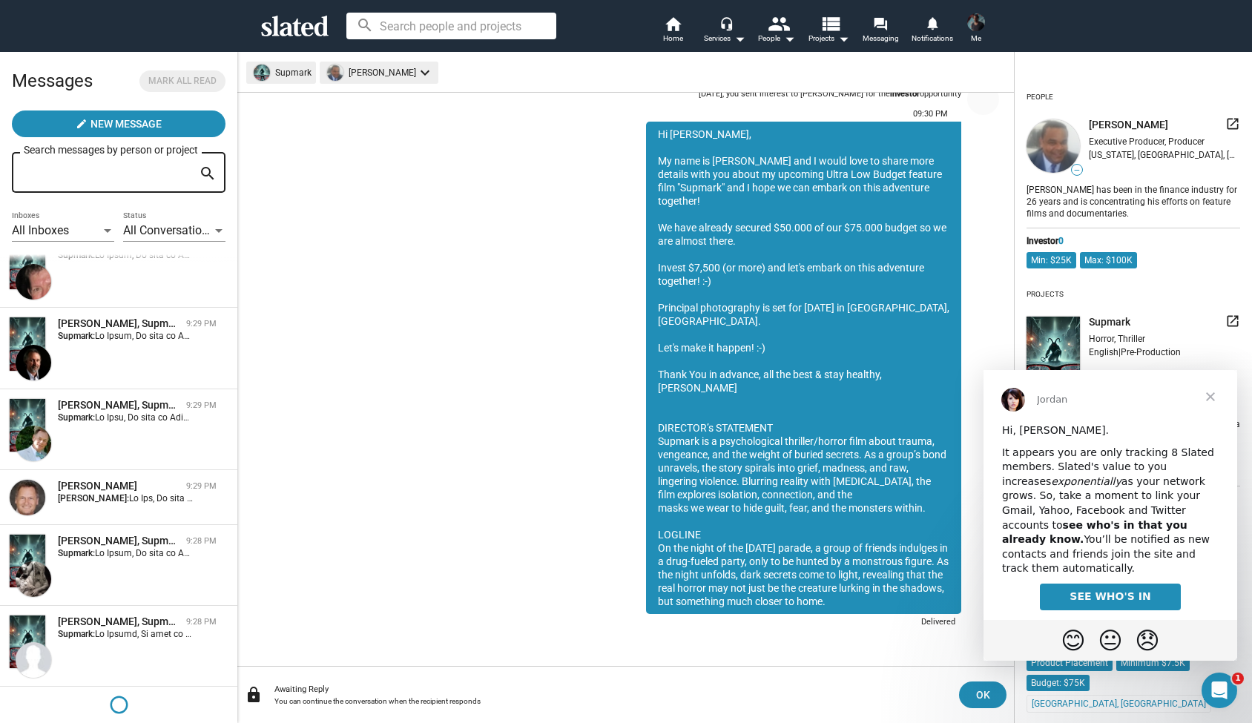
scroll to position [356, 0]
click at [750, 99] on div "Oct 13, you sent interest to Thomas Cardwell for the investor opportunity" at bounding box center [830, 94] width 263 height 11
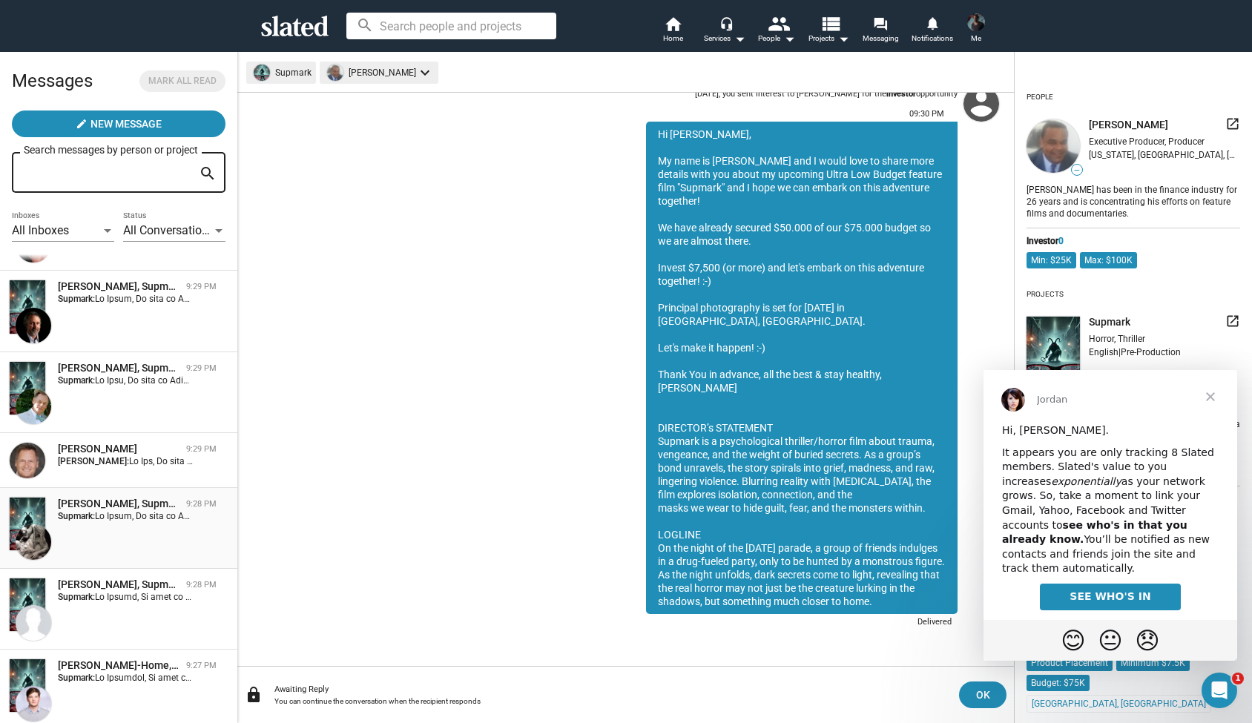
scroll to position [428, 0]
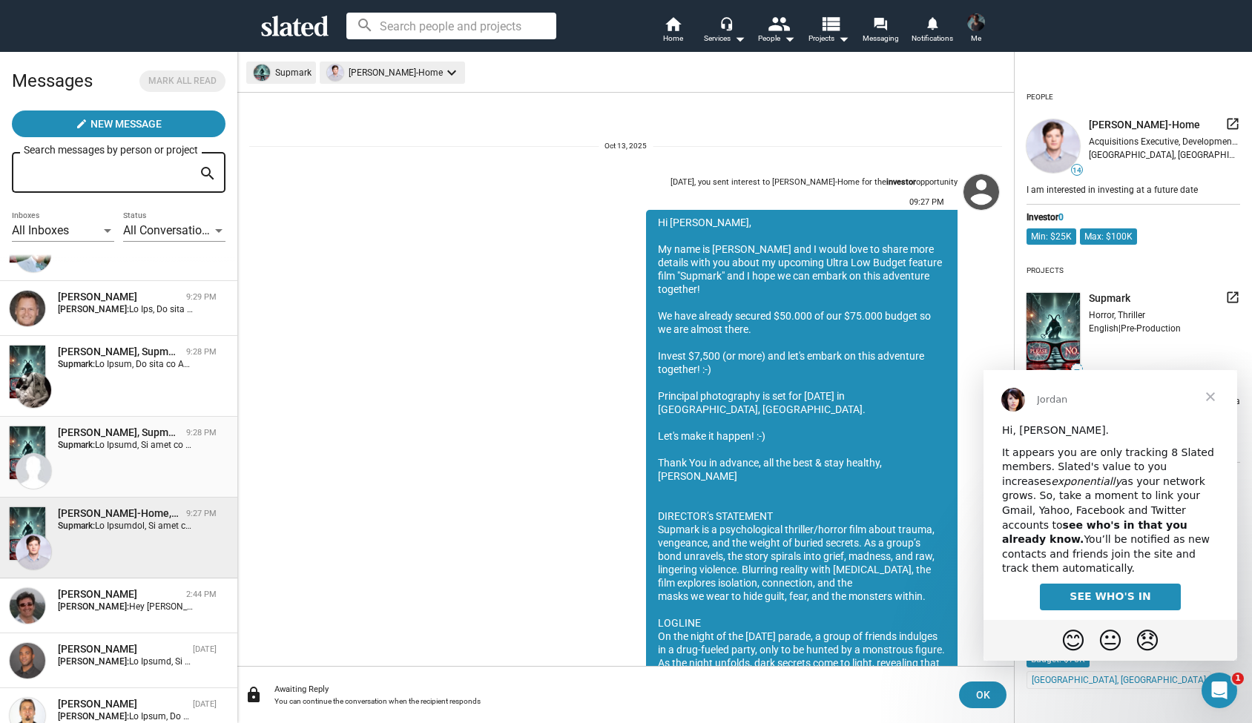
scroll to position [88, 0]
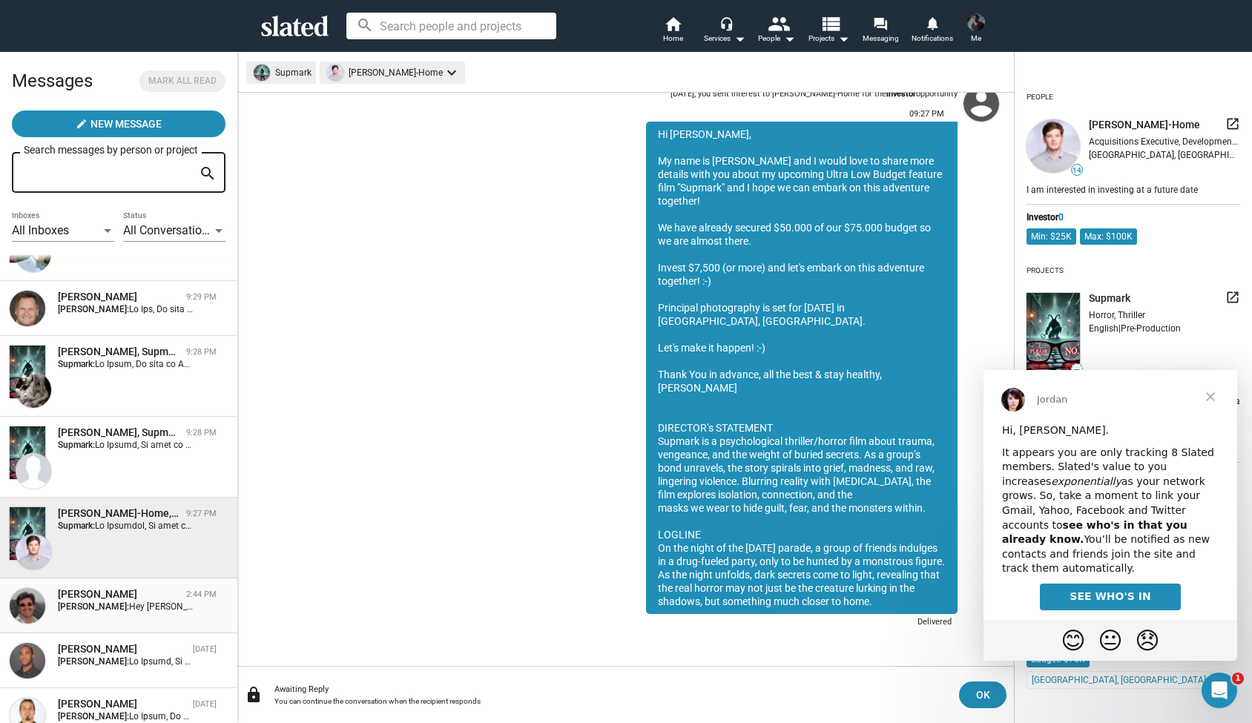
click at [121, 588] on div "John M Lopes" at bounding box center [119, 595] width 122 height 14
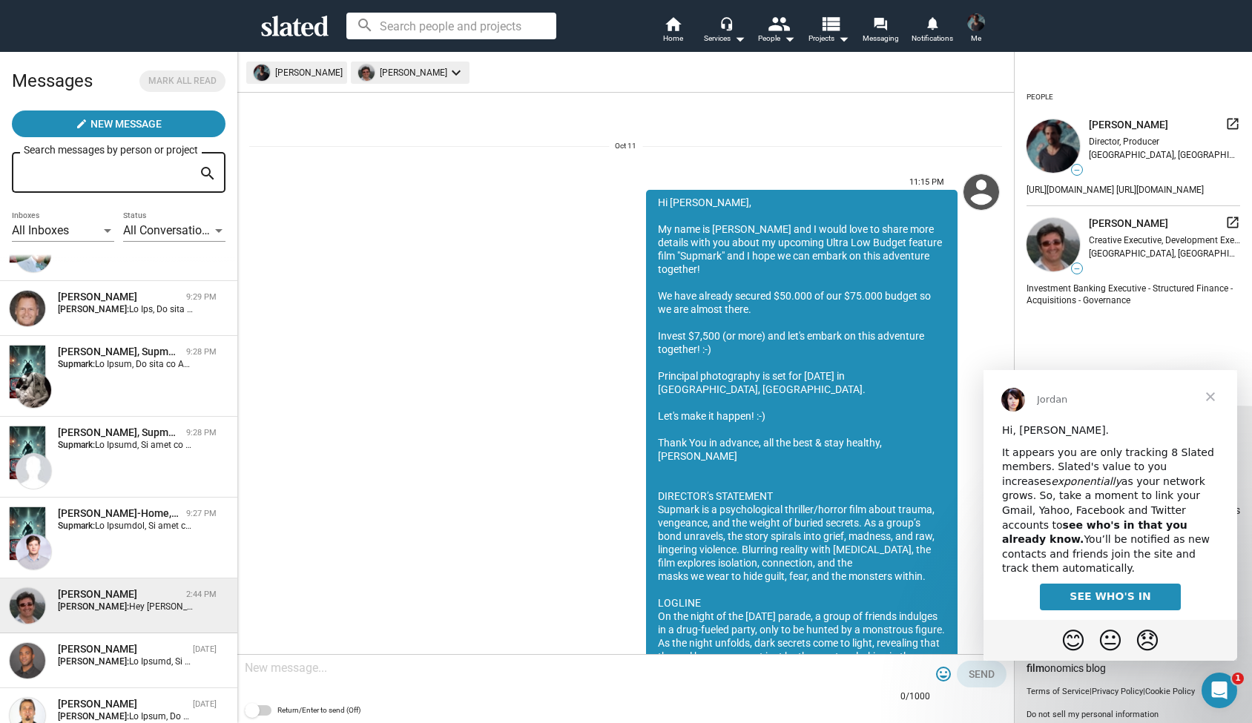
scroll to position [203, 0]
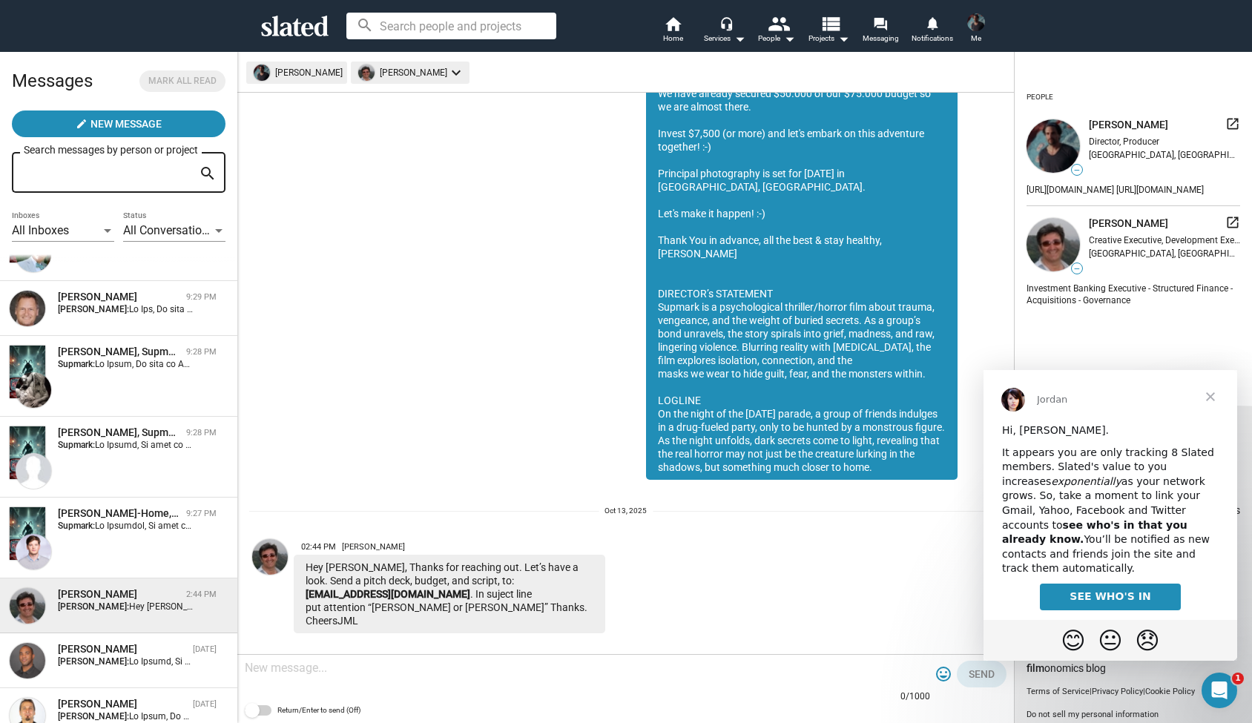
click at [282, 668] on textarea at bounding box center [588, 668] width 686 height 15
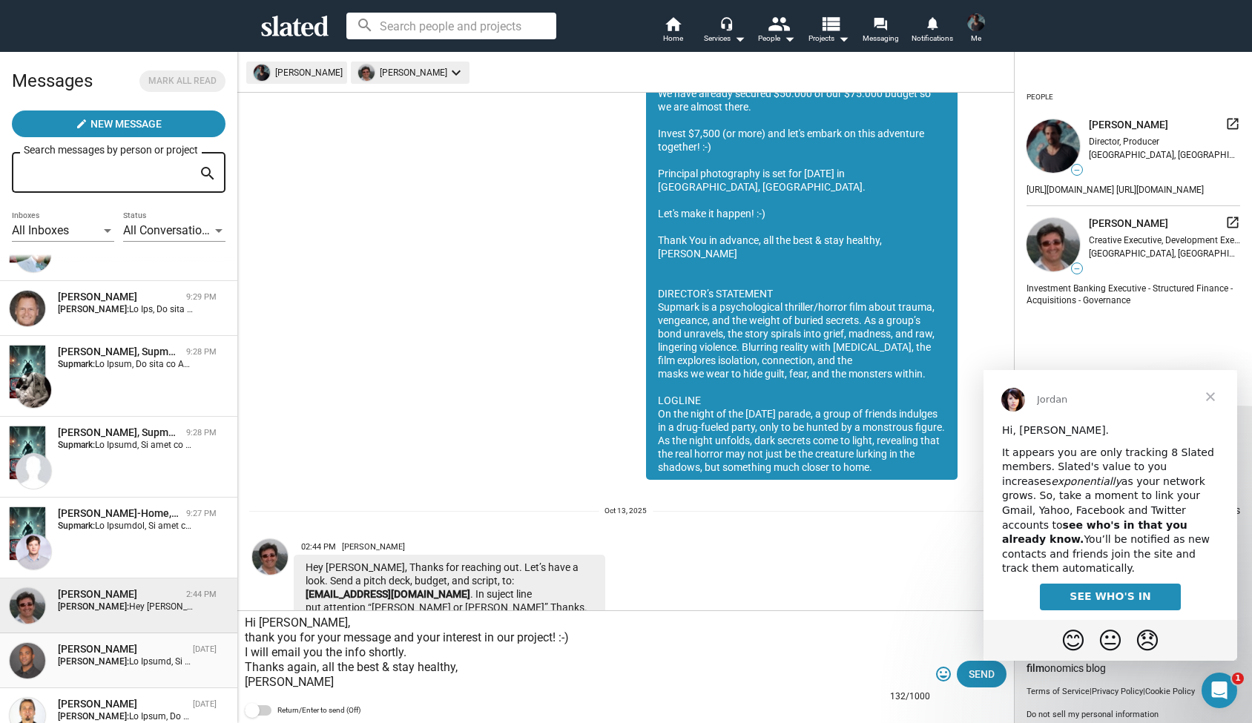
drag, startPoint x: 324, startPoint y: 666, endPoint x: 218, endPoint y: 666, distance: 106.1
click at [218, 666] on div "Messages Mark all read create New Message Search messages by person or project …" at bounding box center [626, 387] width 1252 height 672
type textarea "Hi John, thank you for your message and your interest in our project! :-) I wil…"
click at [980, 679] on span "Send" at bounding box center [982, 674] width 26 height 27
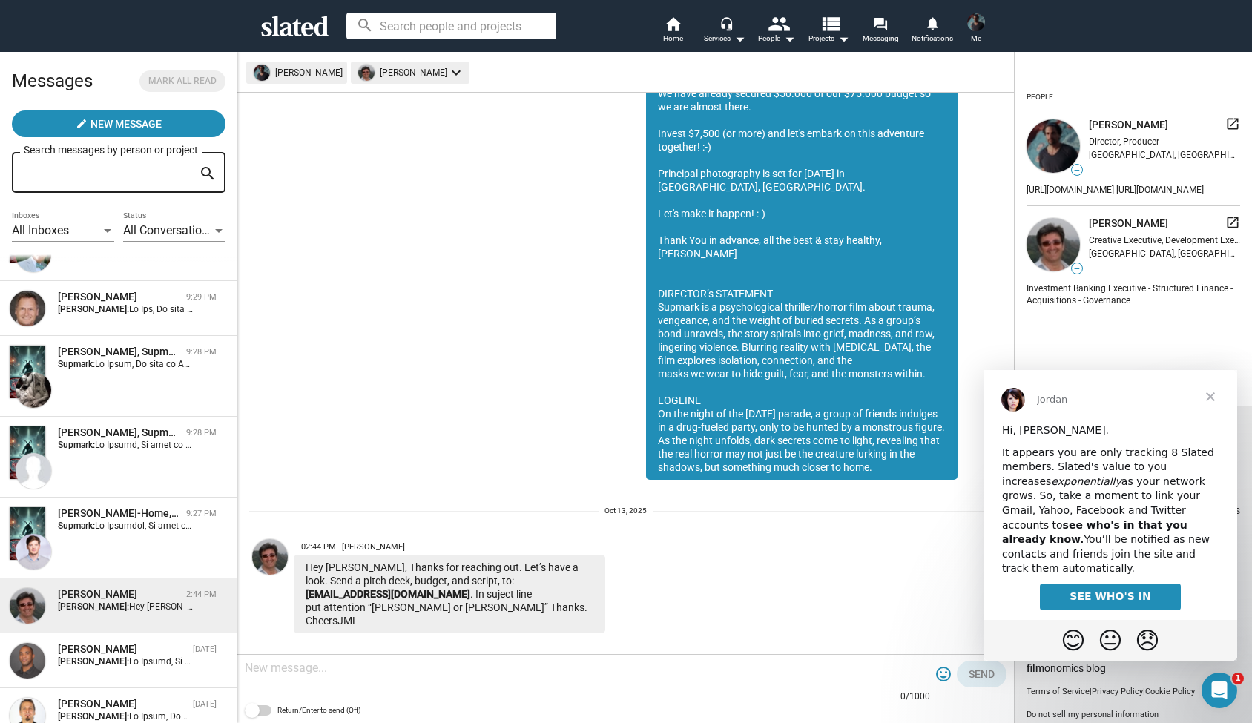
scroll to position [321, 0]
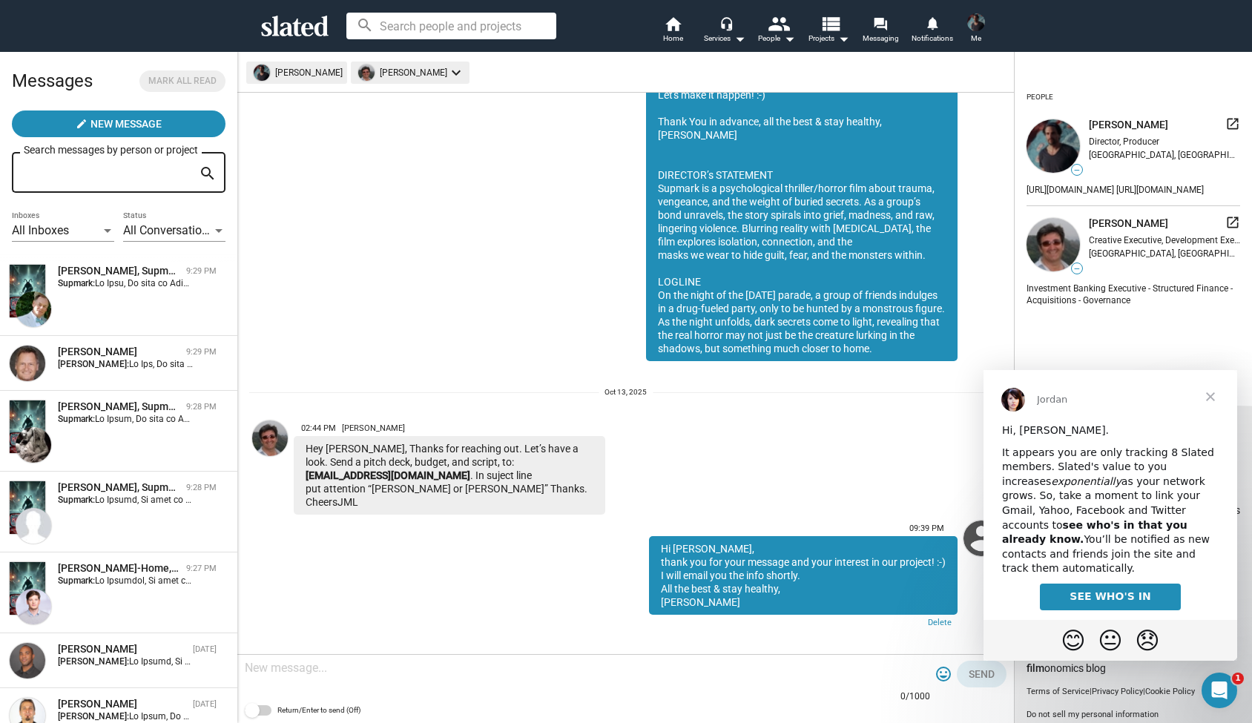
click at [1071, 584] on link "SEE WHO'S IN" at bounding box center [1110, 597] width 140 height 27
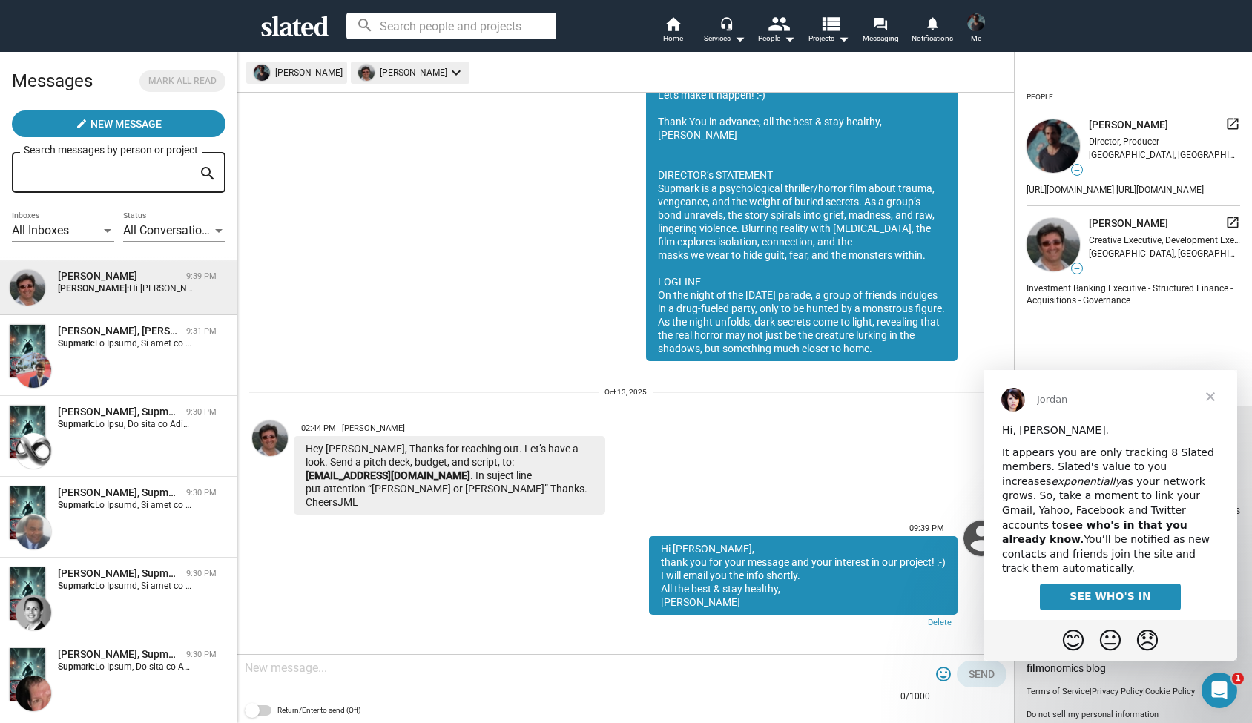
scroll to position [0, 0]
click at [1211, 393] on span "Close" at bounding box center [1210, 396] width 53 height 53
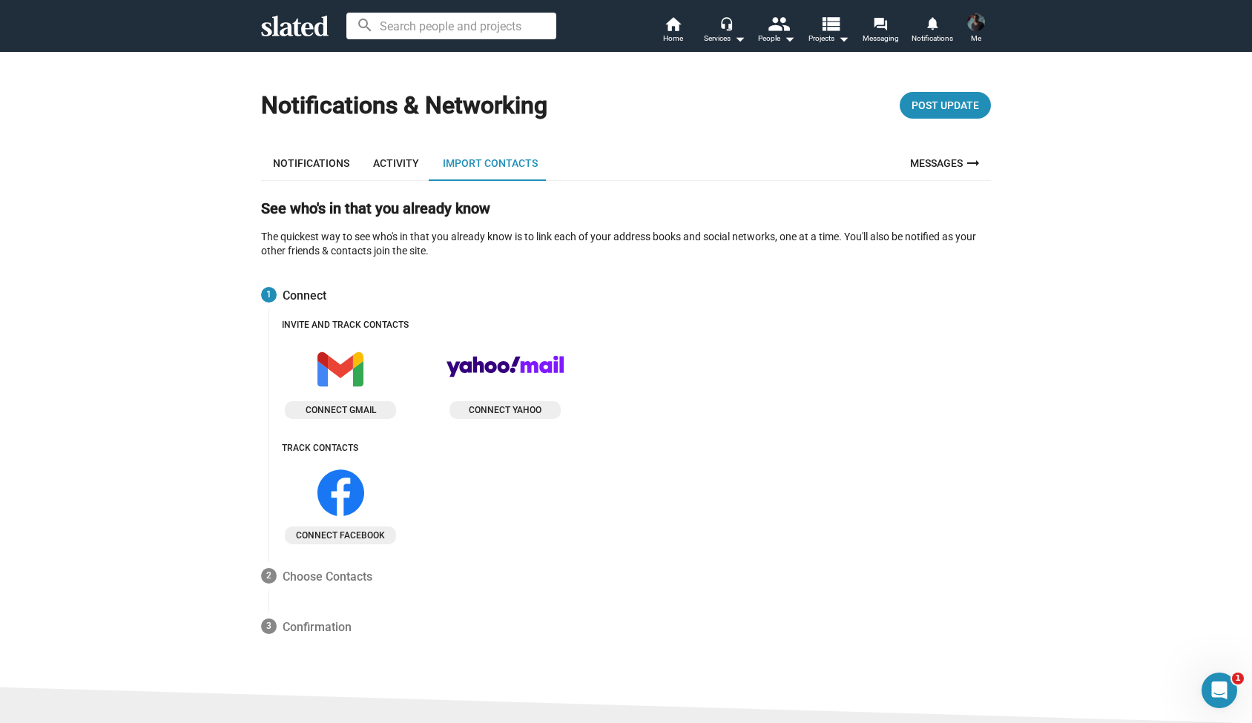
click at [348, 534] on span "Connect facebook" at bounding box center [340, 535] width 99 height 15
click at [359, 528] on span "Connect facebook" at bounding box center [340, 535] width 99 height 15
